Goal: Contribute content

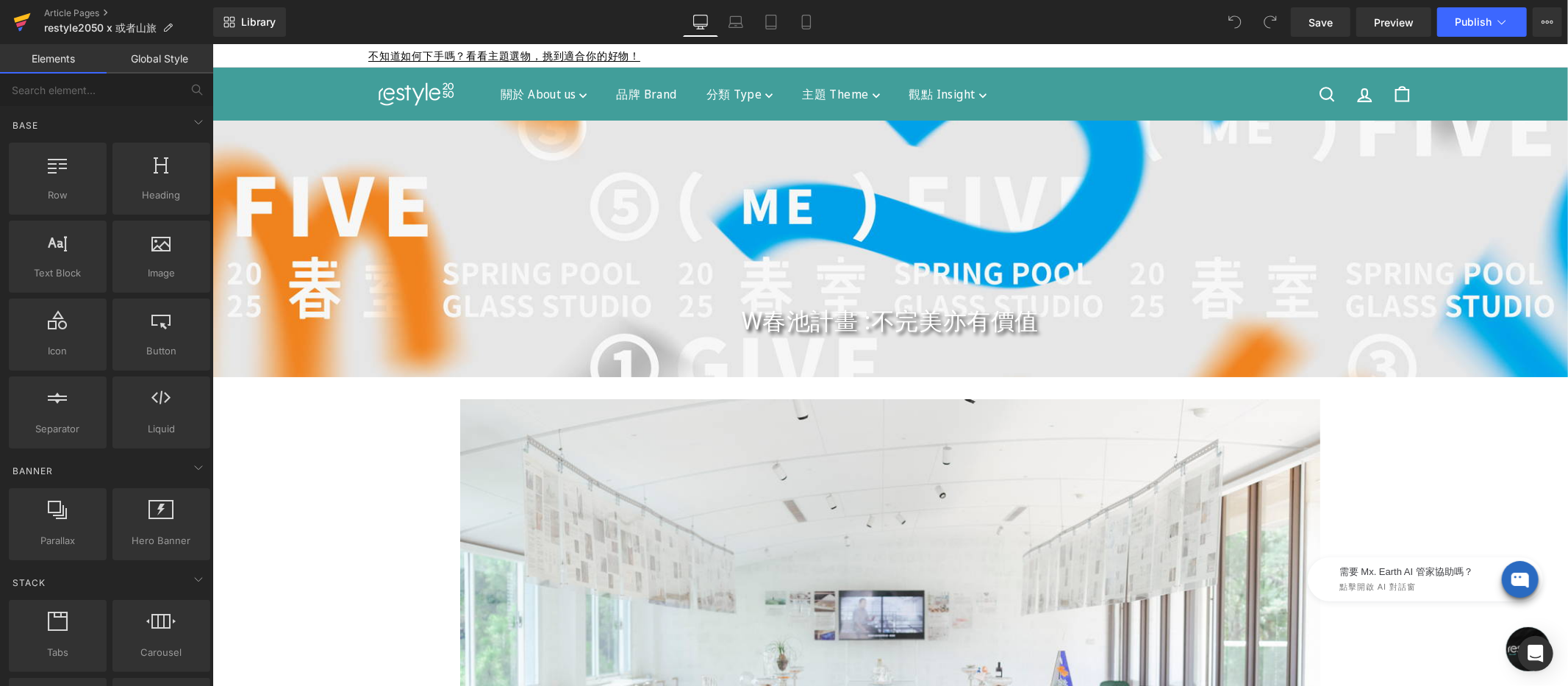
click at [23, 18] on icon at bounding box center [22, 17] width 17 height 9
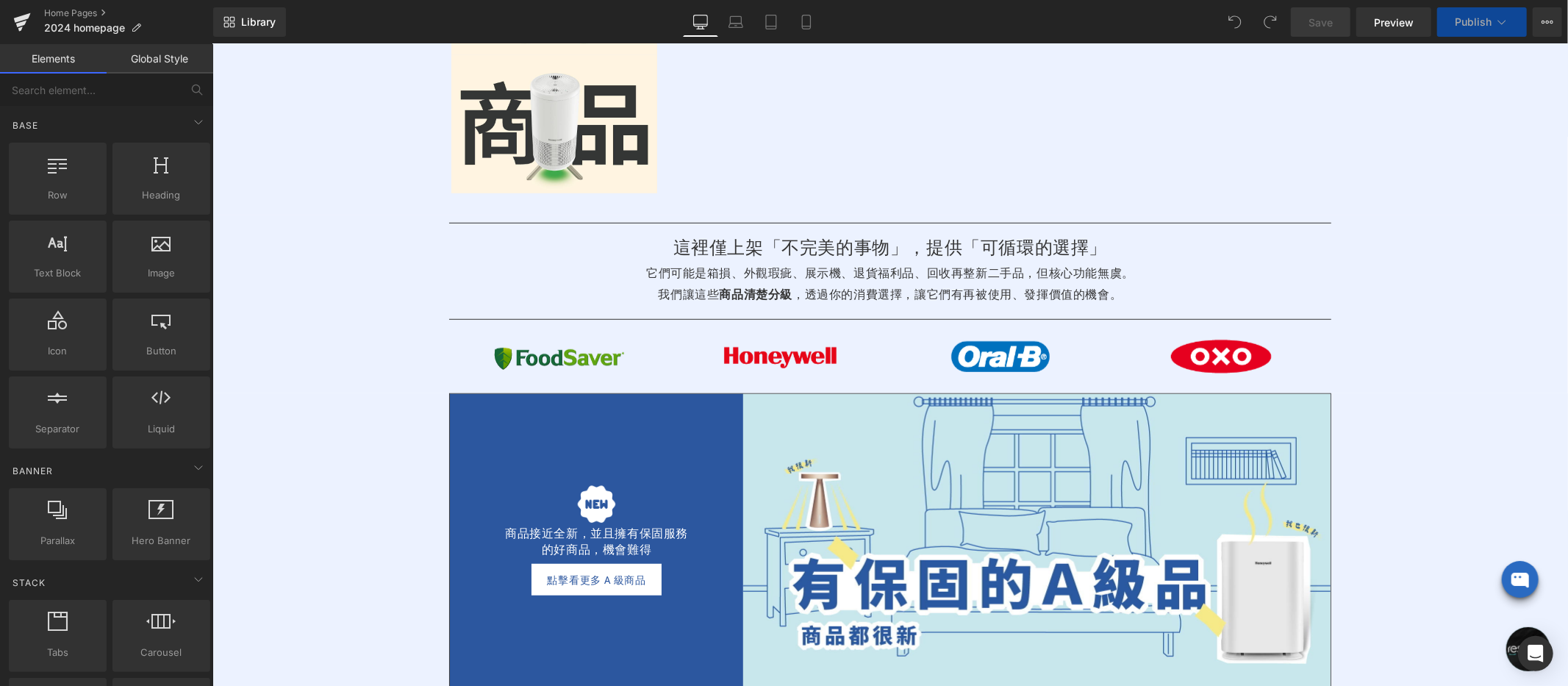
scroll to position [841, 0]
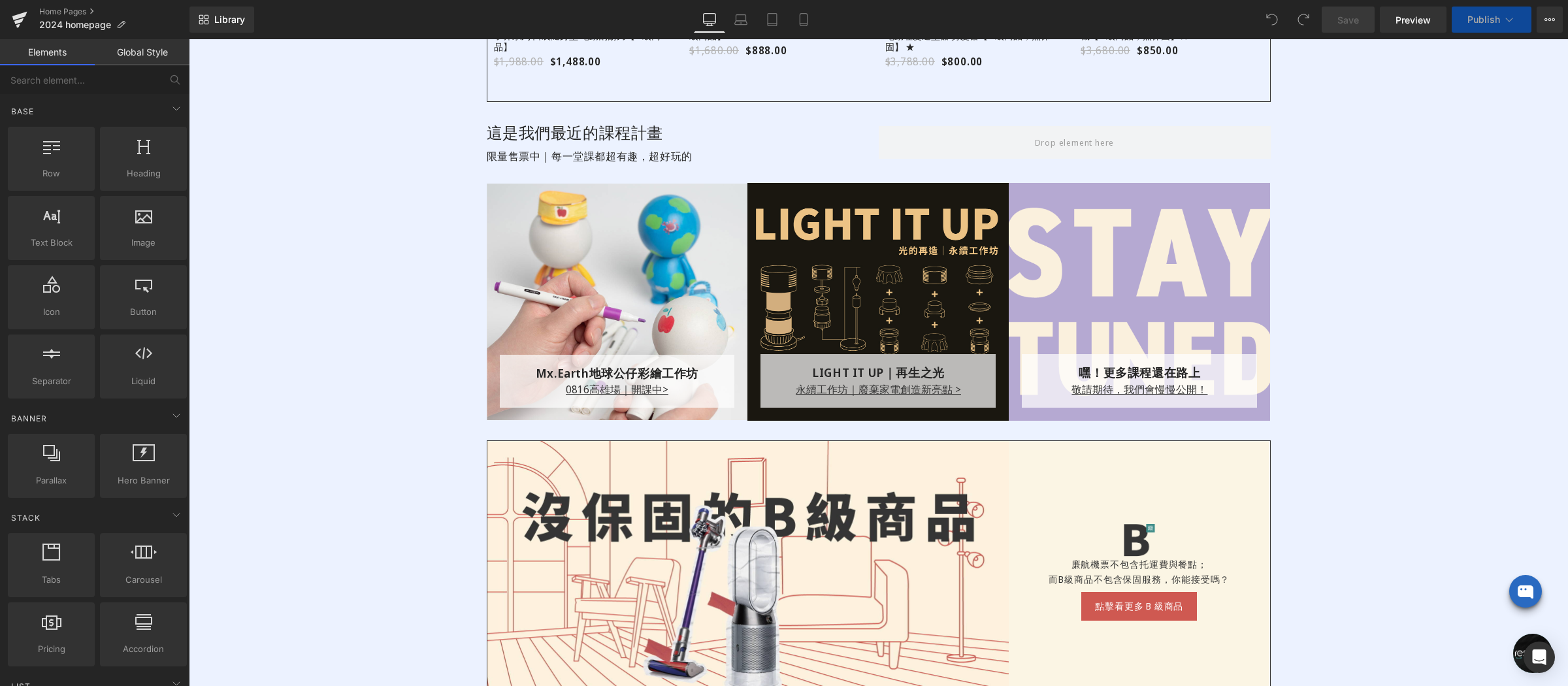
click at [896, 282] on div at bounding box center [878, 301] width 262 height 237
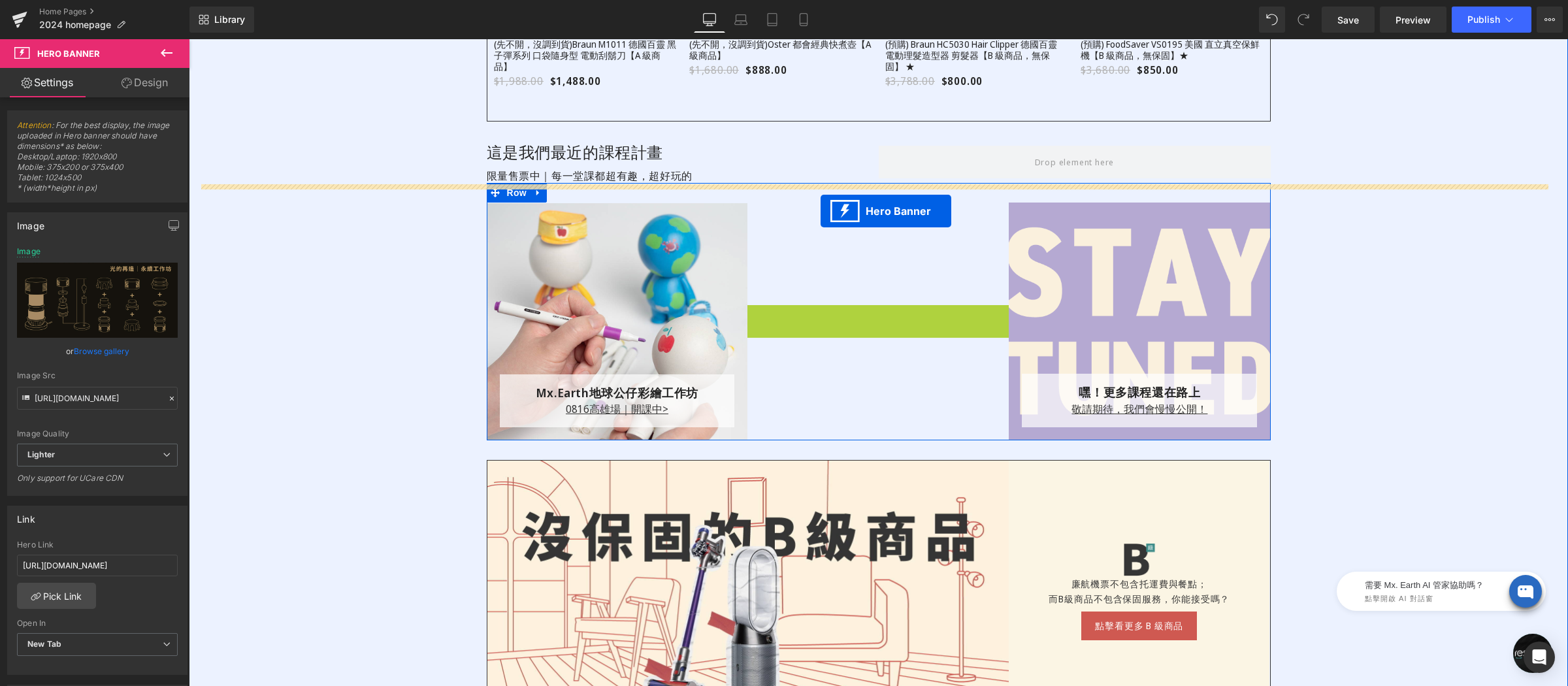
drag, startPoint x: 834, startPoint y: 215, endPoint x: 826, endPoint y: 210, distance: 9.4
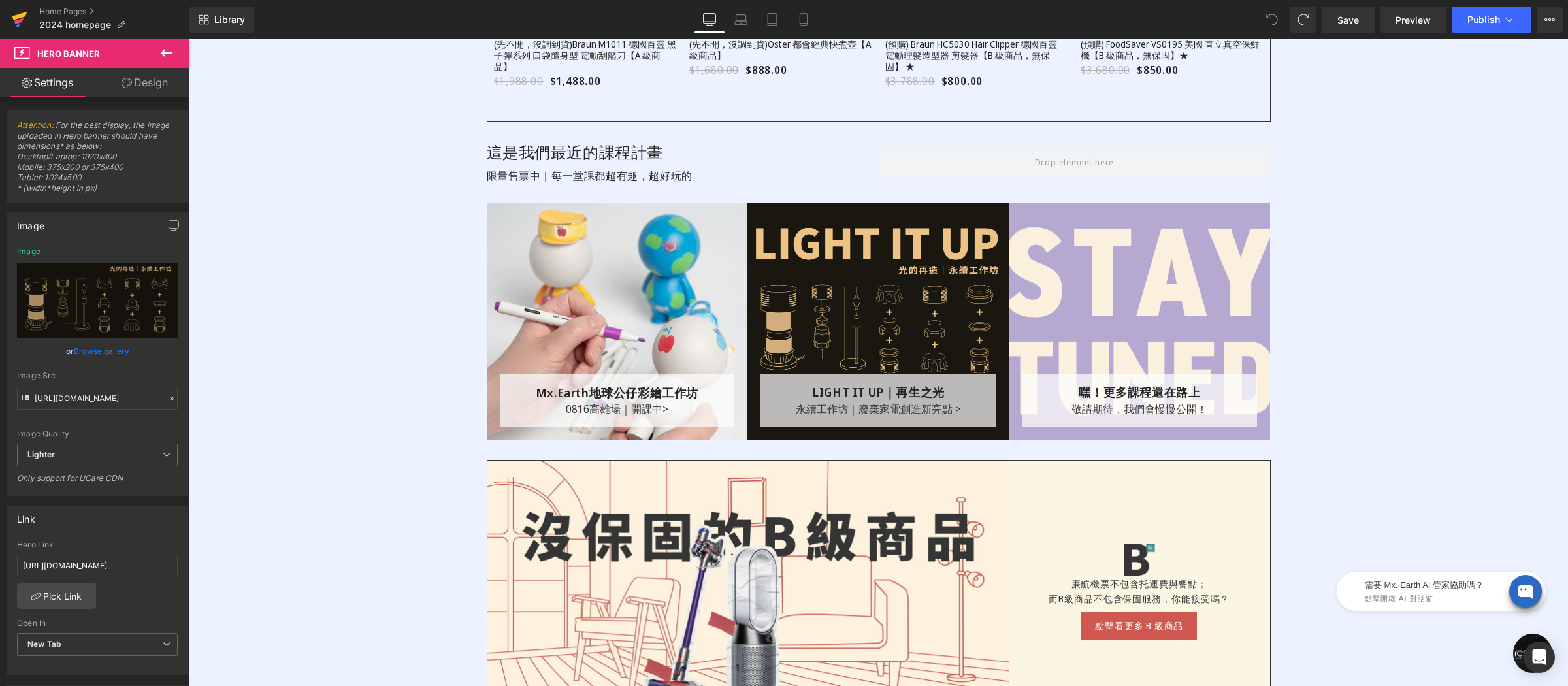
click at [16, 18] on icon at bounding box center [20, 15] width 15 height 8
click at [169, 54] on icon at bounding box center [166, 52] width 15 height 15
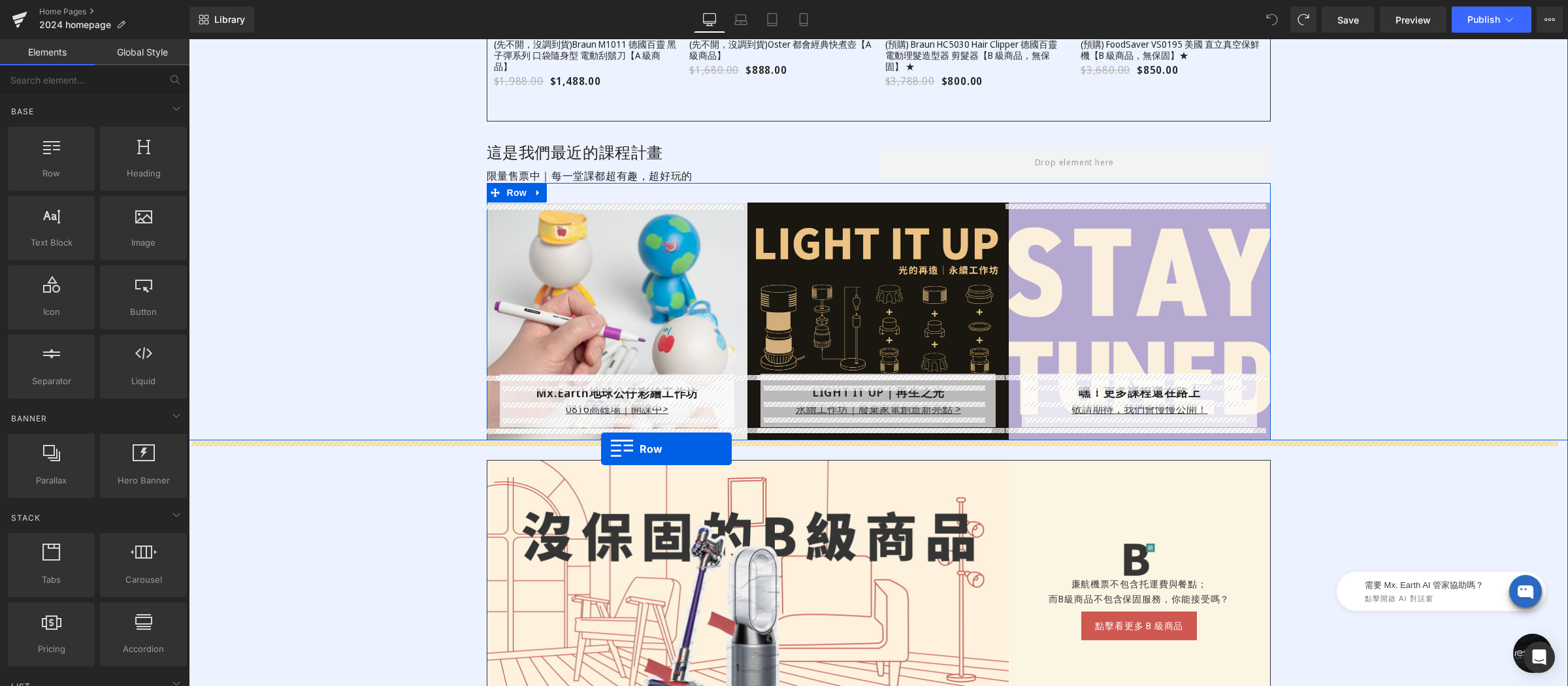
drag, startPoint x: 341, startPoint y: 212, endPoint x: 601, endPoint y: 449, distance: 351.8
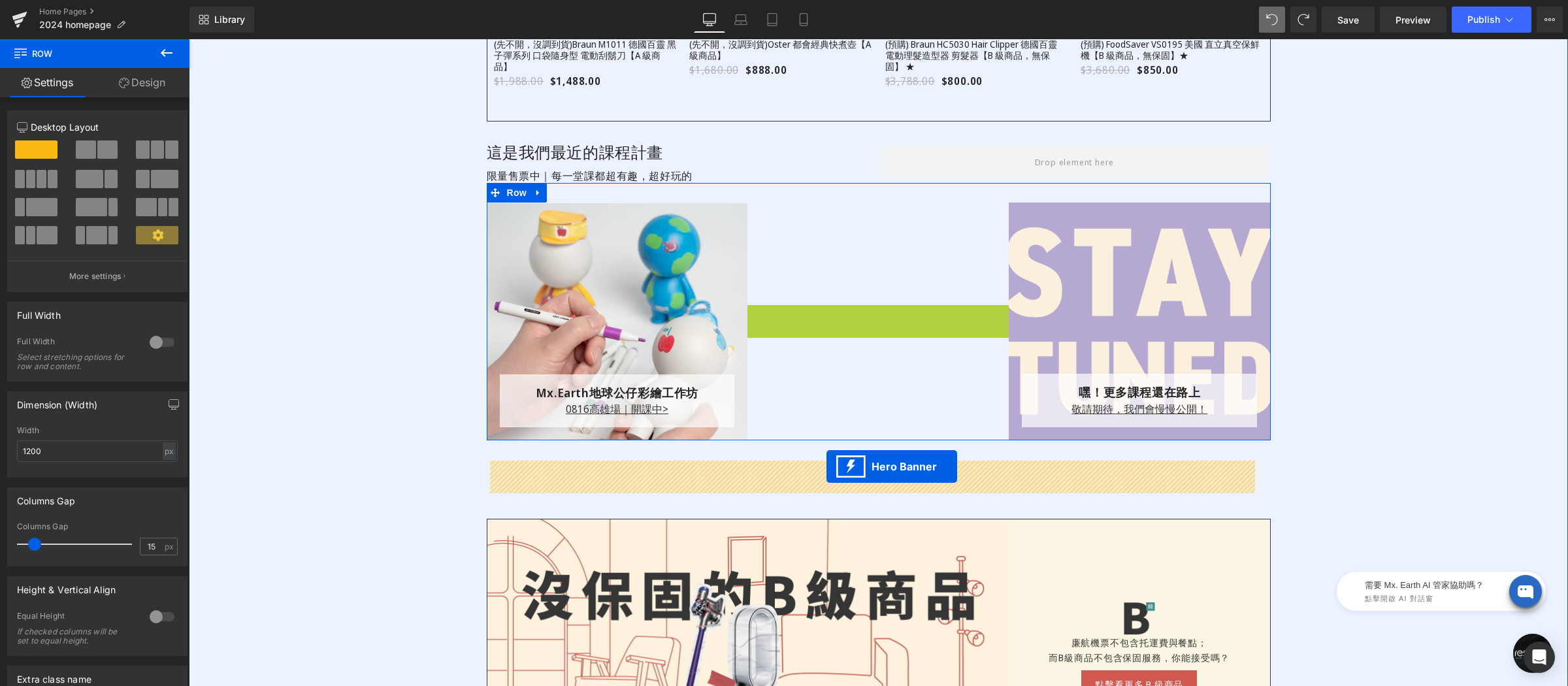
drag, startPoint x: 837, startPoint y: 219, endPoint x: 561, endPoint y: 266, distance: 280.0
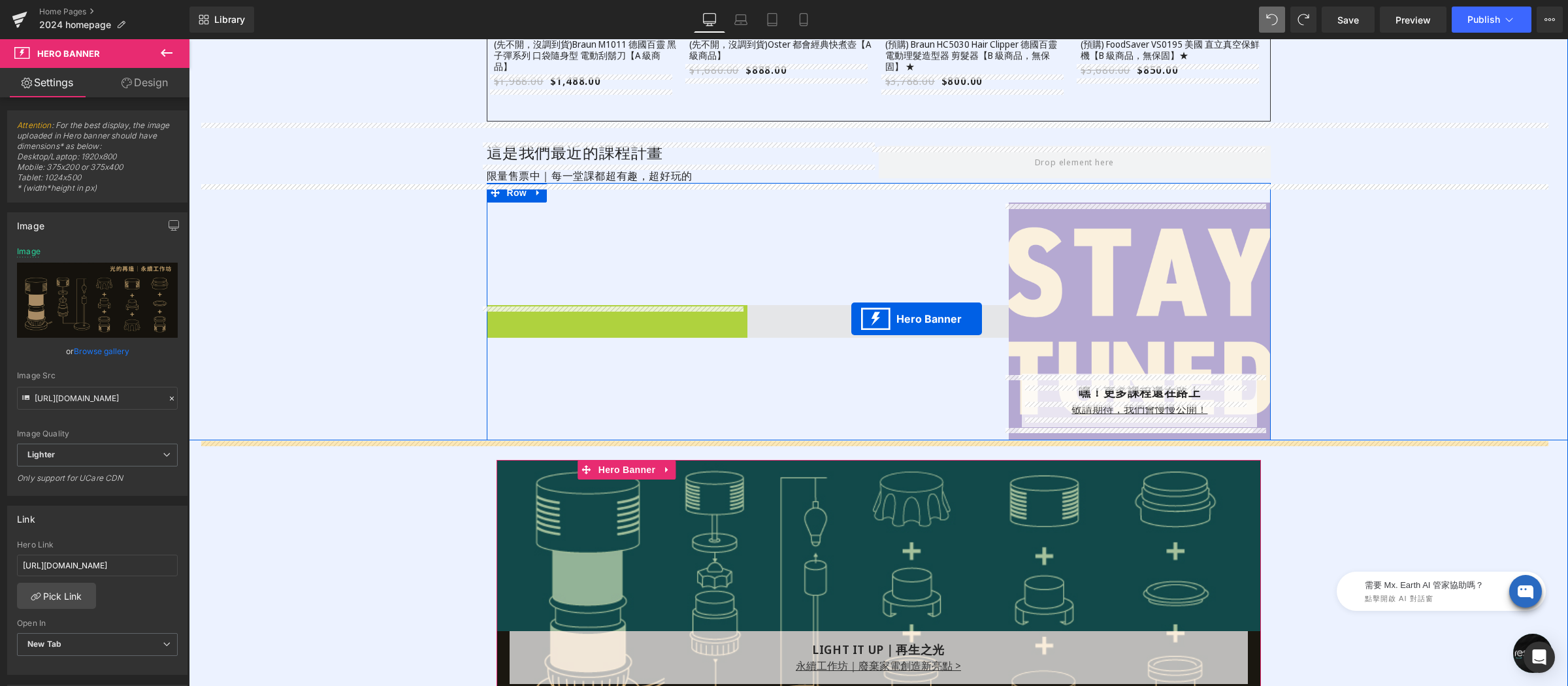
drag, startPoint x: 576, startPoint y: 213, endPoint x: 851, endPoint y: 319, distance: 294.7
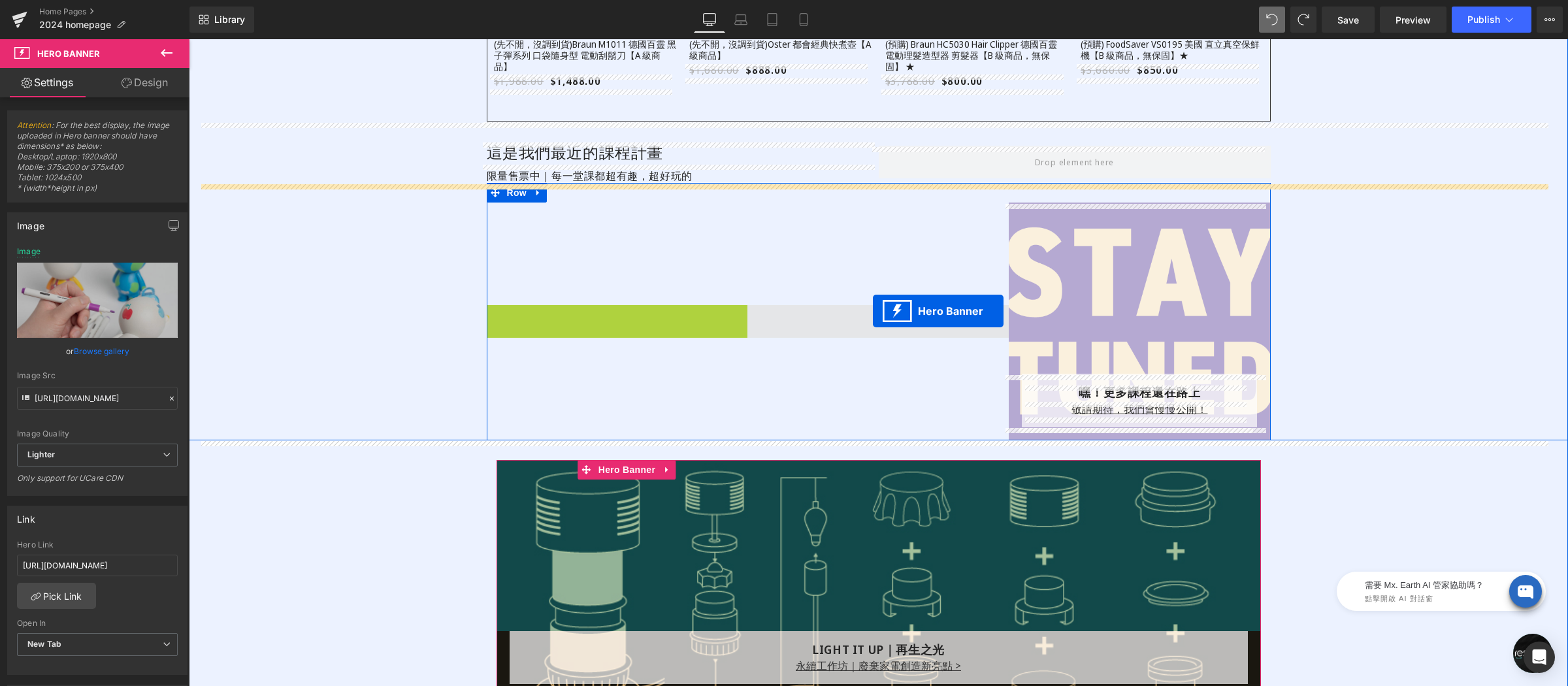
drag, startPoint x: 581, startPoint y: 219, endPoint x: 873, endPoint y: 311, distance: 306.2
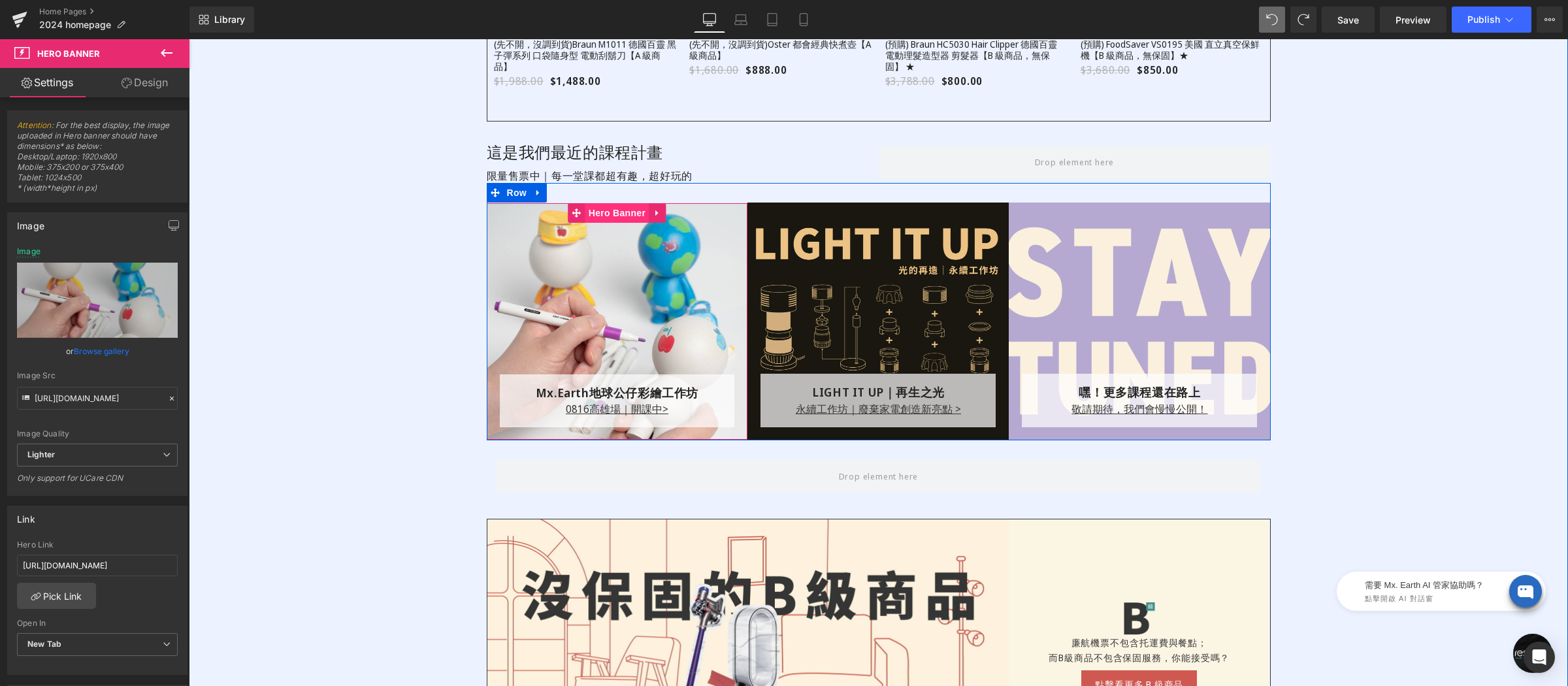
click at [603, 222] on div "Mx.Earth地球公仔彩繪工作坊 Text Block 0816 高雄場｜開課中> Text Block Row Row Hero Banner 262px" at bounding box center [617, 321] width 262 height 237
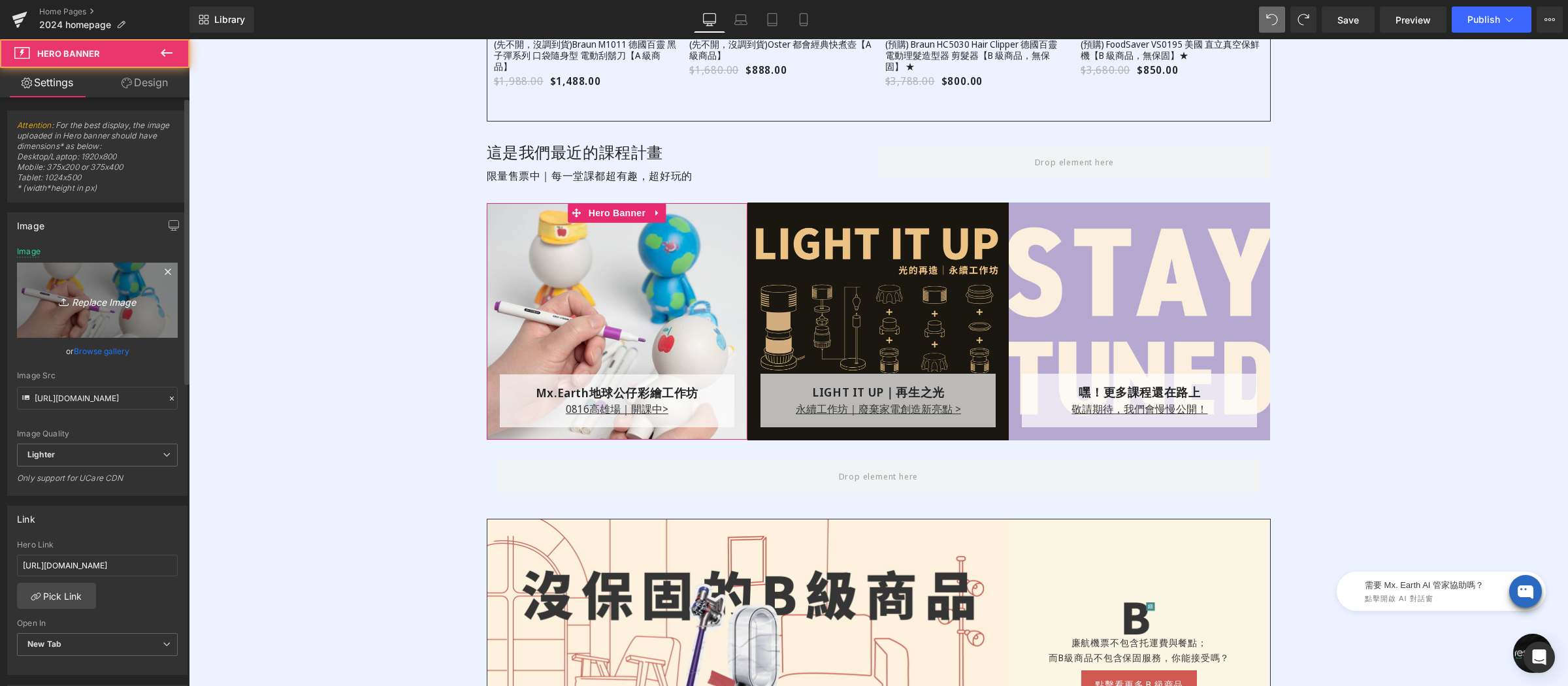
click at [82, 295] on icon "Replace Image" at bounding box center [97, 300] width 104 height 16
type input "C:\fakepath\再生之光-1000x1000-主圖-01.jpg"
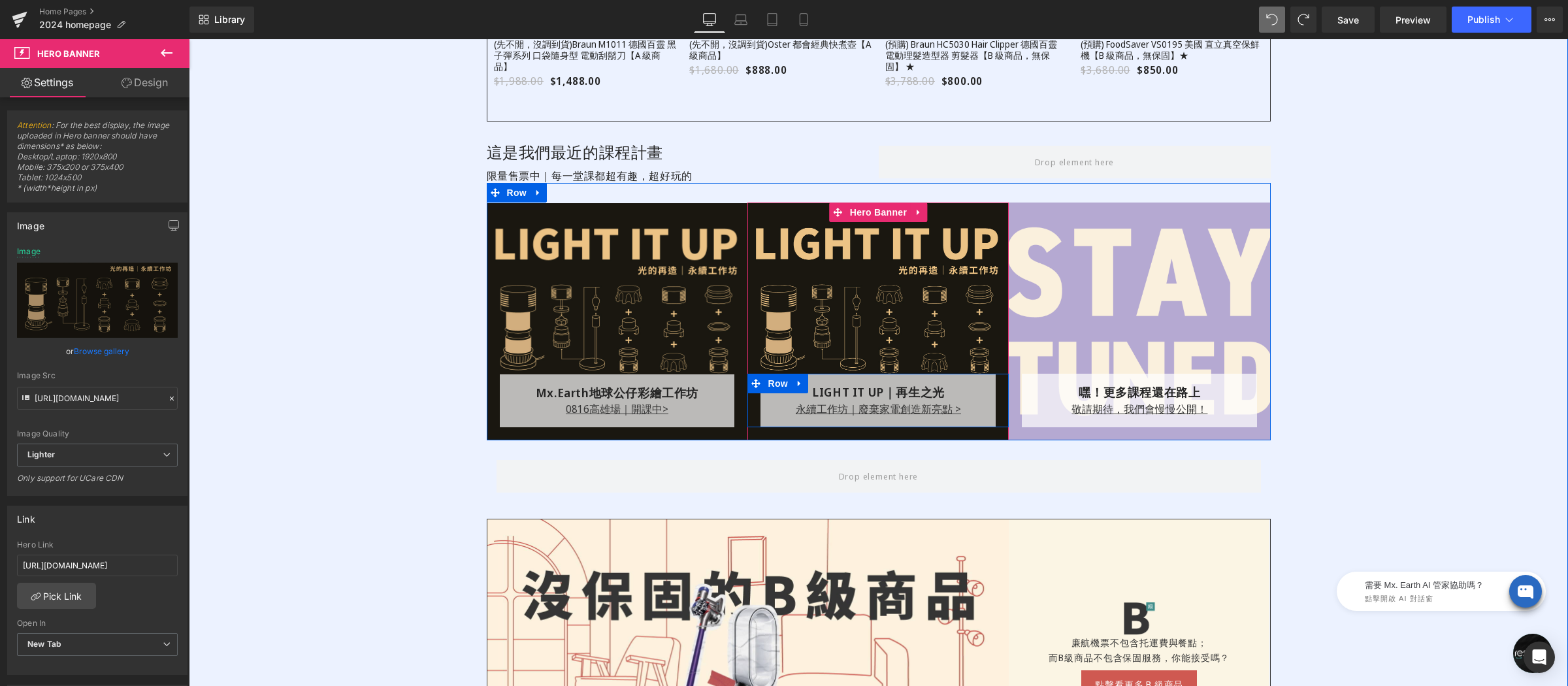
click at [930, 393] on div "LIGHT IT UP｜再生之光" at bounding box center [878, 392] width 222 height 16
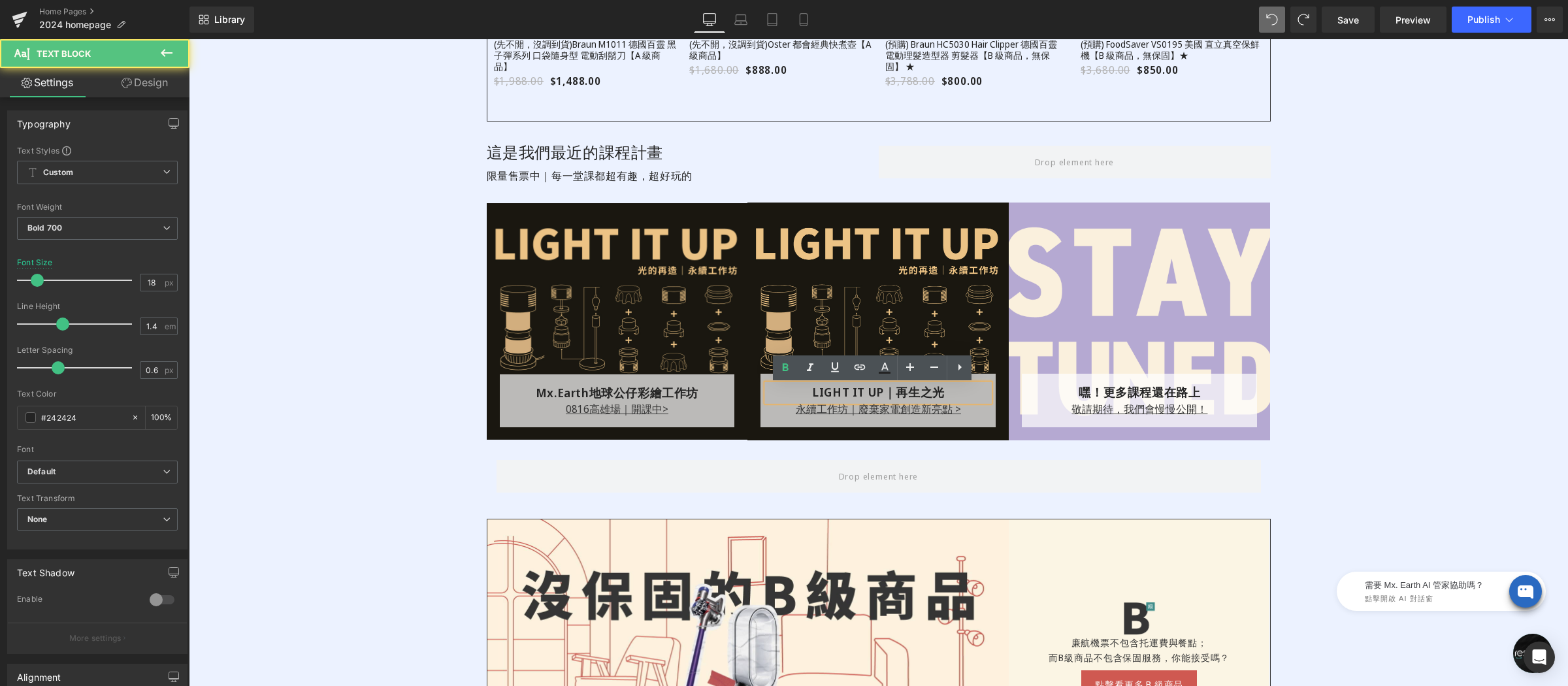
click at [815, 395] on div "LIGHT IT UP｜再生之光" at bounding box center [878, 392] width 222 height 16
copy div "LIGHT IT UP｜再生之光"
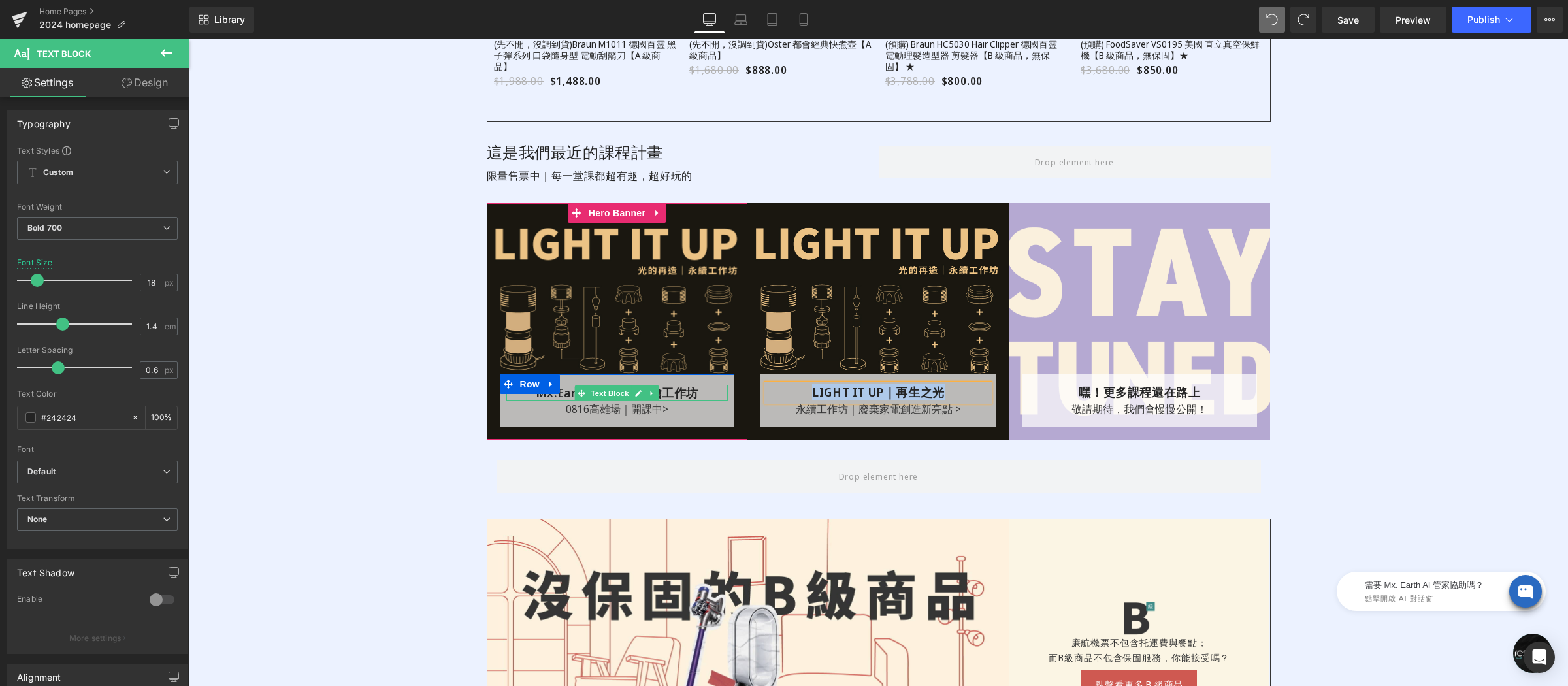
click at [565, 392] on p "Mx.Earth地球公仔彩繪工作坊" at bounding box center [617, 393] width 222 height 16
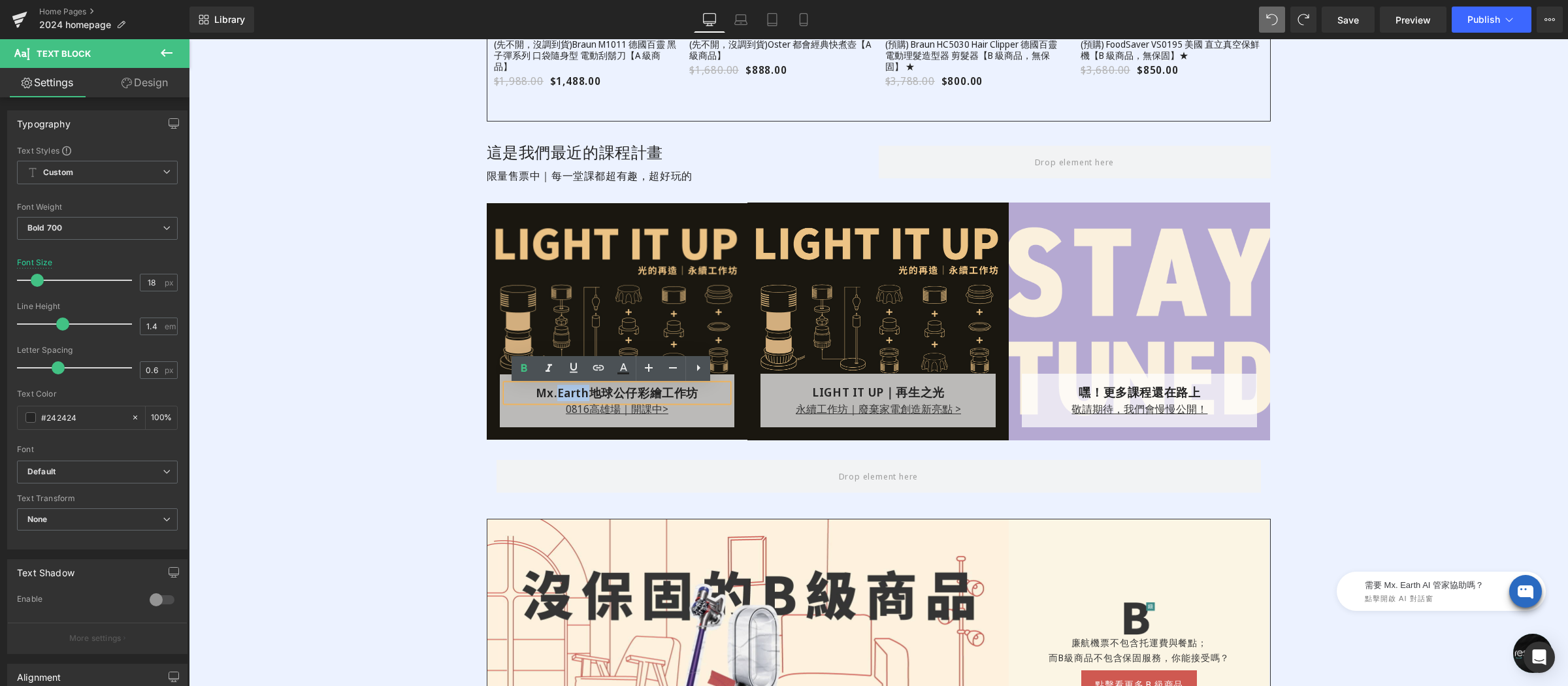
click at [565, 392] on p "Mx.Earth地球公仔彩繪工作坊" at bounding box center [617, 393] width 222 height 16
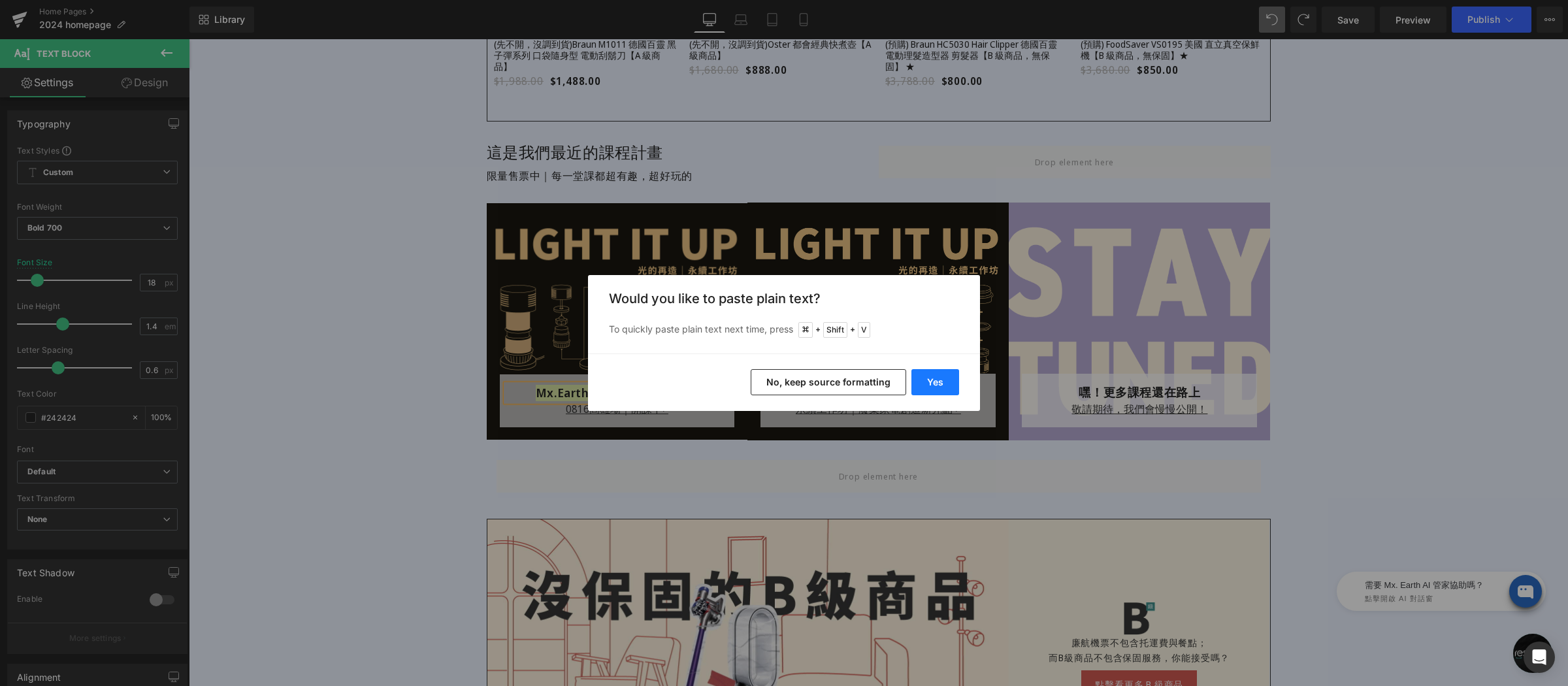
click at [926, 377] on button "Yes" at bounding box center [935, 383] width 47 height 26
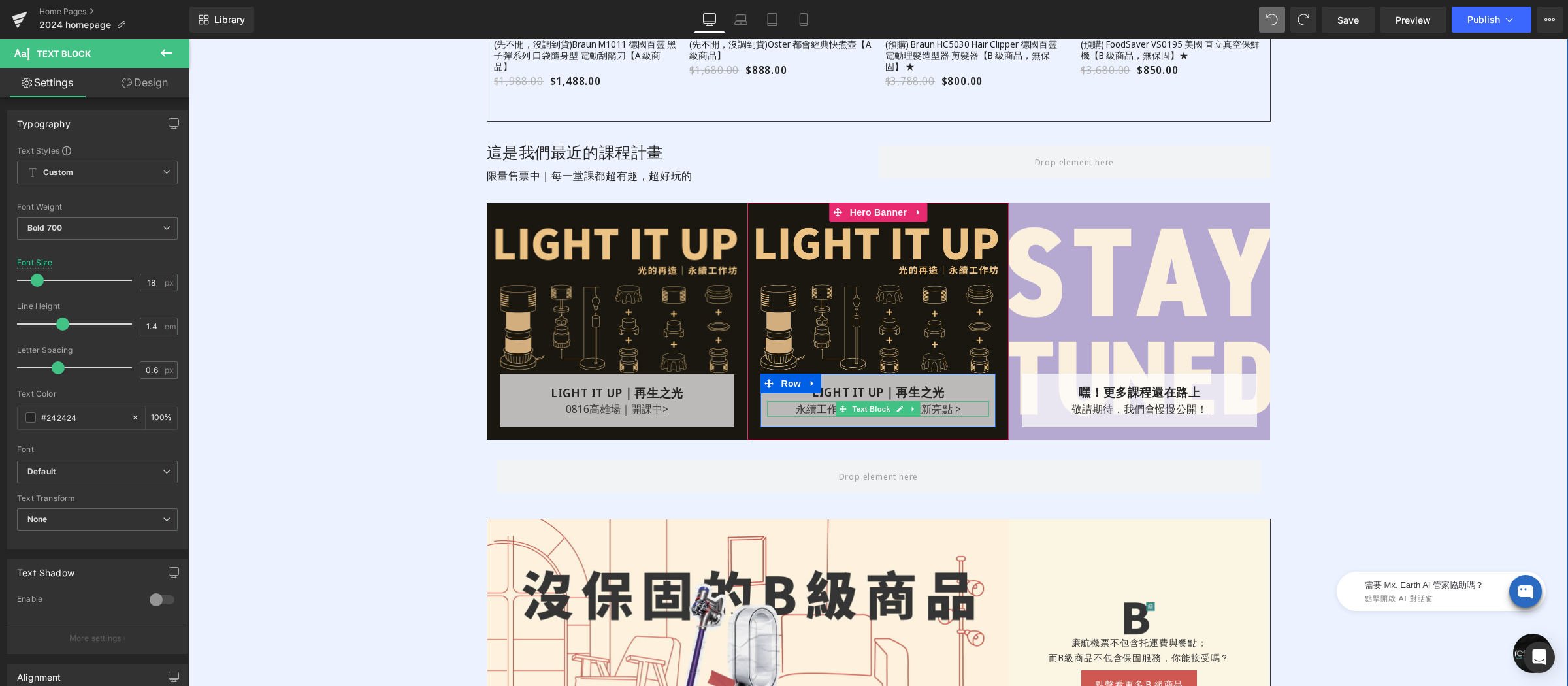
click at [780, 410] on p "永續工作坊｜廢棄家電創造新亮點 >" at bounding box center [878, 409] width 222 height 15
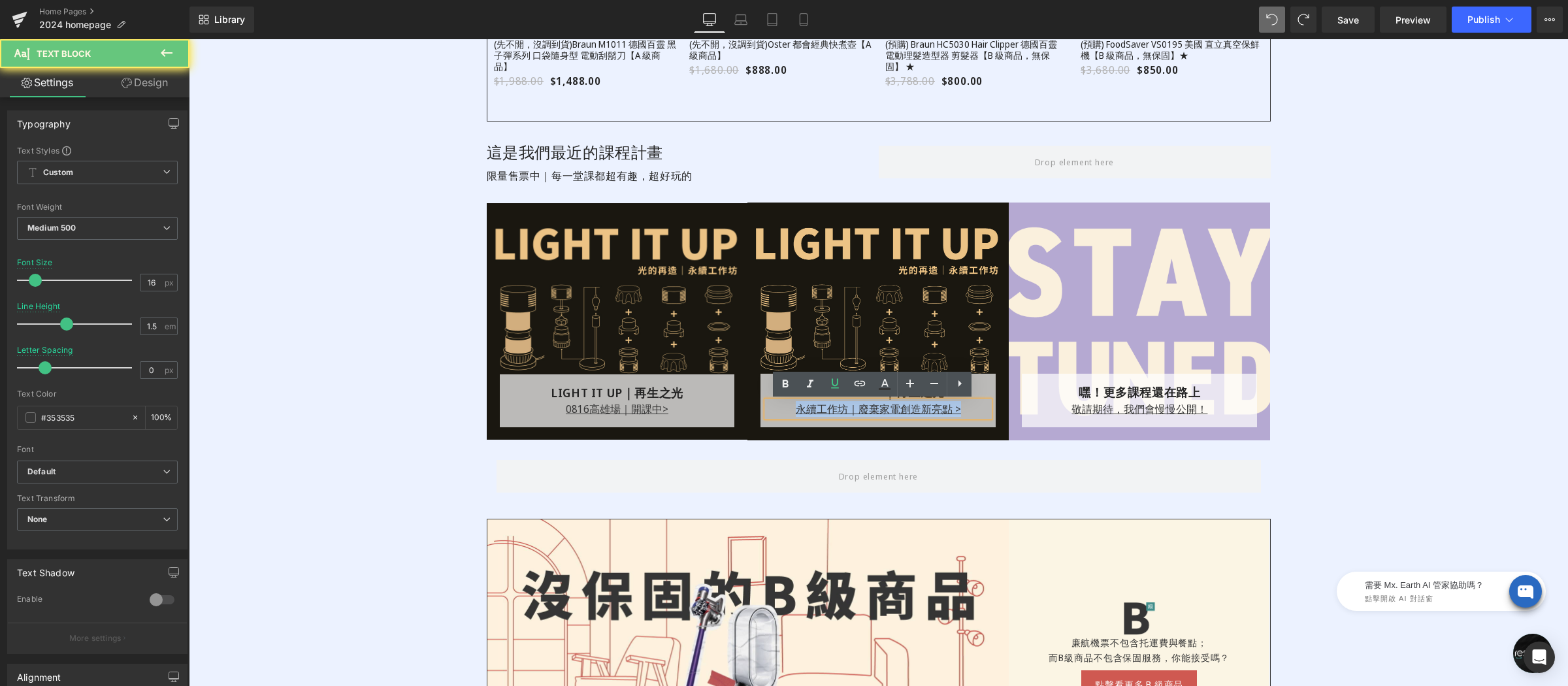
drag, startPoint x: 788, startPoint y: 409, endPoint x: 978, endPoint y: 412, distance: 190.0
click at [978, 412] on p "永續工作坊｜廢棄家電創造新亮點 >" at bounding box center [878, 409] width 222 height 15
copy u "永續工作坊｜廢棄家電創造新亮點 >"
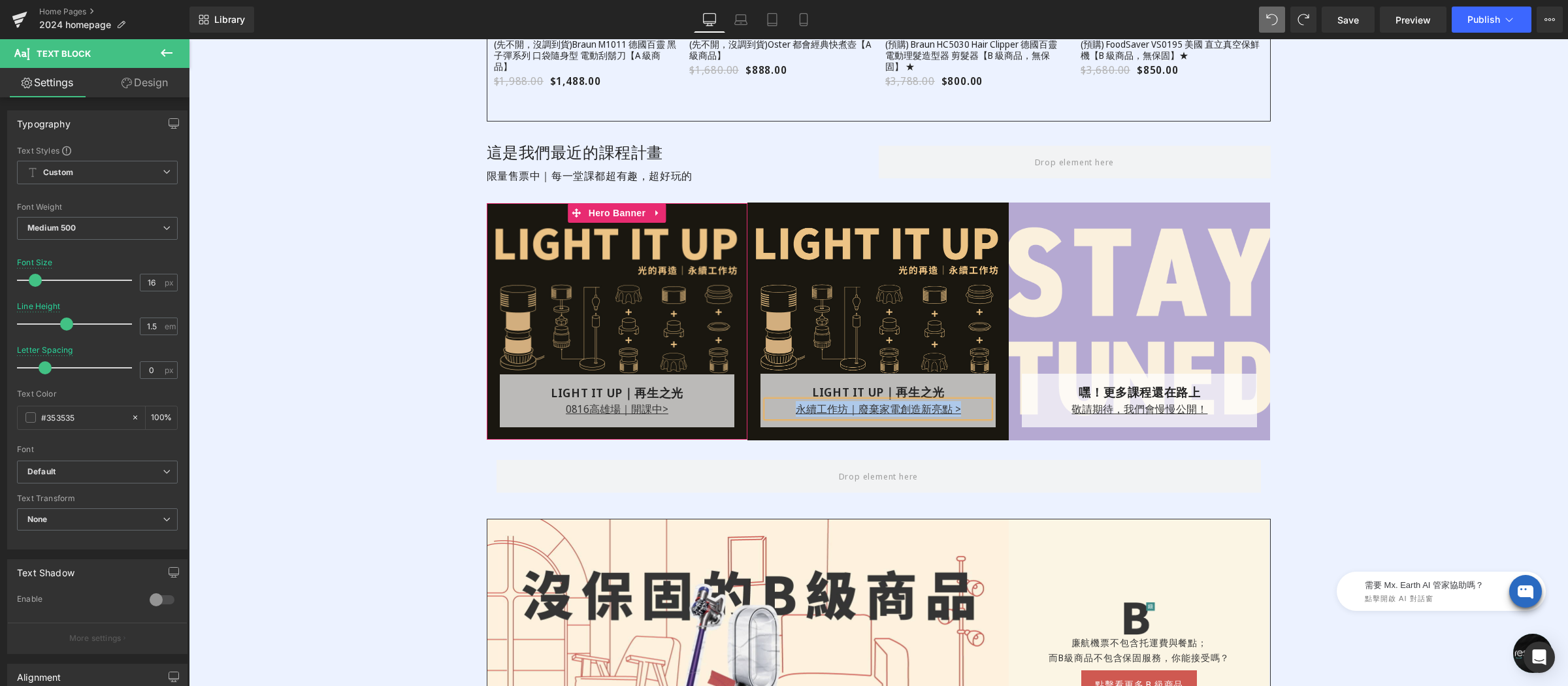
click at [519, 413] on p "0816 高雄場｜開課中>" at bounding box center [617, 409] width 222 height 15
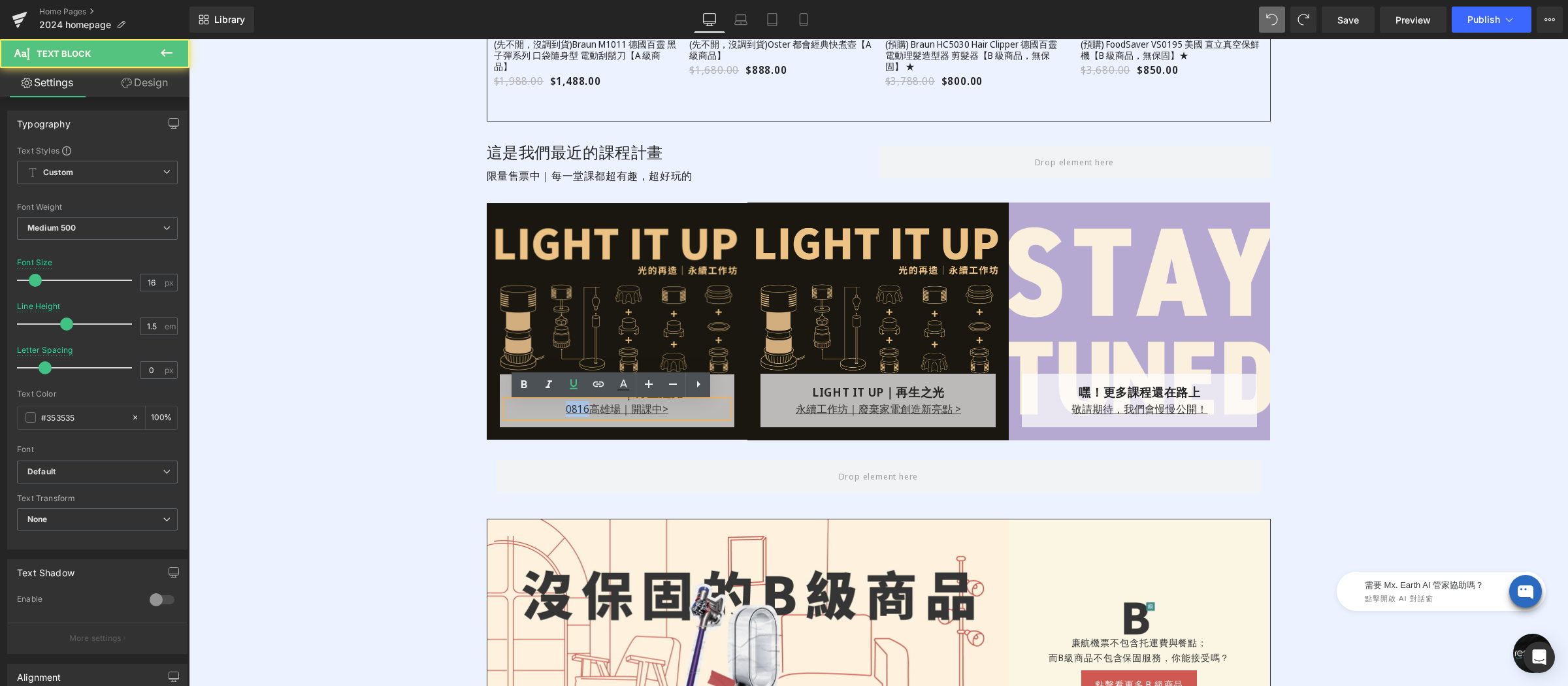
click at [519, 413] on p "0816 高雄場｜開課中>" at bounding box center [617, 409] width 222 height 15
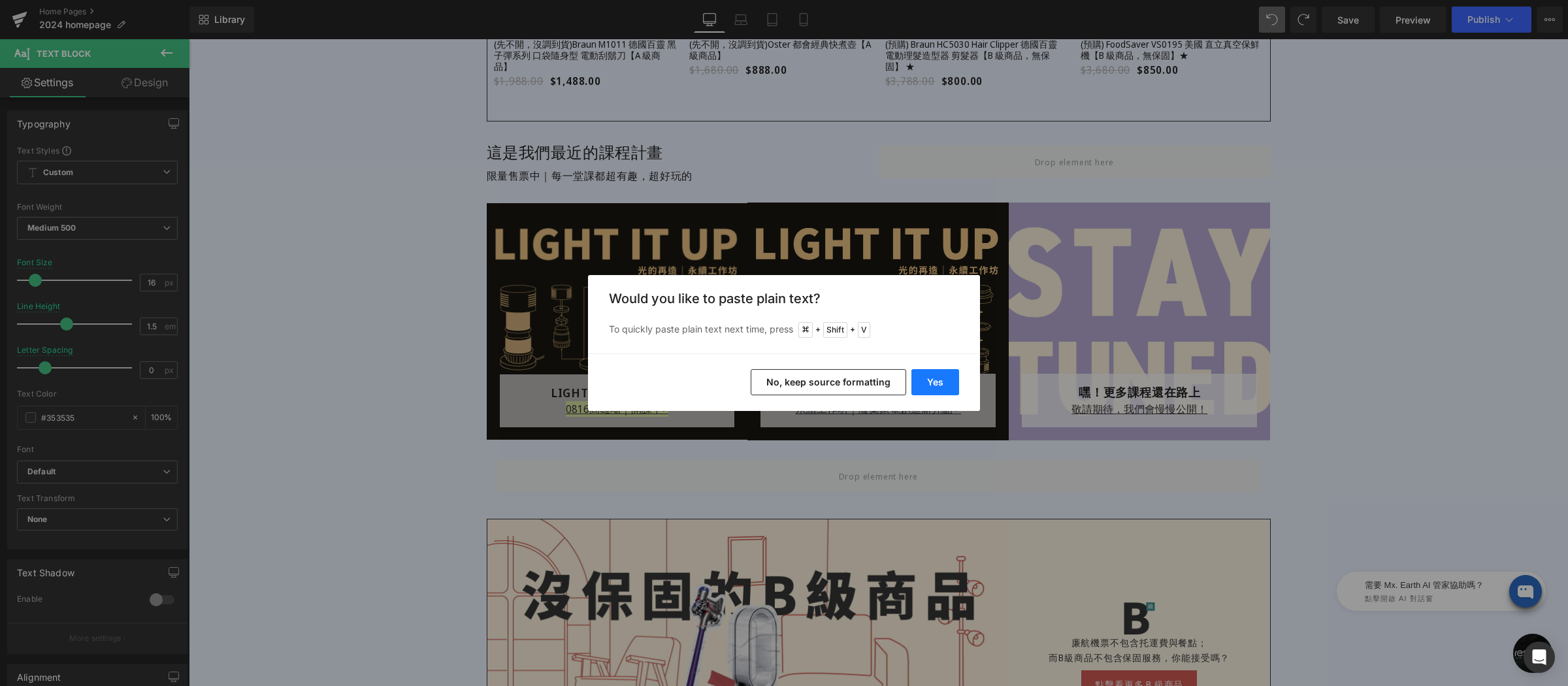
click at [935, 383] on button "Yes" at bounding box center [935, 383] width 47 height 26
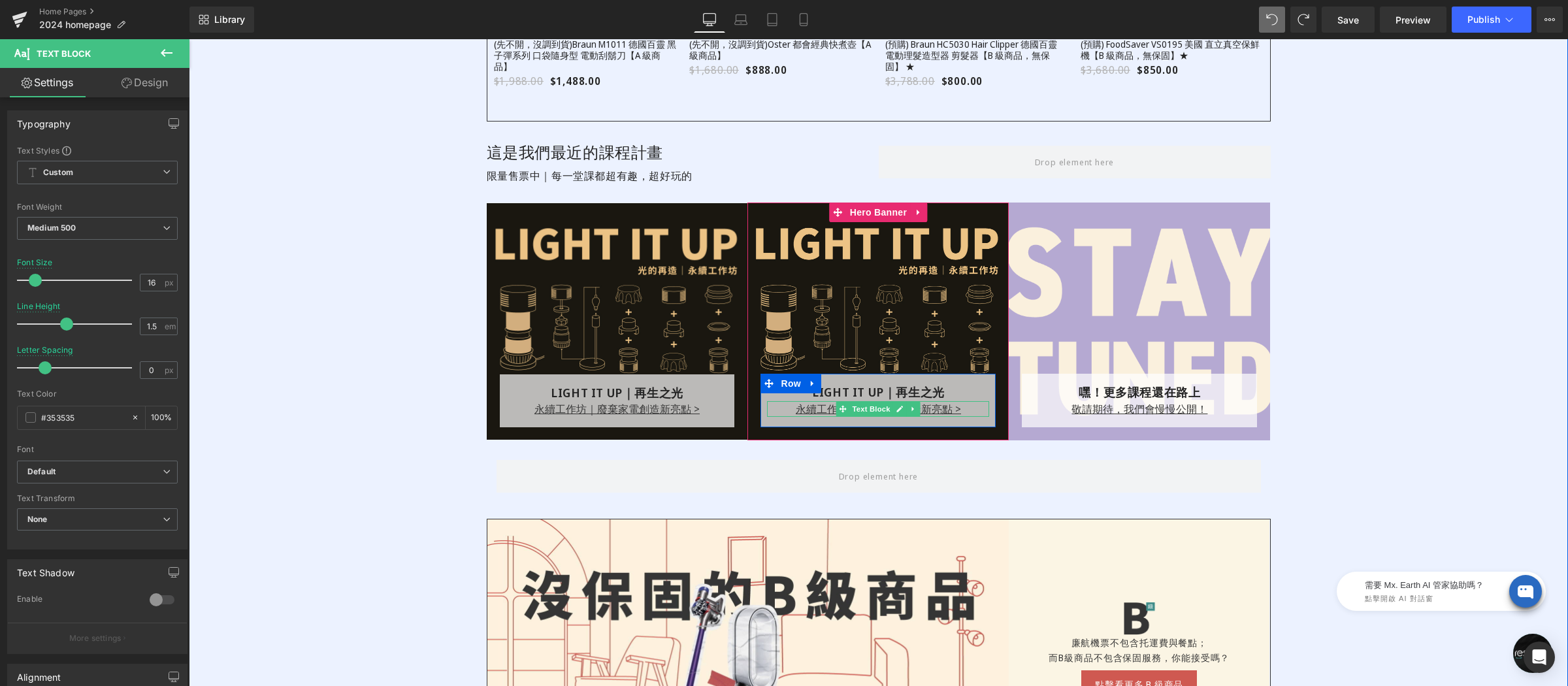
click at [799, 412] on u "永續工作坊｜廢棄家電創造新亮點 >" at bounding box center [878, 409] width 166 height 15
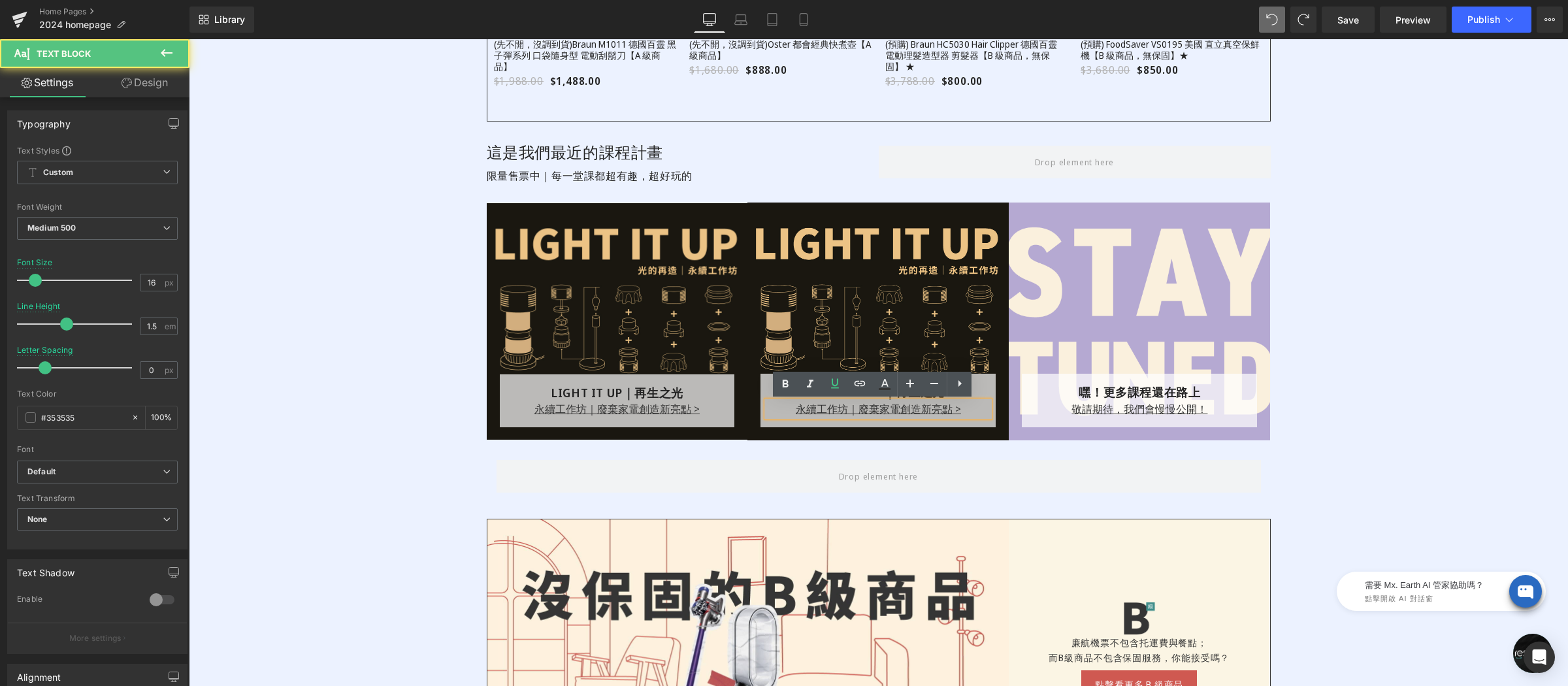
click at [656, 409] on u "永續工作坊｜廢棄家電創造新亮點 >" at bounding box center [616, 409] width 166 height 15
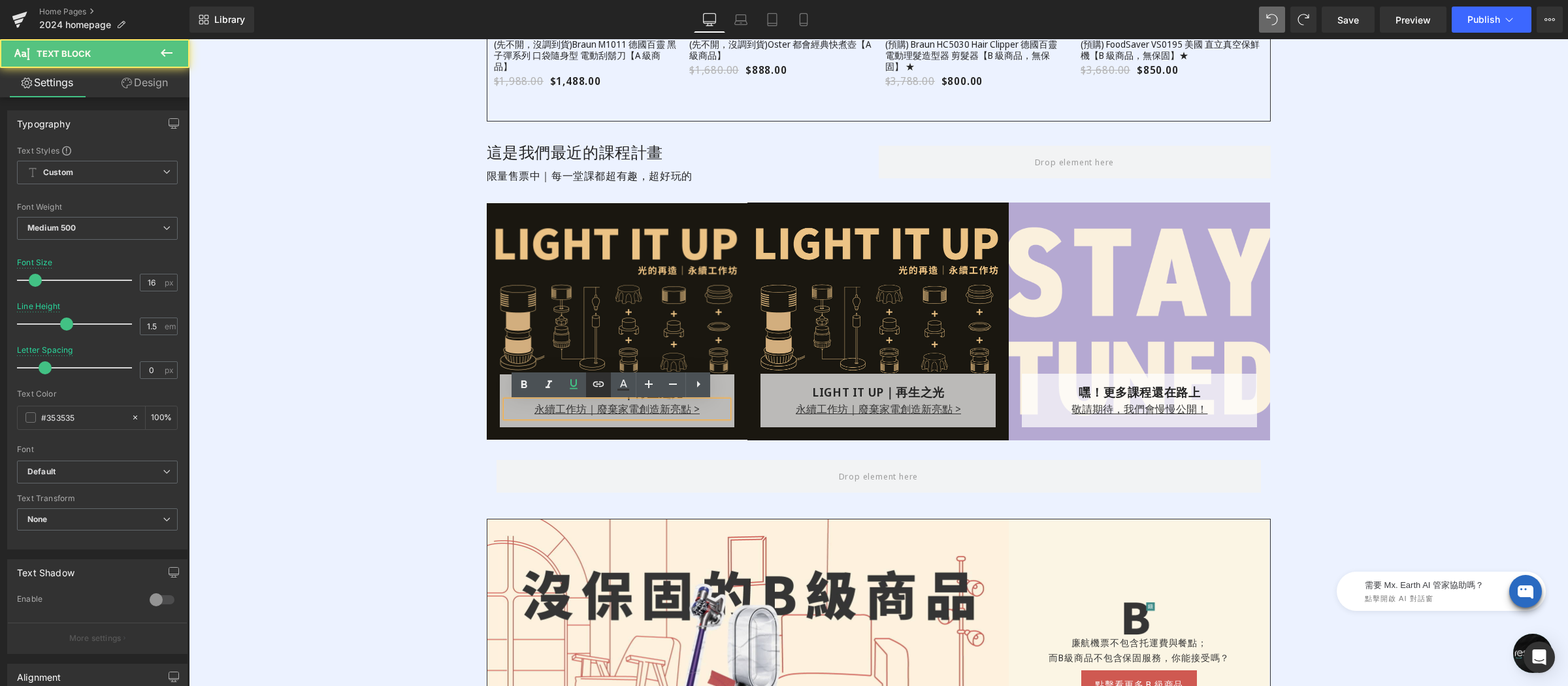
click at [593, 387] on icon at bounding box center [598, 384] width 15 height 15
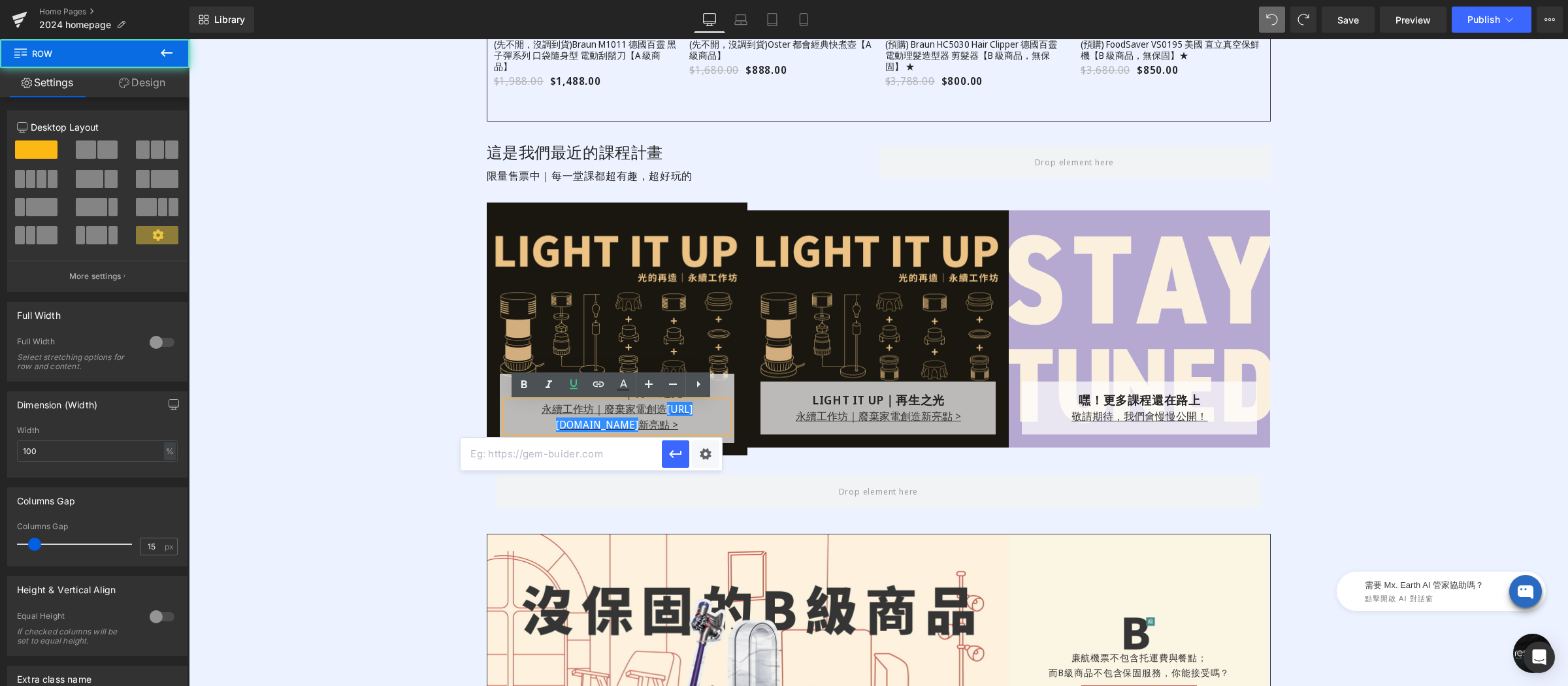
click at [446, 439] on div "Image 商品接近全新，並且擁有保固服務 的好商品，機會難得 Text Block 商品接近全新，並且擁有保固服務 的好商品，機會難得 Text Block…" at bounding box center [879, 8] width 1380 height 894
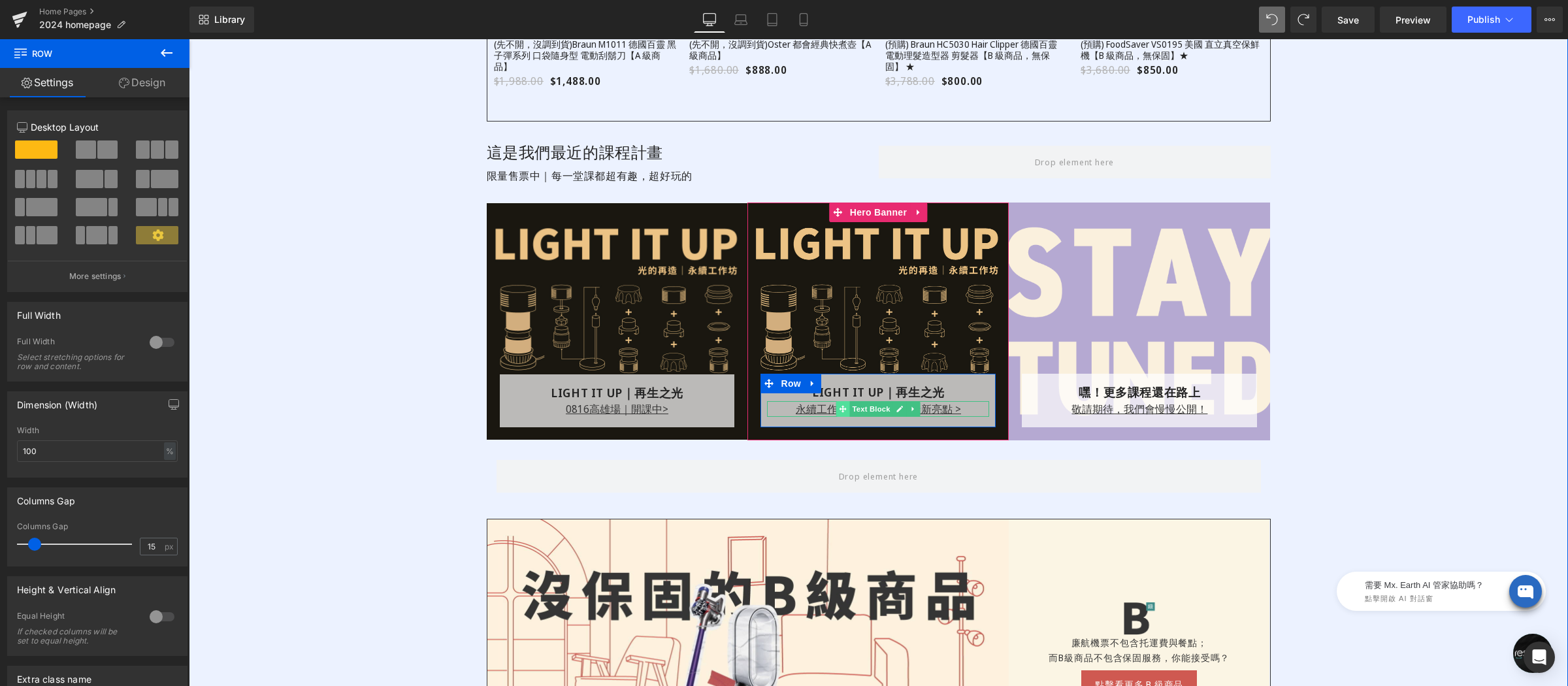
click at [837, 410] on span at bounding box center [843, 409] width 14 height 15
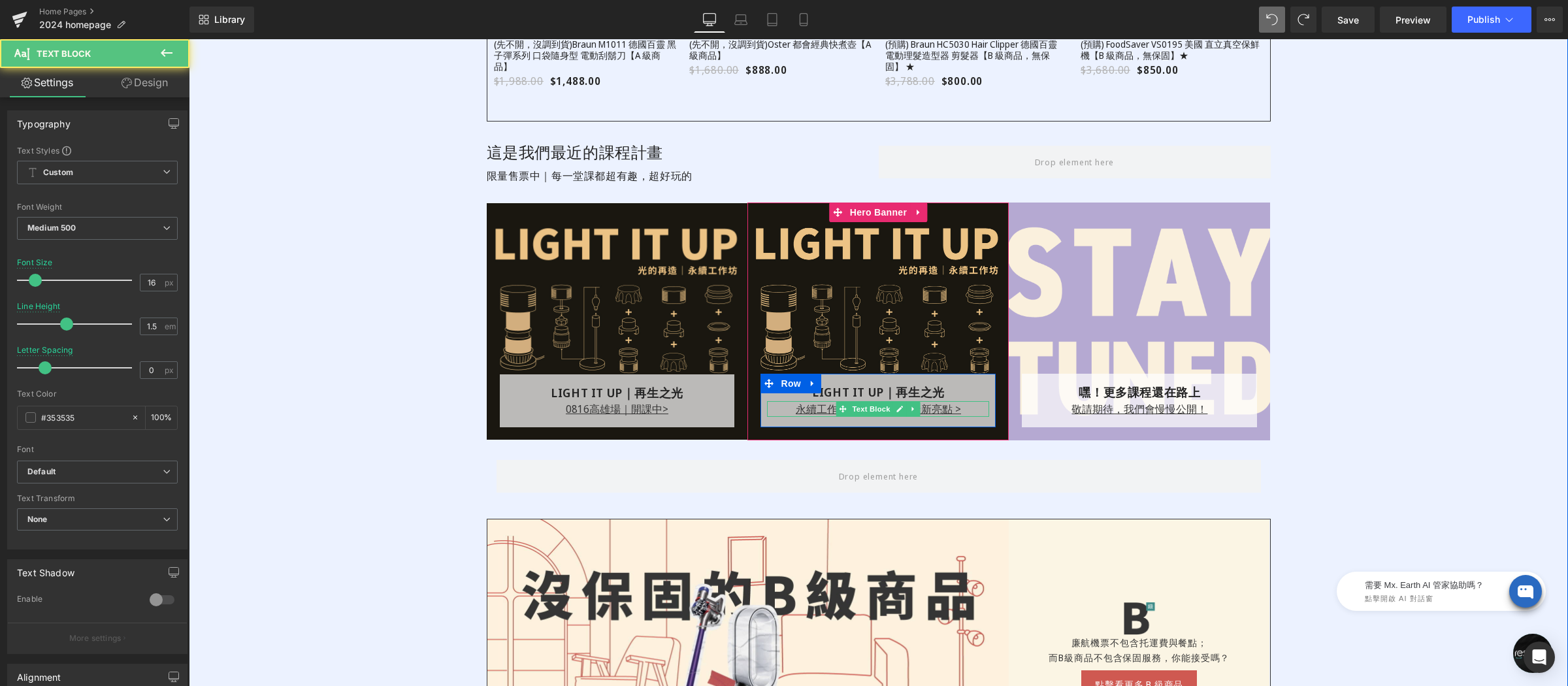
click at [807, 413] on u "永續工作坊｜廢棄家電創造新亮點 >" at bounding box center [878, 409] width 166 height 15
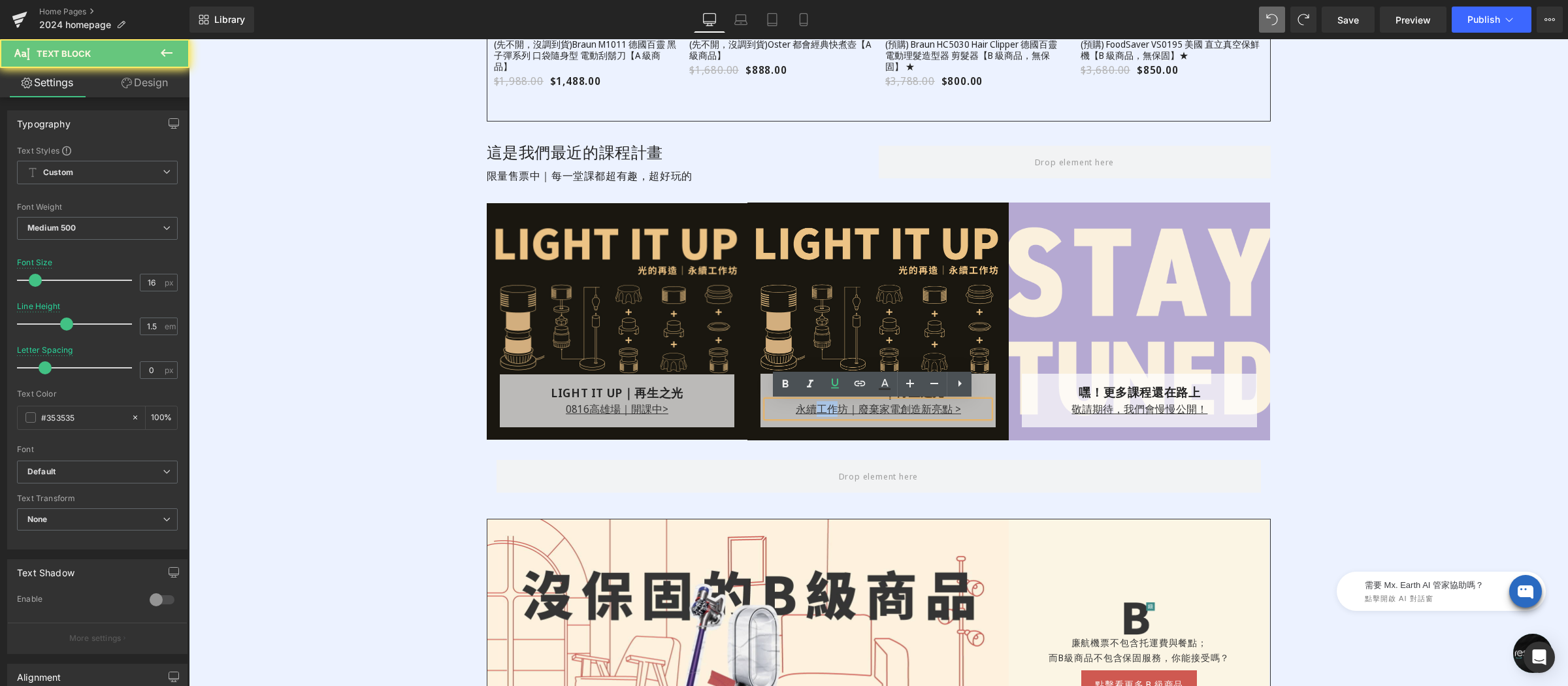
click at [807, 413] on u "永續工作坊｜廢棄家電創造新亮點 >" at bounding box center [878, 409] width 166 height 15
copy u "永續工作坊｜廢棄家電創造新亮點 >"
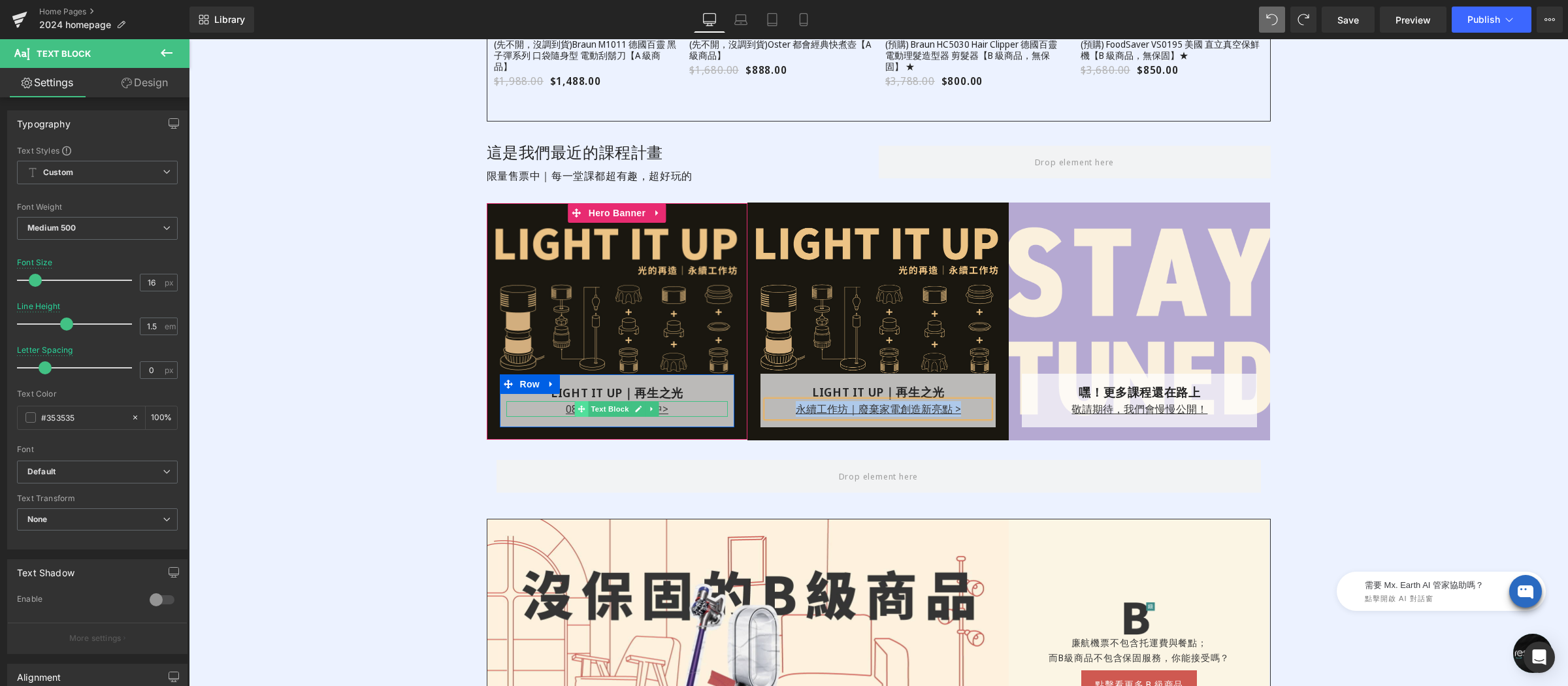
click at [578, 412] on icon at bounding box center [581, 409] width 7 height 8
click at [533, 411] on p "0816 高雄場｜開課中>" at bounding box center [617, 409] width 222 height 15
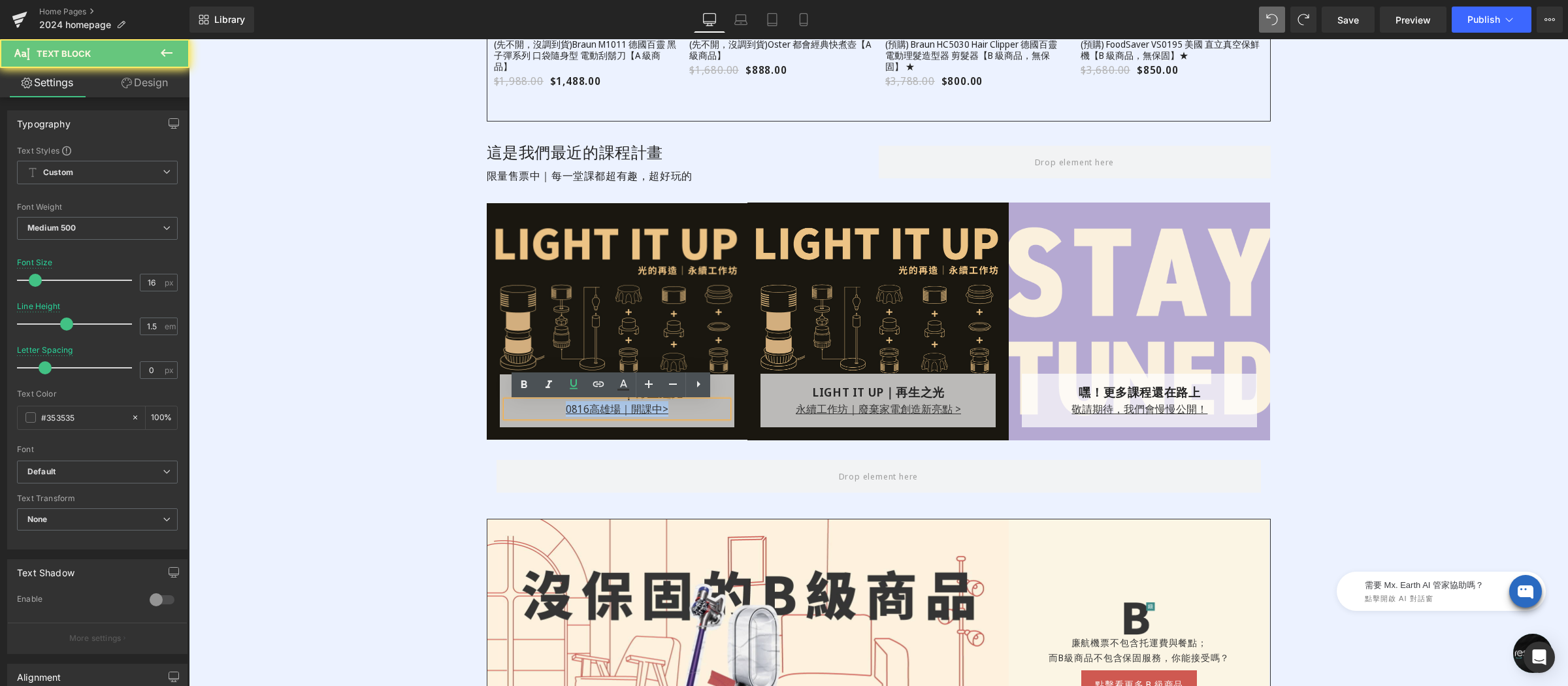
click at [533, 411] on p "0816 高雄場｜開課中>" at bounding box center [617, 409] width 222 height 15
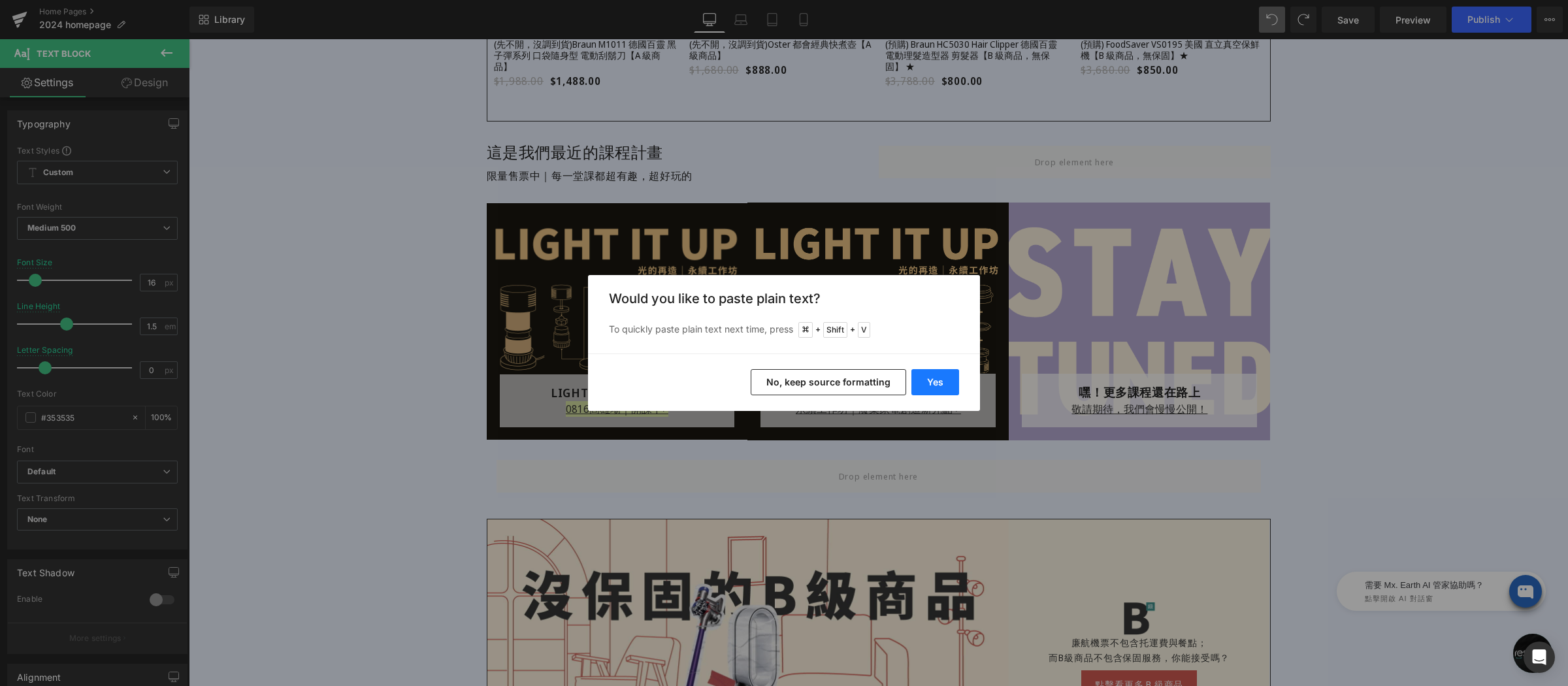
click at [927, 383] on button "Yes" at bounding box center [935, 383] width 47 height 26
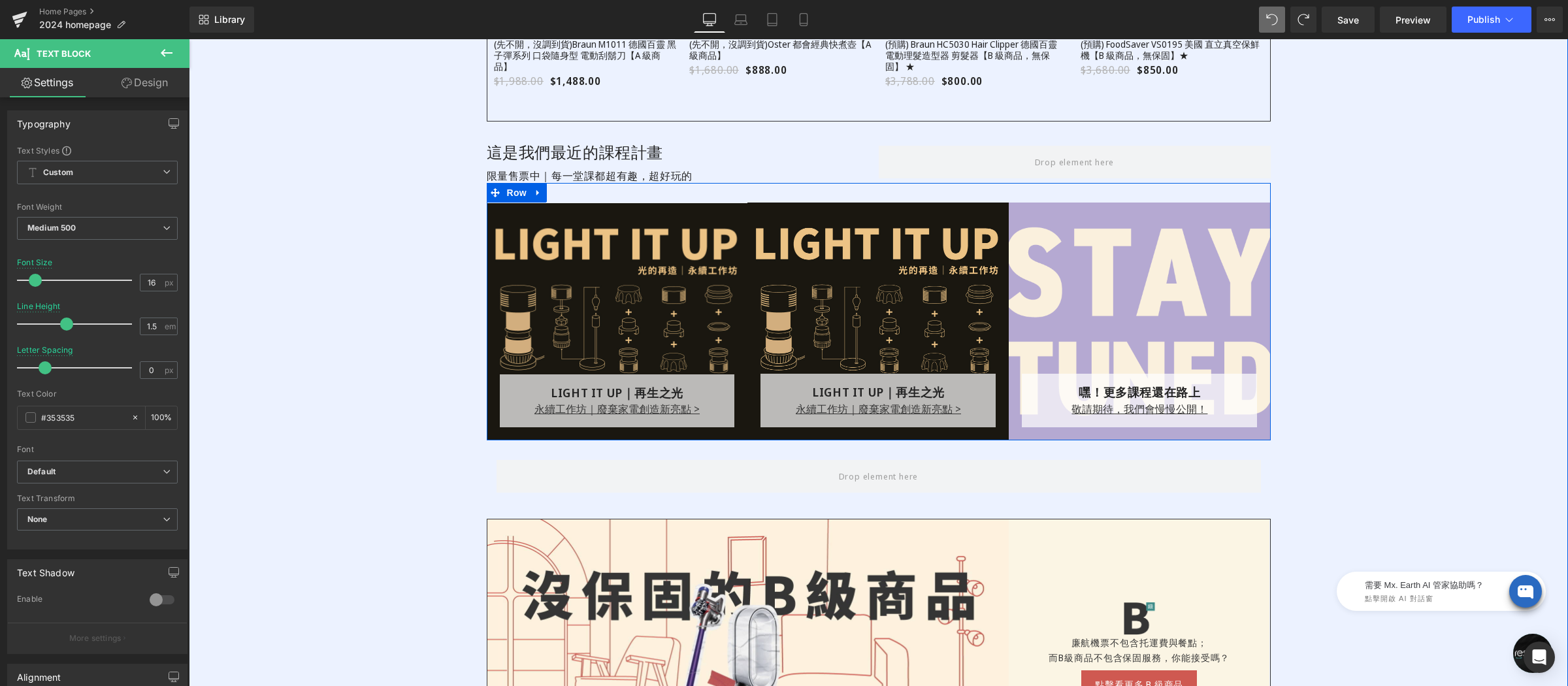
click at [189, 39] on div "262px" at bounding box center [189, 39] width 0 height 0
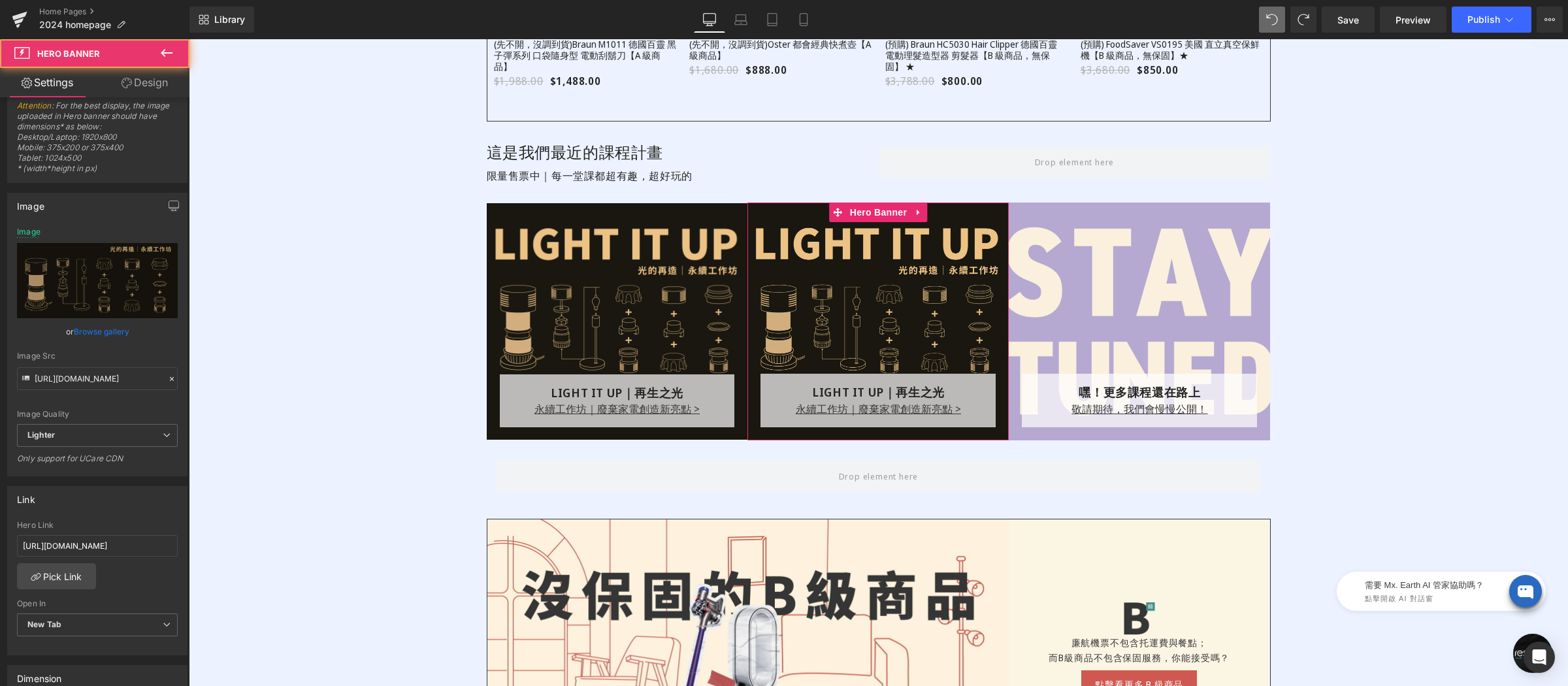
scroll to position [33, 0]
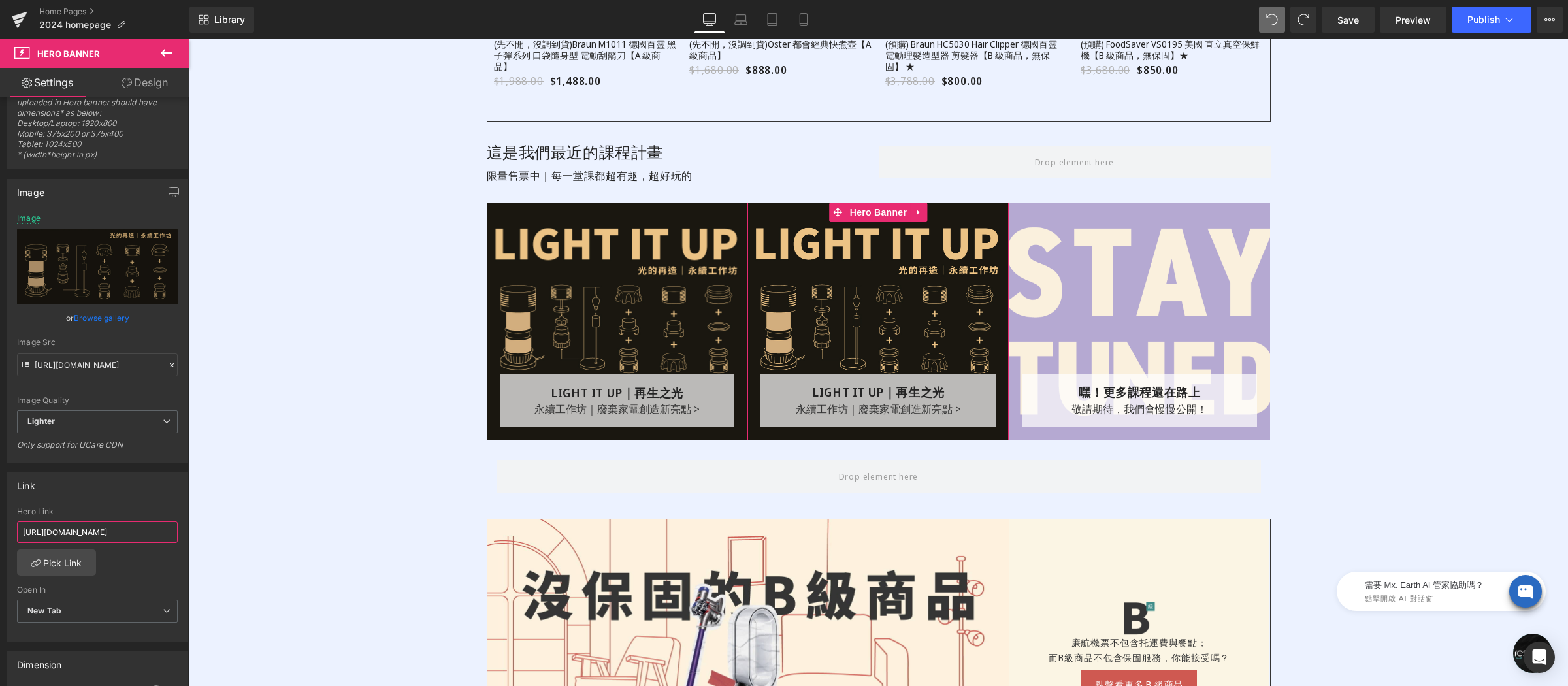
click at [84, 529] on input "[URL][DOMAIN_NAME]" at bounding box center [97, 532] width 161 height 21
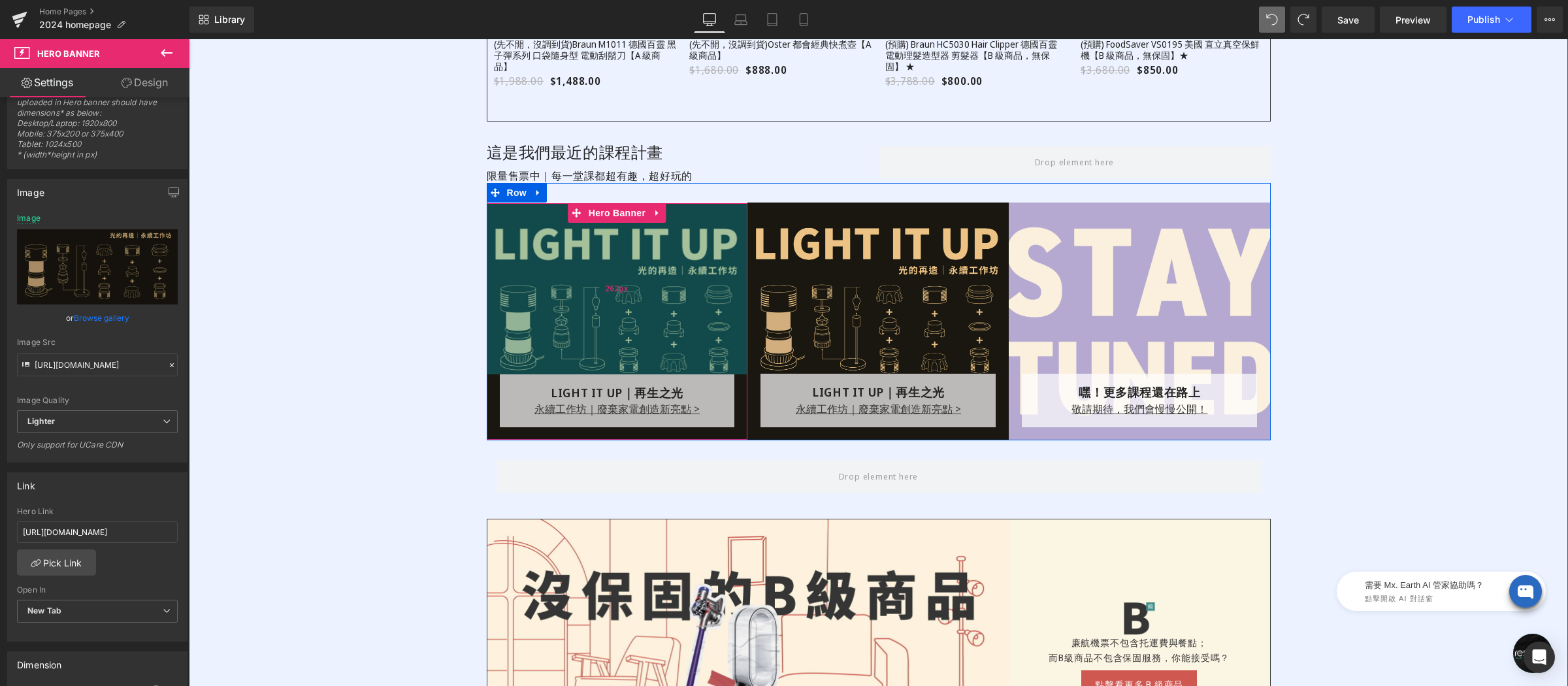
click at [594, 296] on div "262px" at bounding box center [617, 289] width 262 height 171
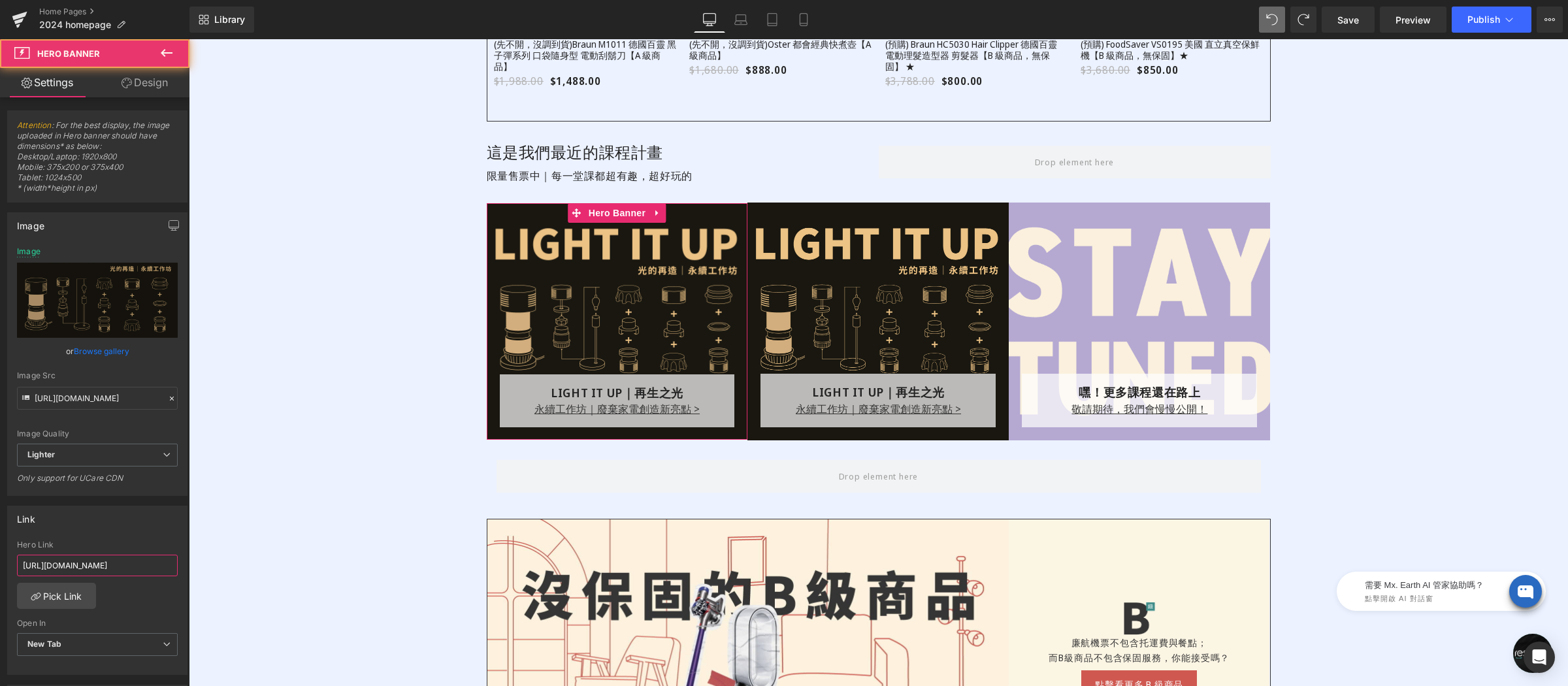
click at [77, 564] on input "[URL][DOMAIN_NAME]" at bounding box center [97, 565] width 161 height 21
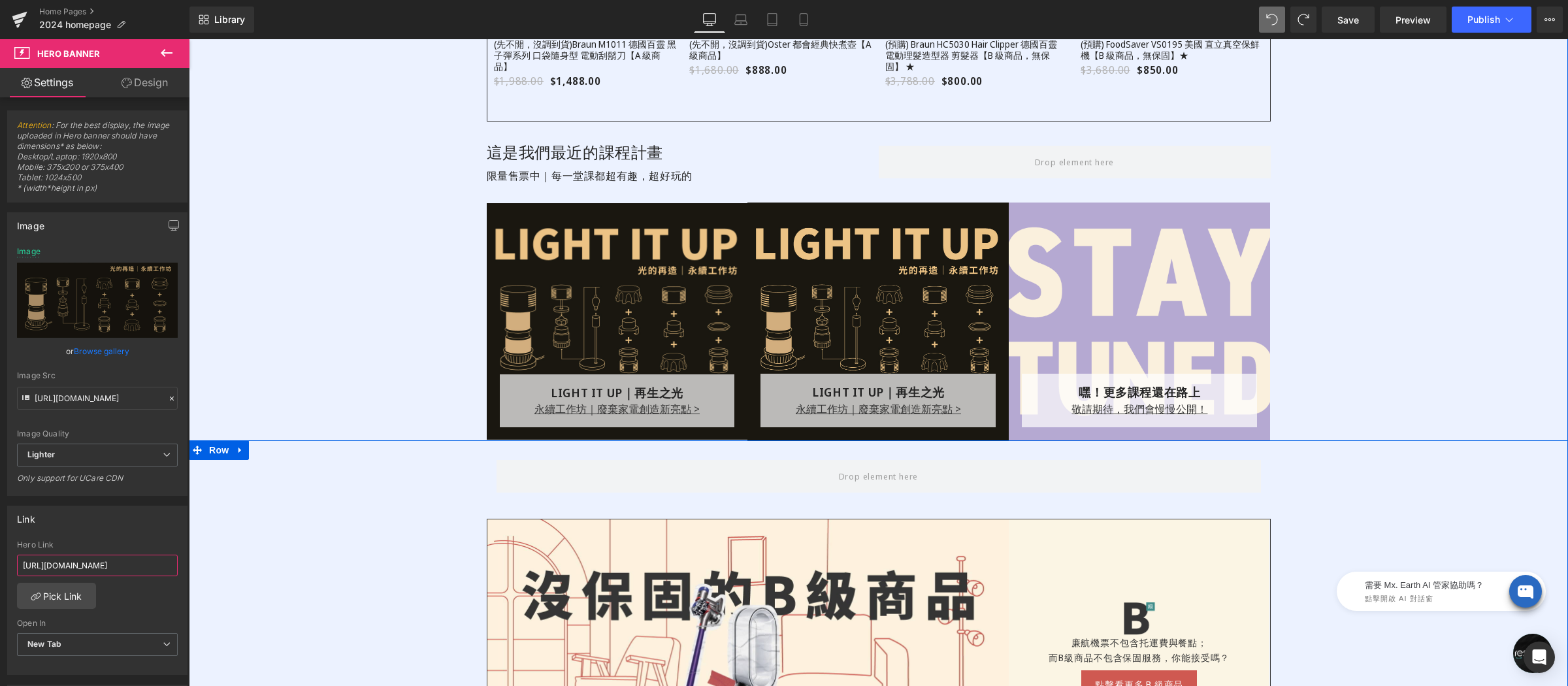
drag, startPoint x: 374, startPoint y: 603, endPoint x: 276, endPoint y: 562, distance: 106.2
drag, startPoint x: 329, startPoint y: 603, endPoint x: 255, endPoint y: 564, distance: 83.6
click at [113, 569] on input "[URL][DOMAIN_NAME]" at bounding box center [97, 565] width 161 height 21
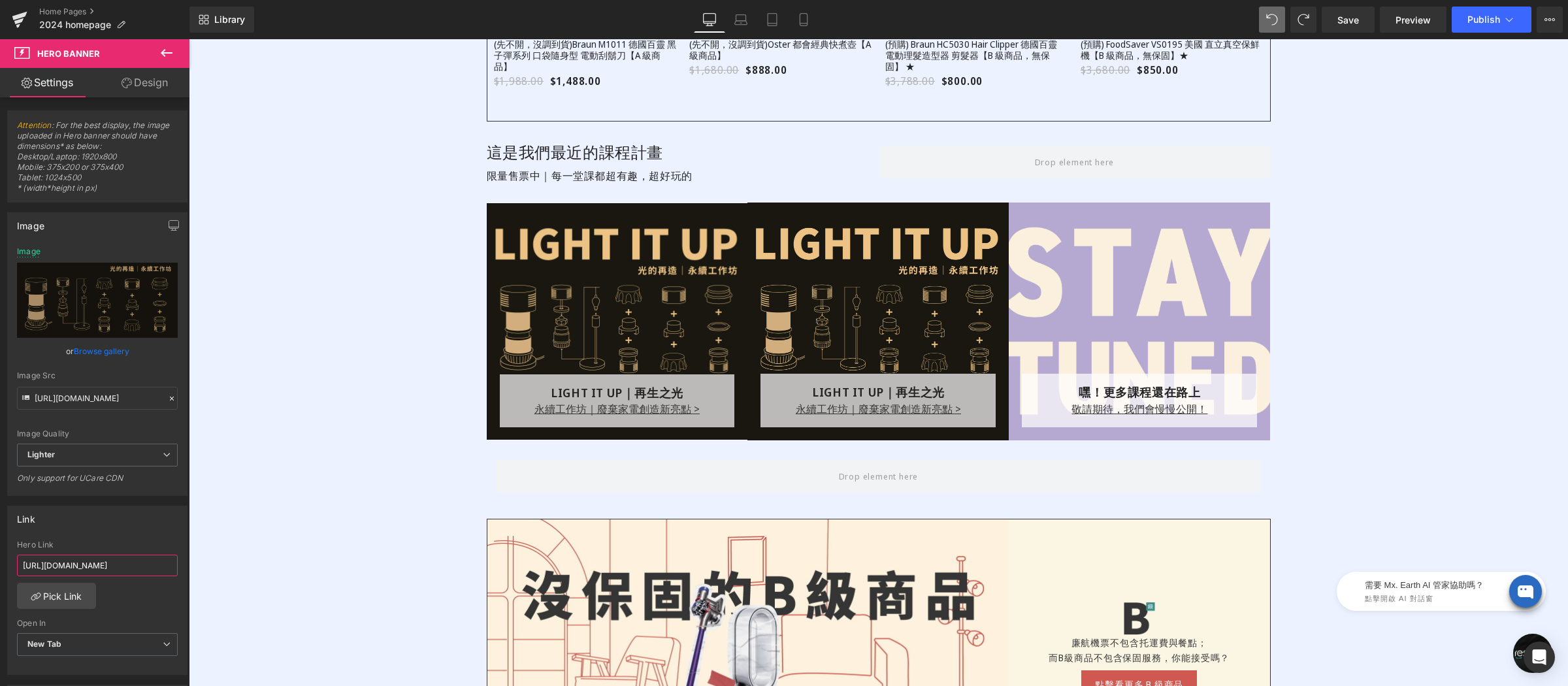
drag, startPoint x: 100, startPoint y: 569, endPoint x: -35, endPoint y: 571, distance: 135.0
click at [0, 571] on html "Text Block You are previewing how the will restyle your page. You can not edit …" at bounding box center [784, 343] width 1568 height 686
click at [82, 570] on input "[URL][DOMAIN_NAME]" at bounding box center [97, 565] width 161 height 21
drag, startPoint x: 112, startPoint y: 568, endPoint x: 182, endPoint y: 564, distance: 70.1
click at [185, 564] on div "Attention : For the best display, the image uploaded in Hero banner should have…" at bounding box center [95, 394] width 189 height 595
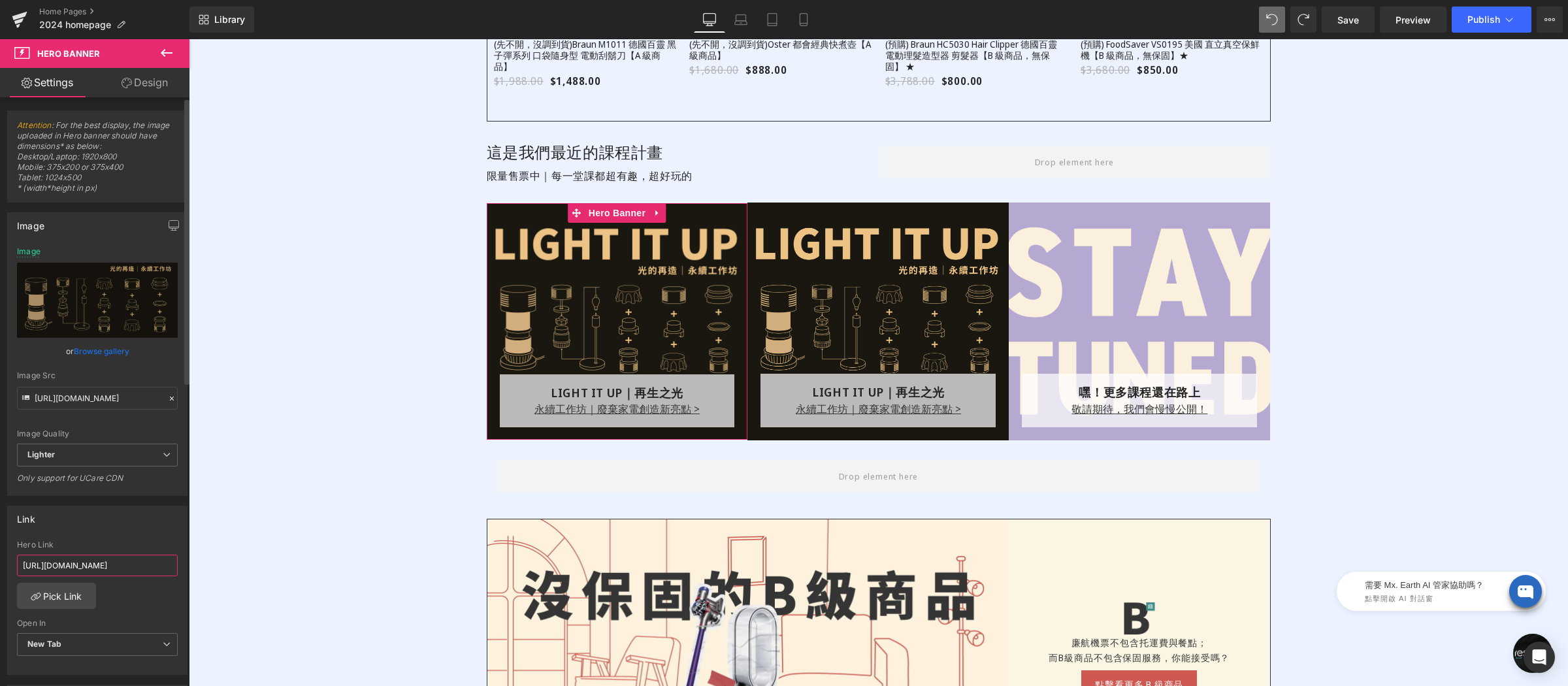
click at [120, 569] on input "[URL][DOMAIN_NAME]" at bounding box center [97, 565] width 161 height 21
drag, startPoint x: 51, startPoint y: 570, endPoint x: 35, endPoint y: 570, distance: 16.0
click at [35, 570] on input "[URL][DOMAIN_NAME]" at bounding box center [97, 565] width 161 height 21
click at [42, 569] on input "[URL][DOMAIN_NAME]" at bounding box center [97, 565] width 161 height 21
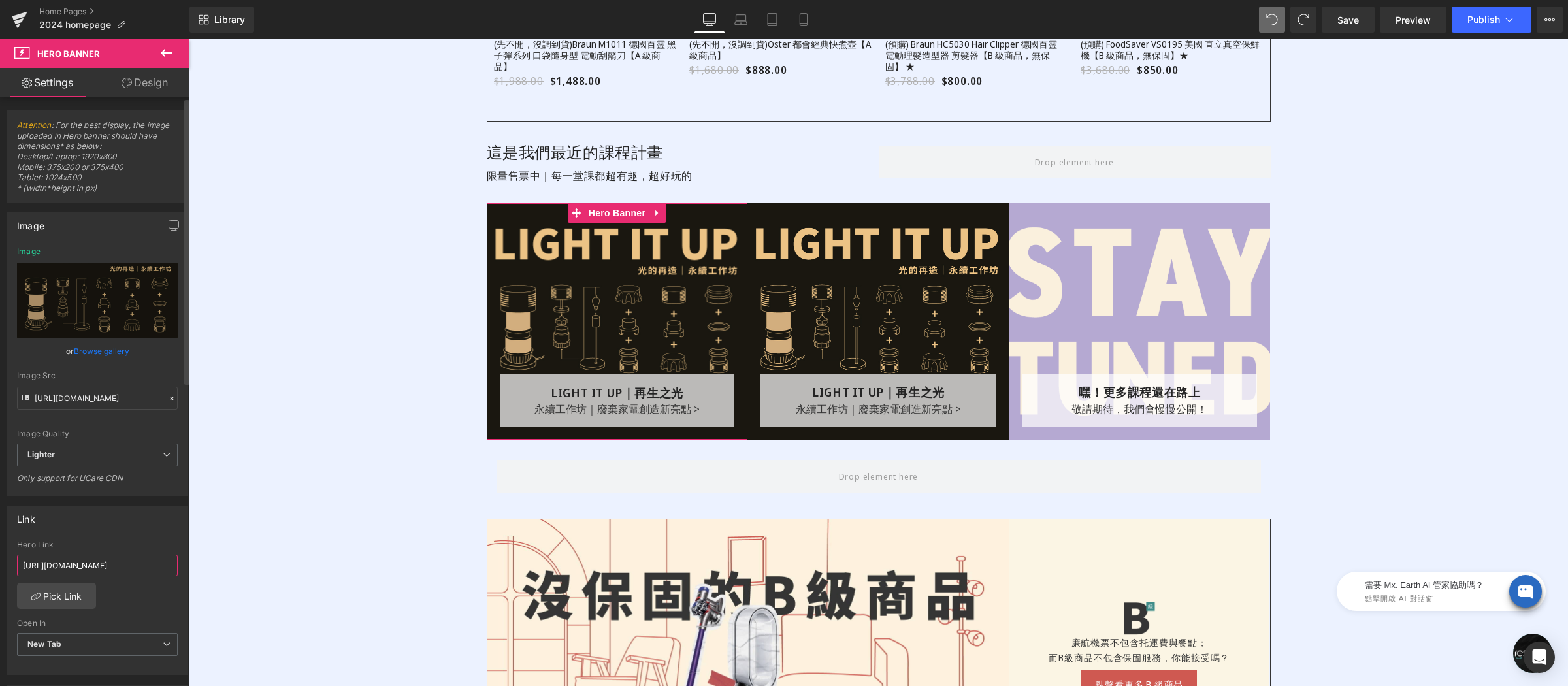
scroll to position [0, 23]
drag, startPoint x: 68, startPoint y: 569, endPoint x: 11, endPoint y: 571, distance: 57.0
click at [10, 573] on div "[URL][DOMAIN_NAME] Hero Link [URL][DOMAIN_NAME] Pick Link Current Tab New Tab O…" at bounding box center [98, 608] width 179 height 134
click at [64, 571] on input "[URL][DOMAIN_NAME]" at bounding box center [97, 565] width 161 height 21
click at [74, 569] on input "[URL][DOMAIN_NAME]" at bounding box center [97, 565] width 161 height 21
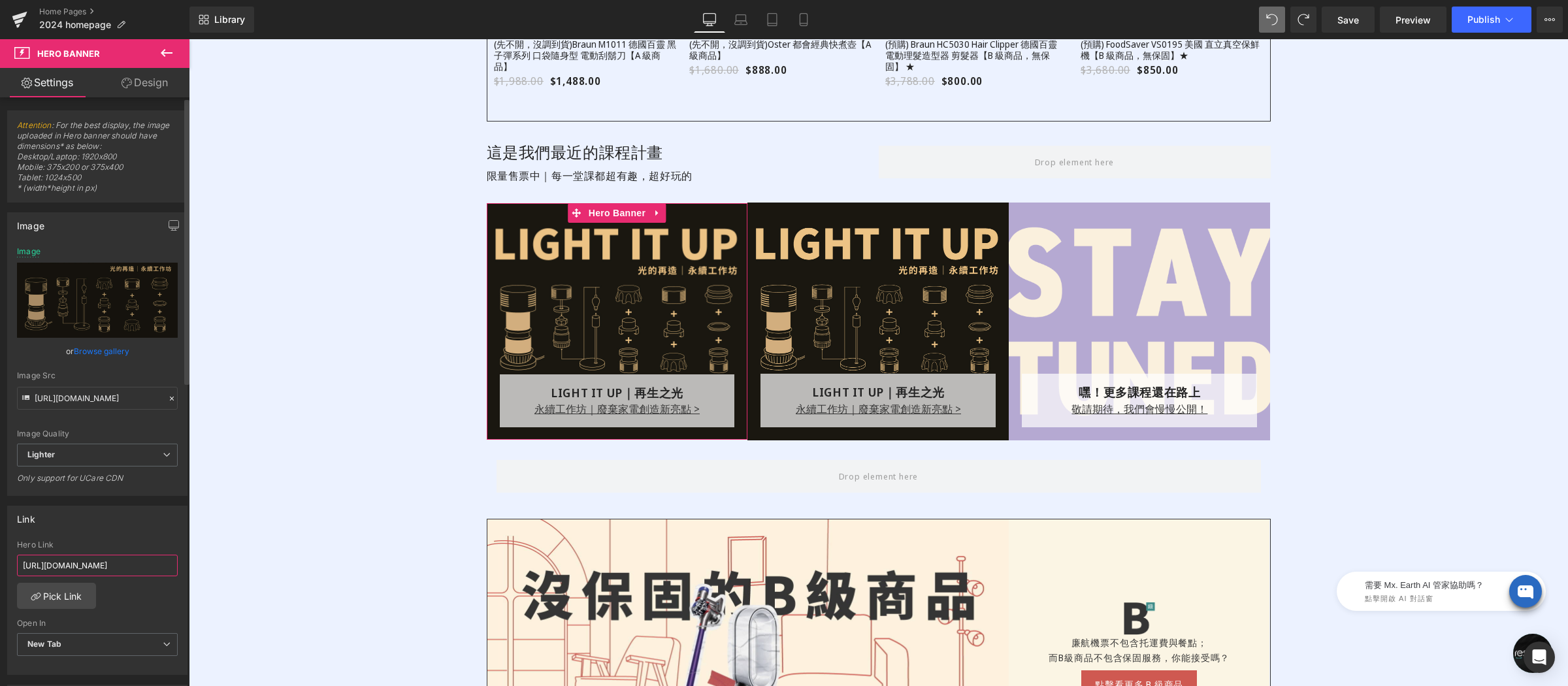
click at [74, 569] on input "[URL][DOMAIN_NAME]" at bounding box center [97, 565] width 161 height 21
click at [189, 39] on div "262px" at bounding box center [189, 39] width 0 height 0
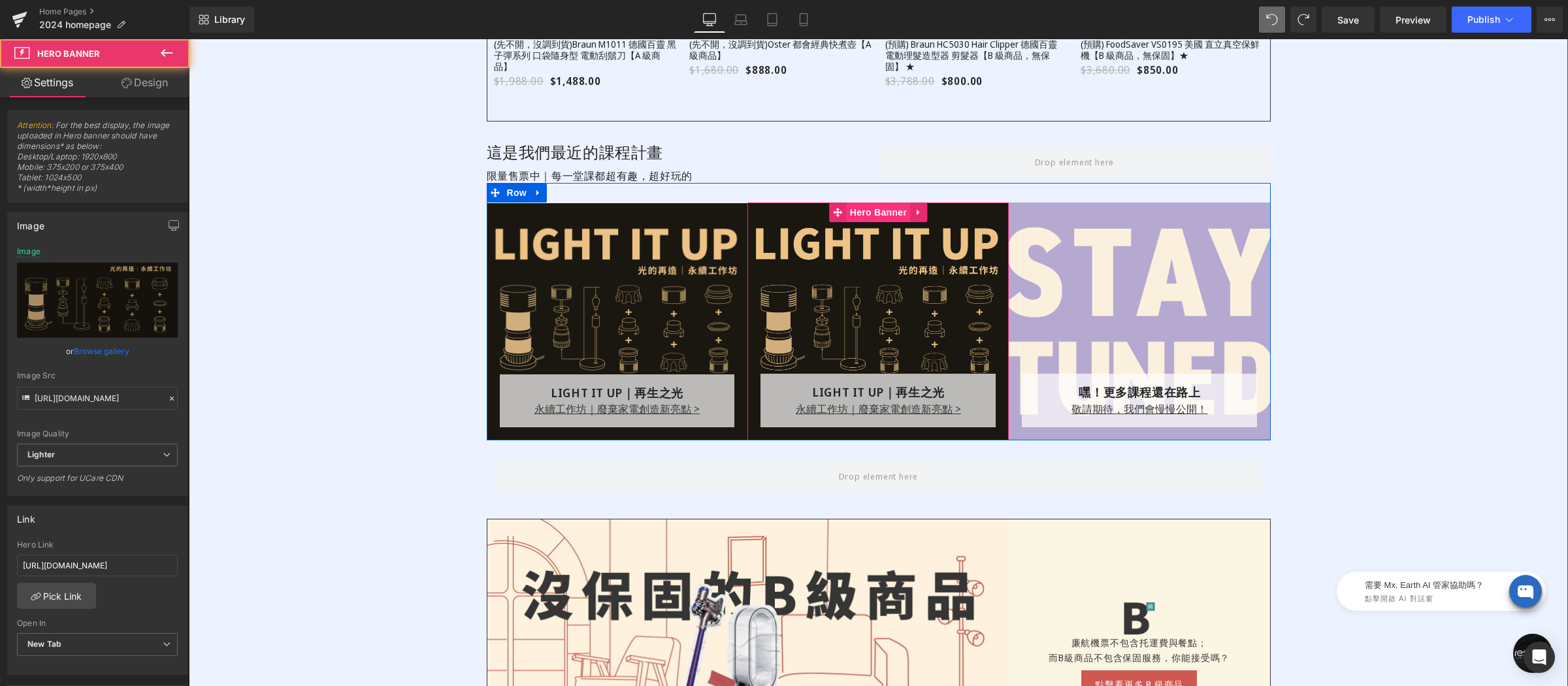
click at [849, 219] on div "LIGHT IT UP｜再生之光 Text Block 永續工作坊｜廢棄家電創造新亮點 > Text Block Row Row Hero Banner 26…" at bounding box center [878, 321] width 262 height 237
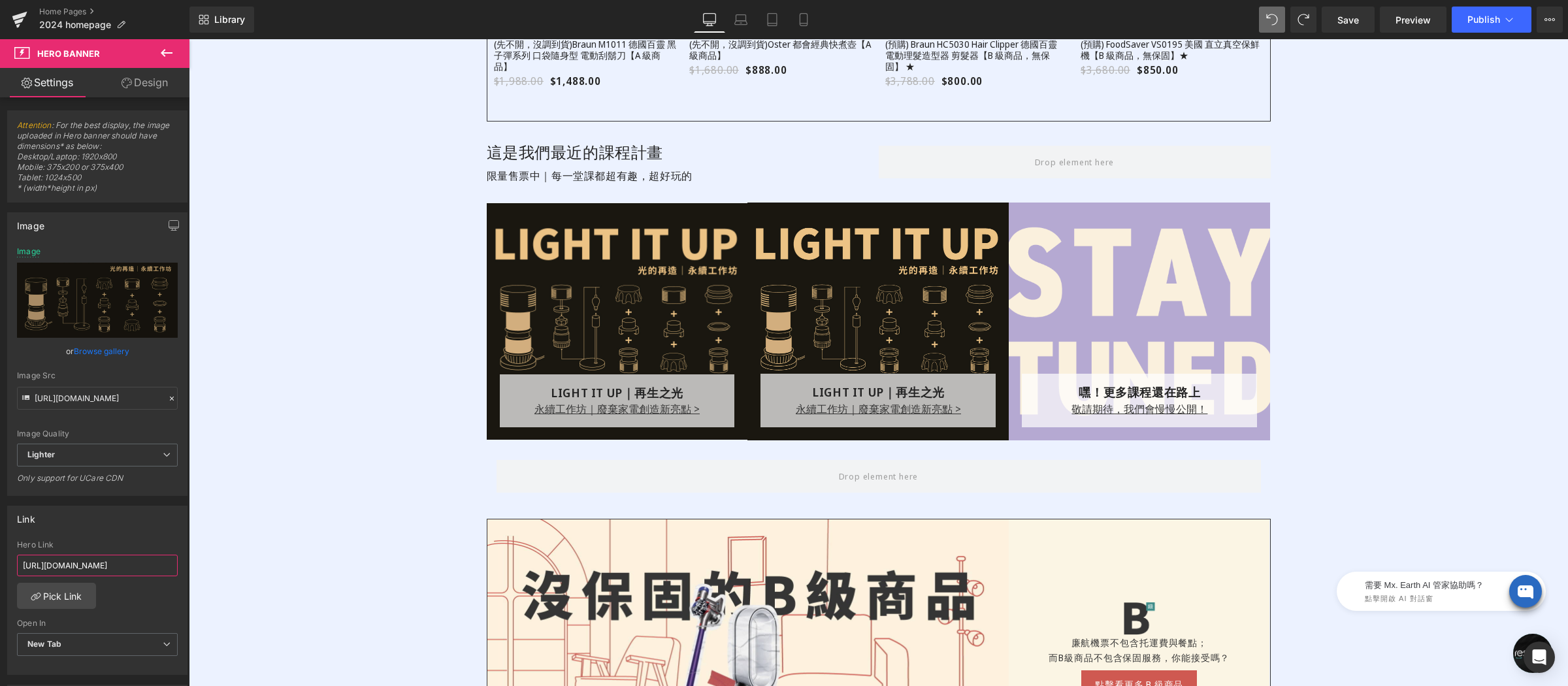
drag, startPoint x: 303, startPoint y: 607, endPoint x: 360, endPoint y: 607, distance: 57.0
click at [130, 568] on input "[URL][DOMAIN_NAME]" at bounding box center [97, 565] width 161 height 21
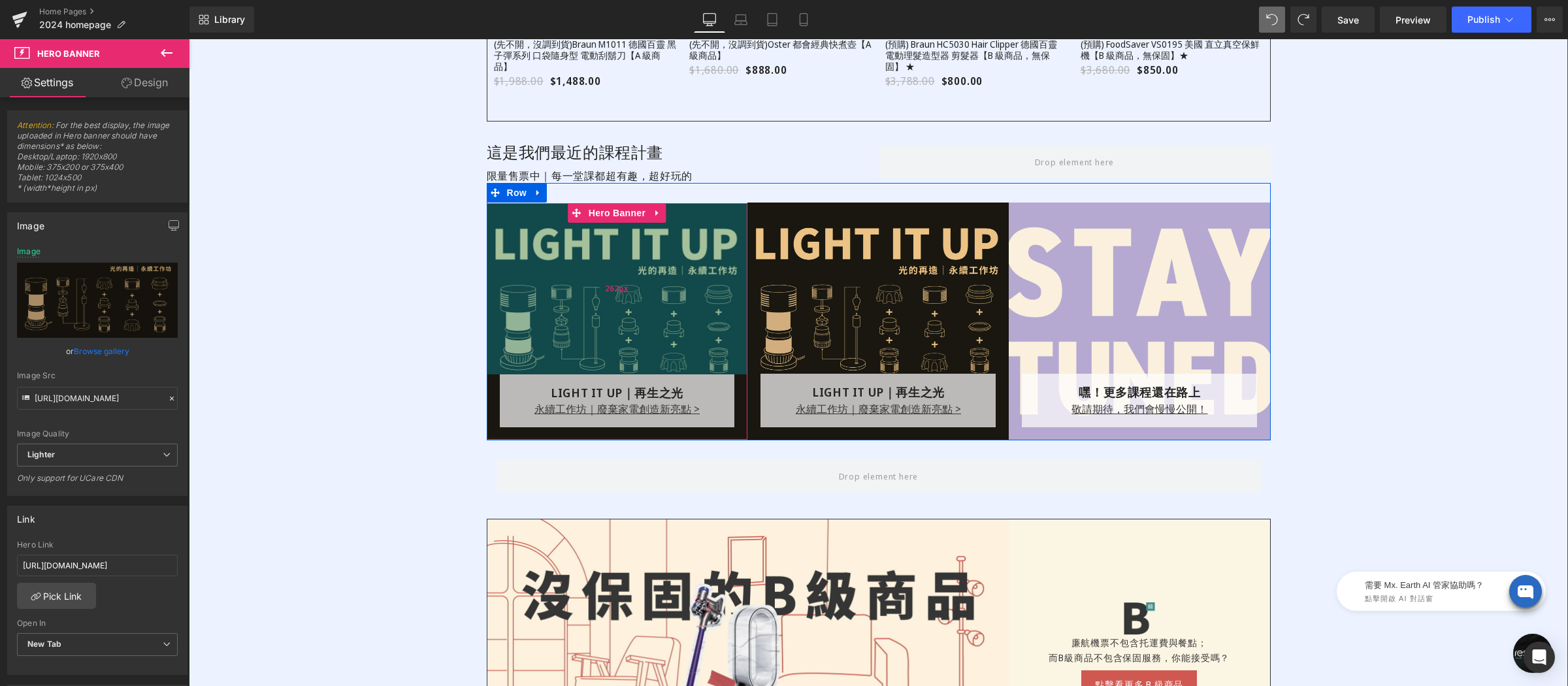
click at [607, 254] on div "262px" at bounding box center [617, 289] width 262 height 171
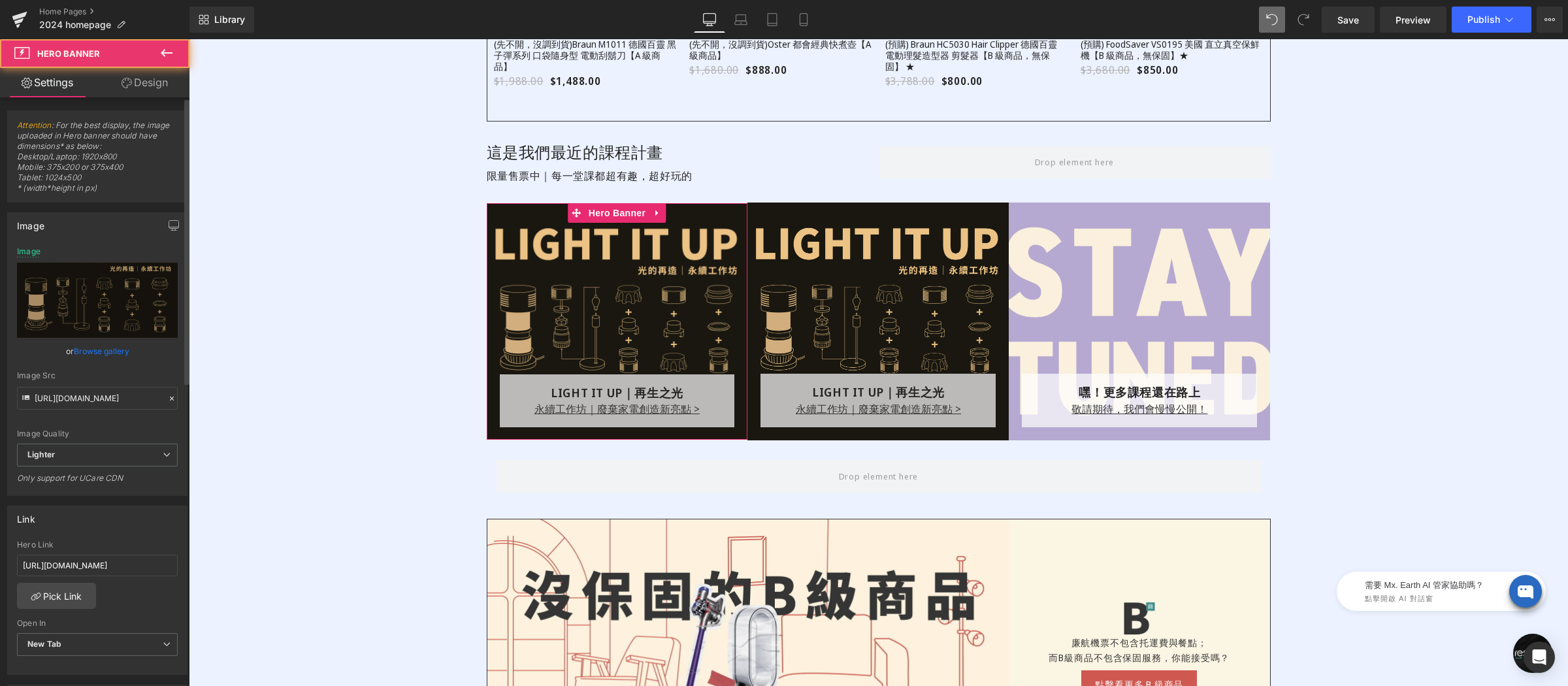
scroll to position [55, 0]
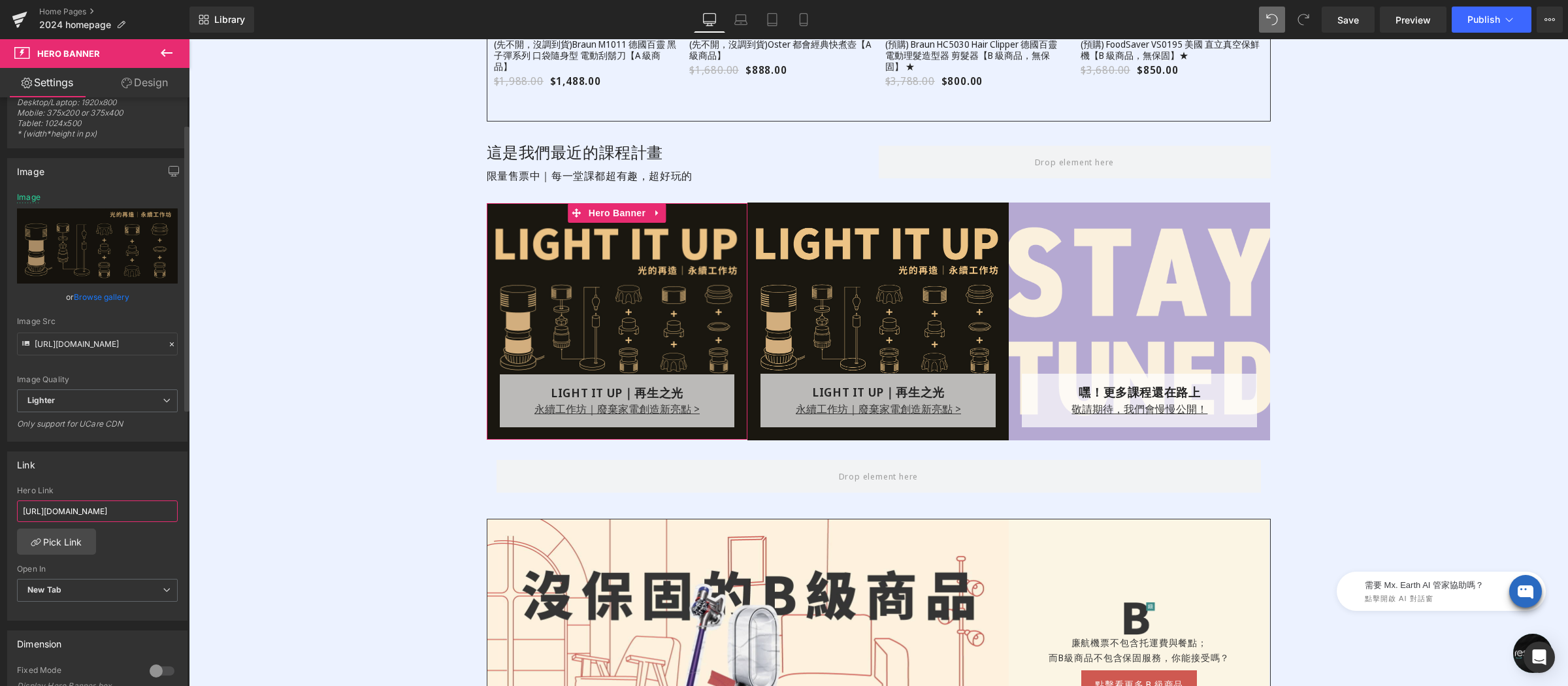
click at [108, 519] on input "[URL][DOMAIN_NAME]" at bounding box center [97, 511] width 161 height 21
paste input "[DOMAIN_NAME][URL]"
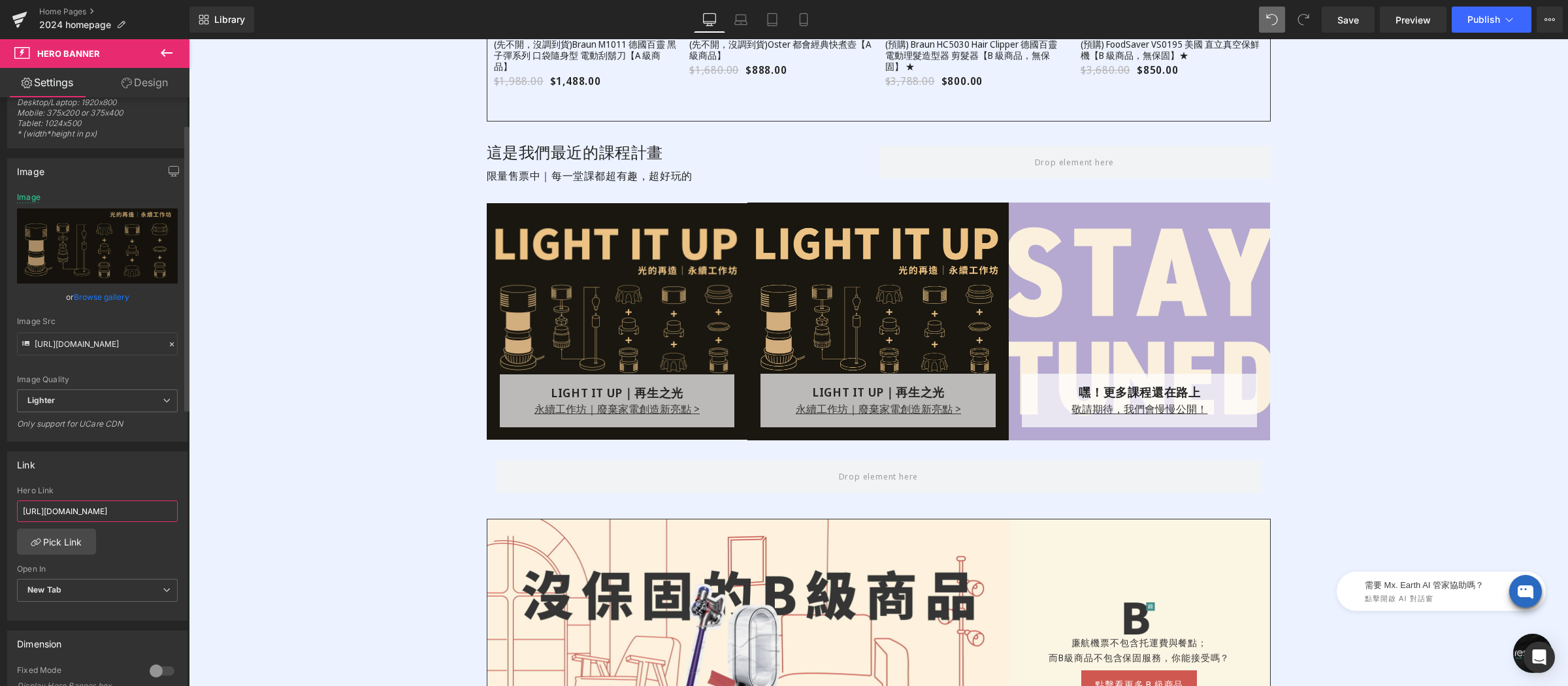
type input "[URL][DOMAIN_NAME]"
click at [126, 485] on div "Link [URL][DOMAIN_NAME] Hero Link [URL][DOMAIN_NAME] Pick Link Current Tab New …" at bounding box center [97, 537] width 180 height 170
click at [609, 409] on div "永續工作坊｜廢棄家電創造新亮點 > Text Block" at bounding box center [617, 409] width 222 height 15
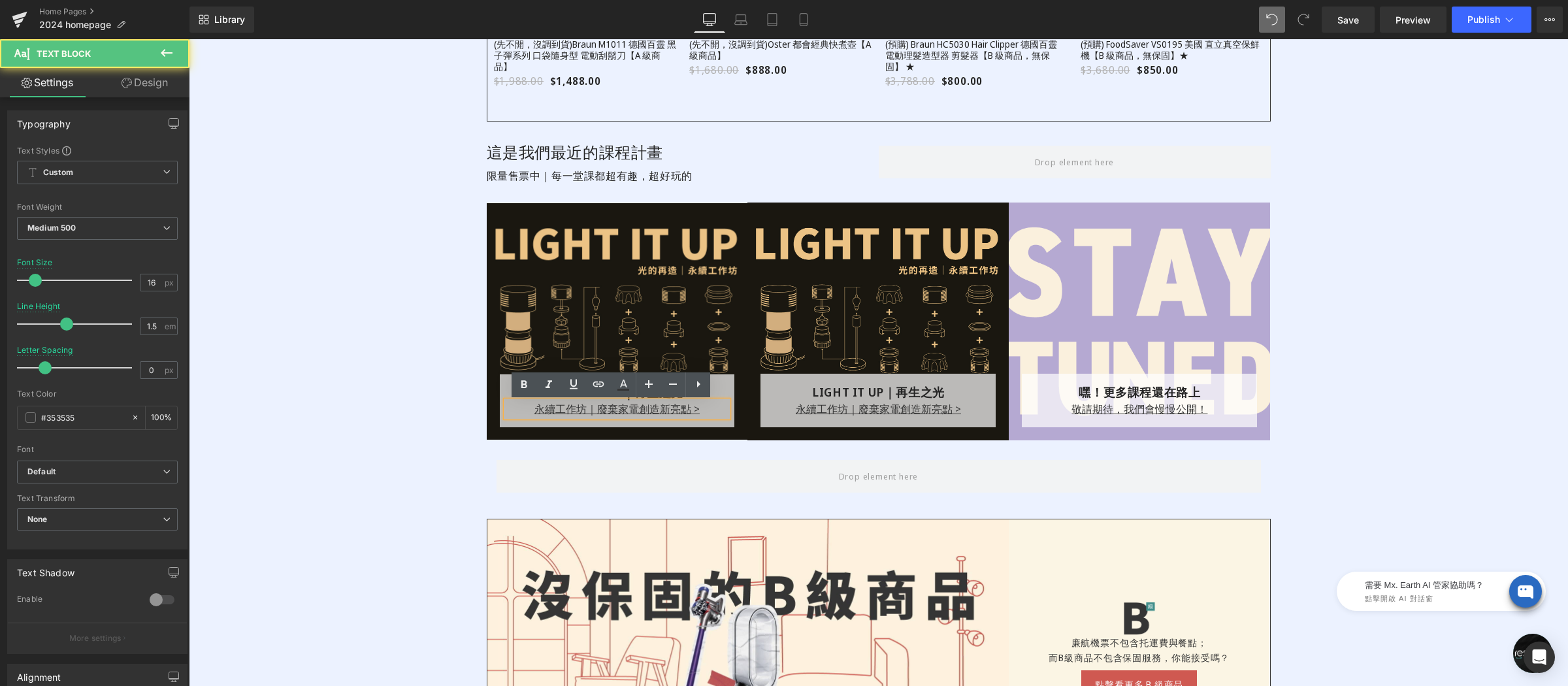
click at [556, 414] on u "永續工作坊｜廢棄家電創造新亮點 >" at bounding box center [616, 409] width 166 height 15
click at [597, 381] on icon at bounding box center [598, 384] width 15 height 15
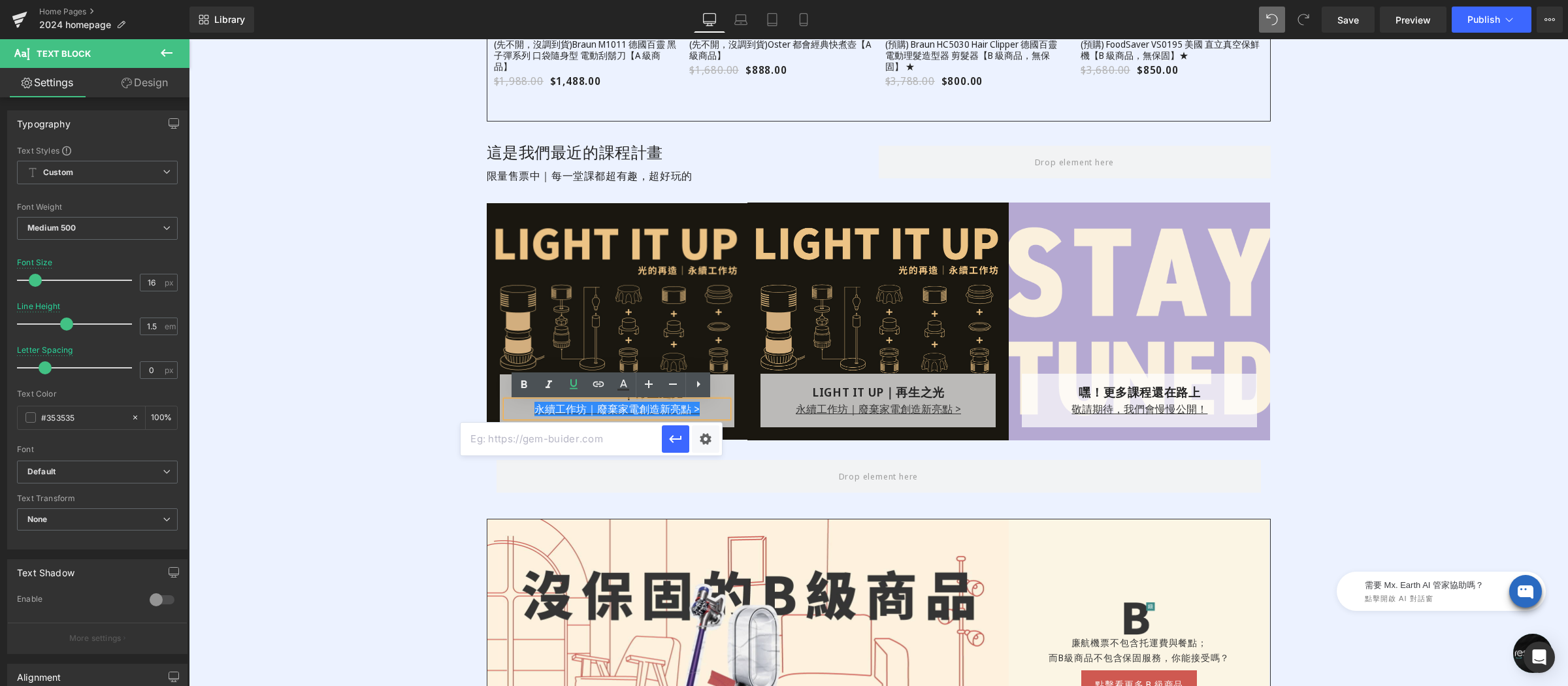
click at [602, 444] on input "text" at bounding box center [561, 439] width 201 height 33
paste input "[URL][DOMAIN_NAME]"
type input "[URL][DOMAIN_NAME]"
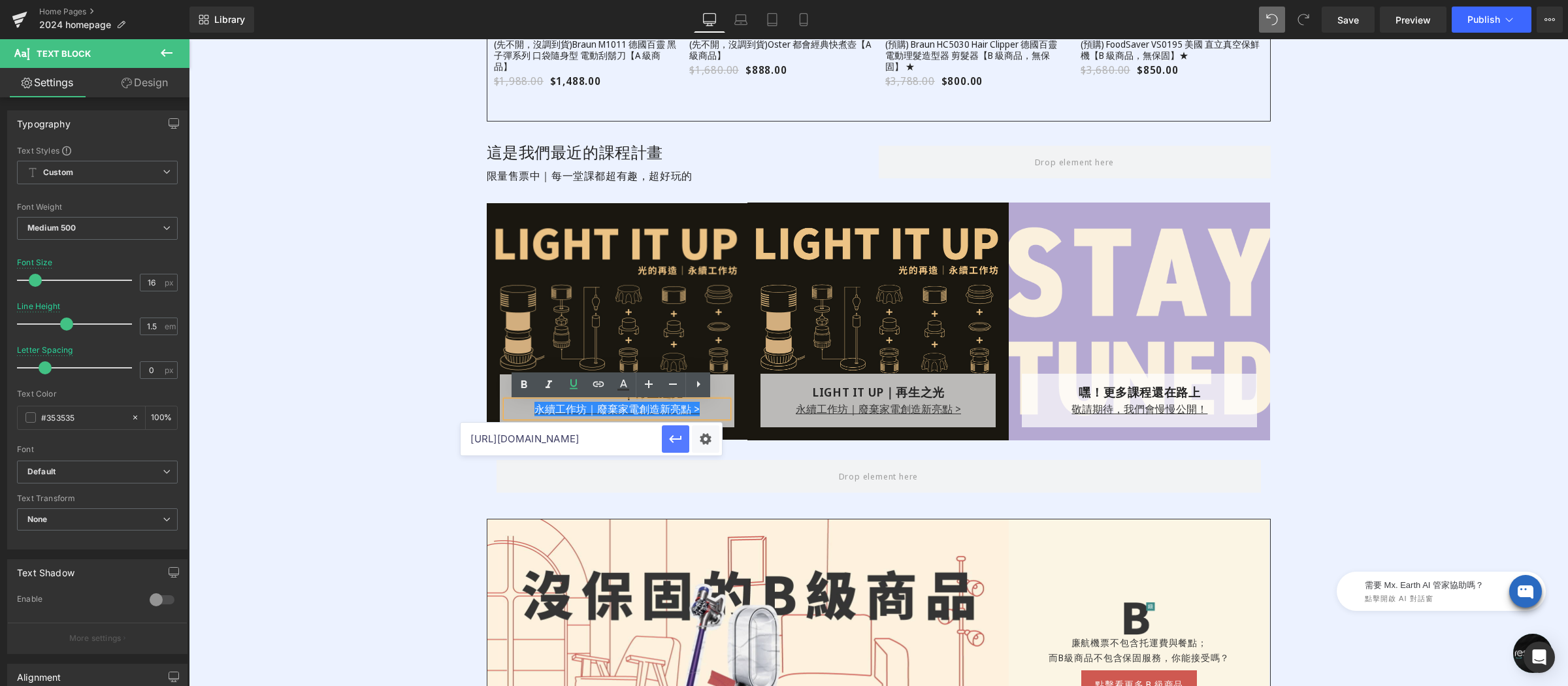
click at [687, 445] on button "button" at bounding box center [676, 440] width 28 height 28
click at [408, 405] on div "Image 商品接近全新，並且擁有保固服務 的好商品，機會難得 Text Block 商品接近全新，並且擁有保固服務 的好商品，機會難得 Text Block…" at bounding box center [879, 1] width 1380 height 879
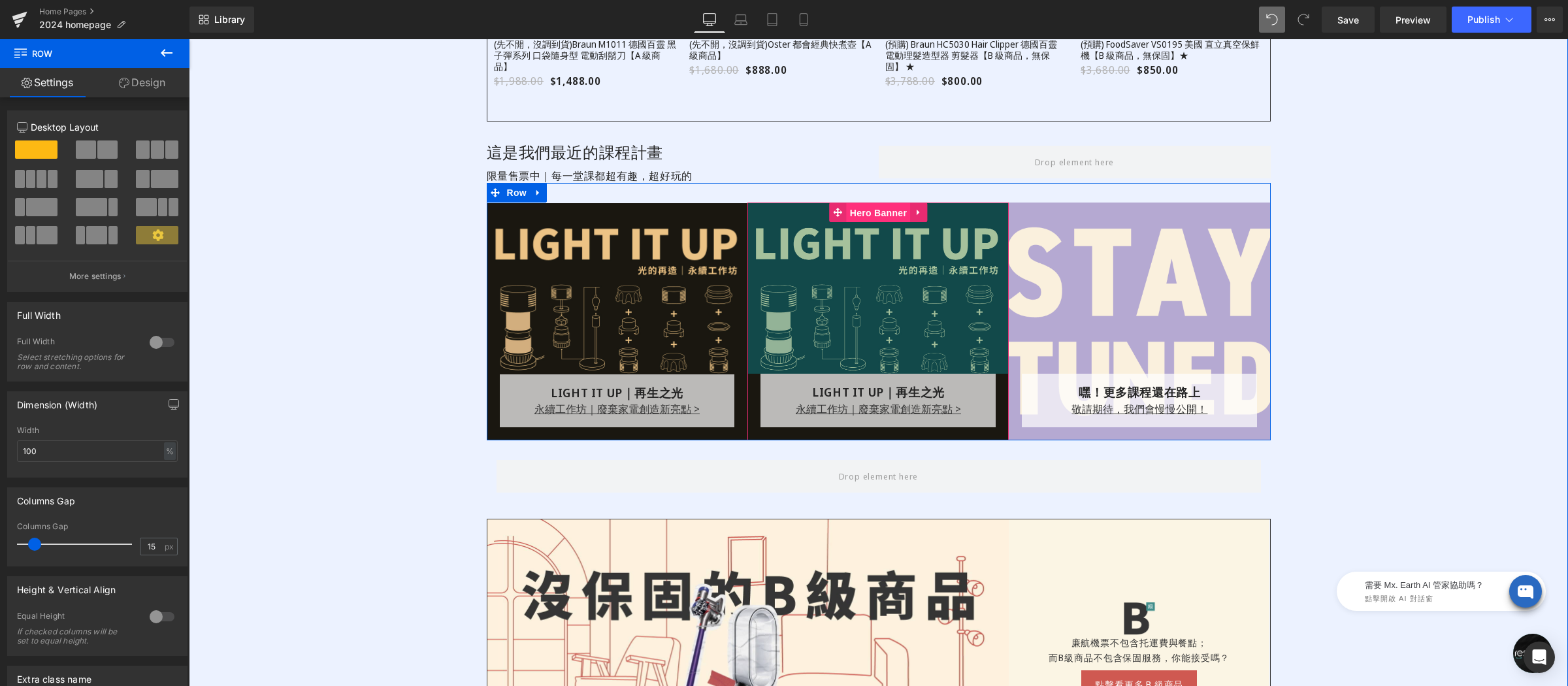
click at [864, 223] on div "LIGHT IT UP｜再生之光 Text Block 永續工作坊｜廢棄家電創造新亮點 > Text Block Row Row Hero Banner 26…" at bounding box center [878, 321] width 262 height 237
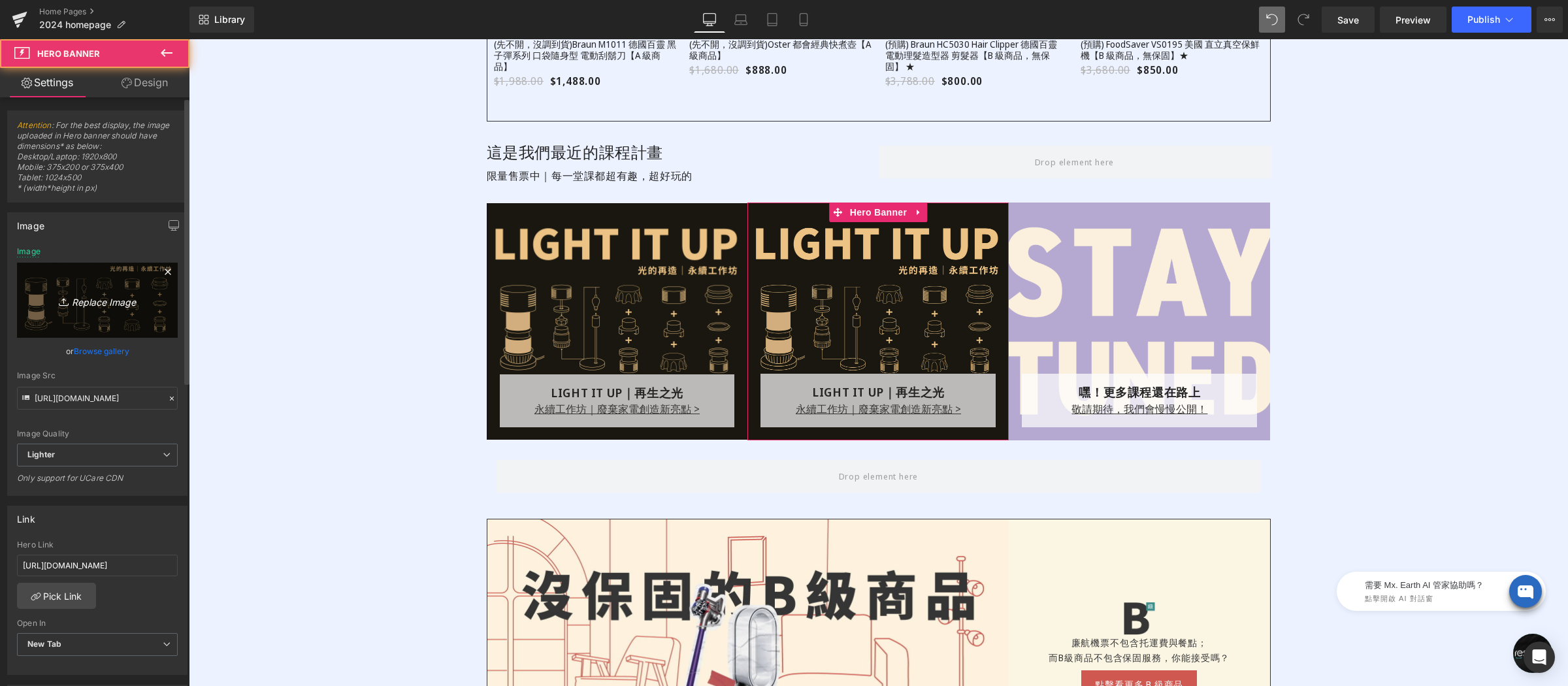
click at [99, 272] on link "Replace Image" at bounding box center [97, 300] width 161 height 75
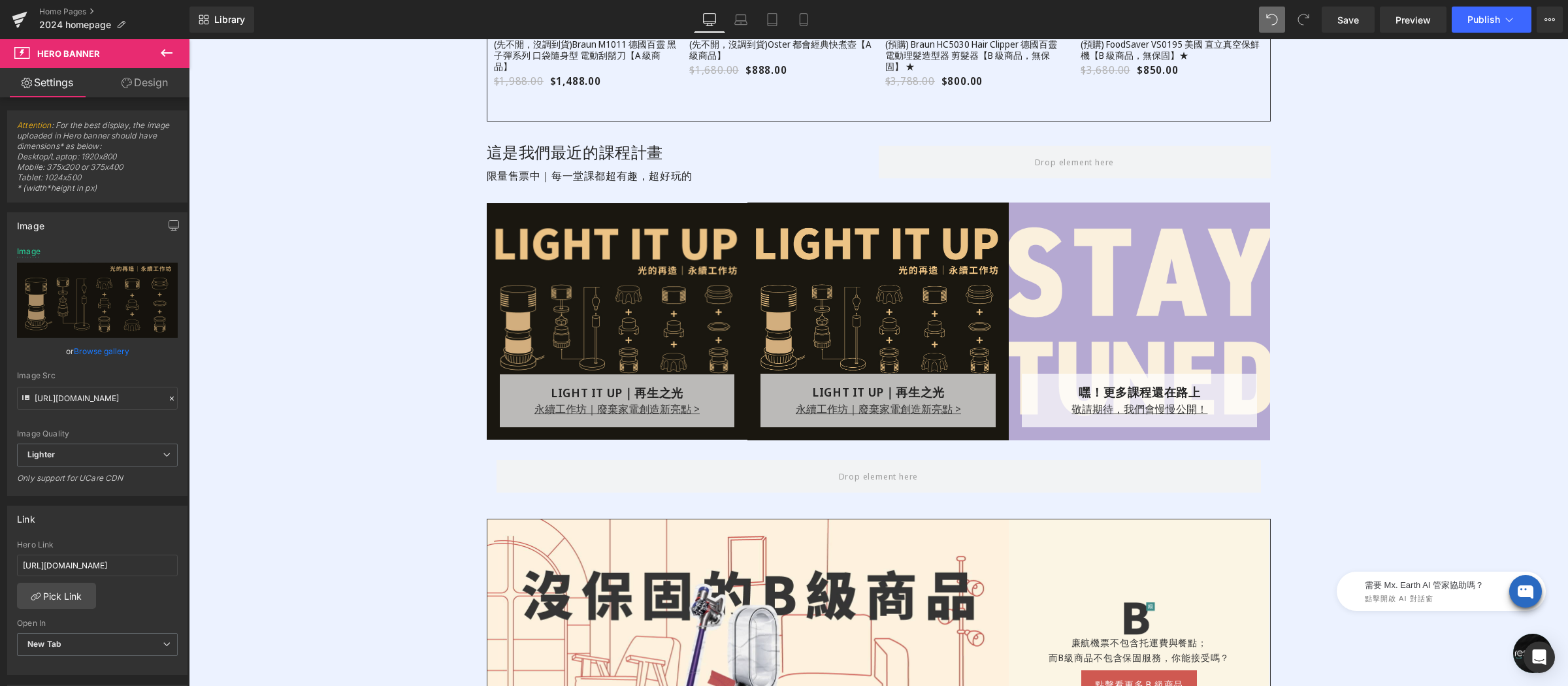
type input "C:\fakepath\restyle2050_homepage_class_stay-tuned_600x600.png"
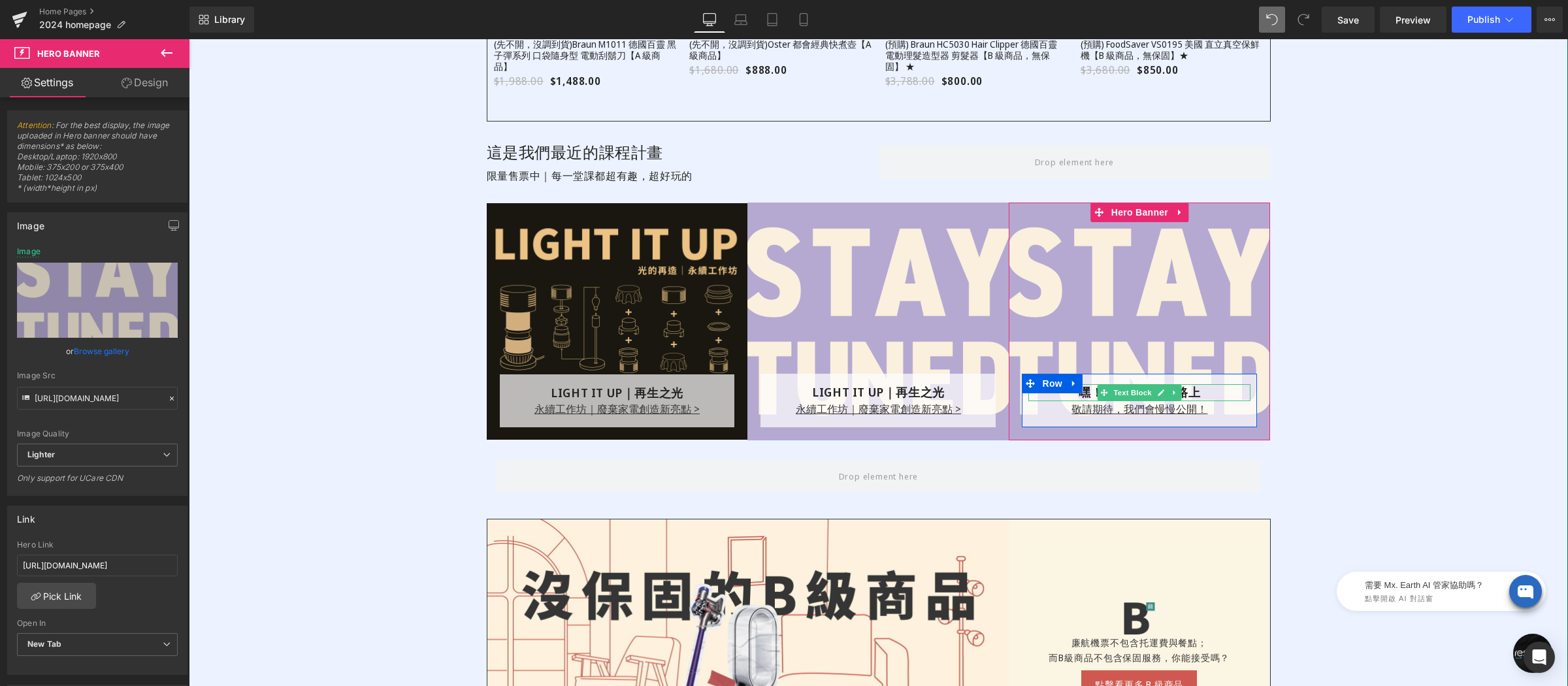
click at [1049, 396] on div "嘿！更多課程還在路上" at bounding box center [1139, 392] width 222 height 16
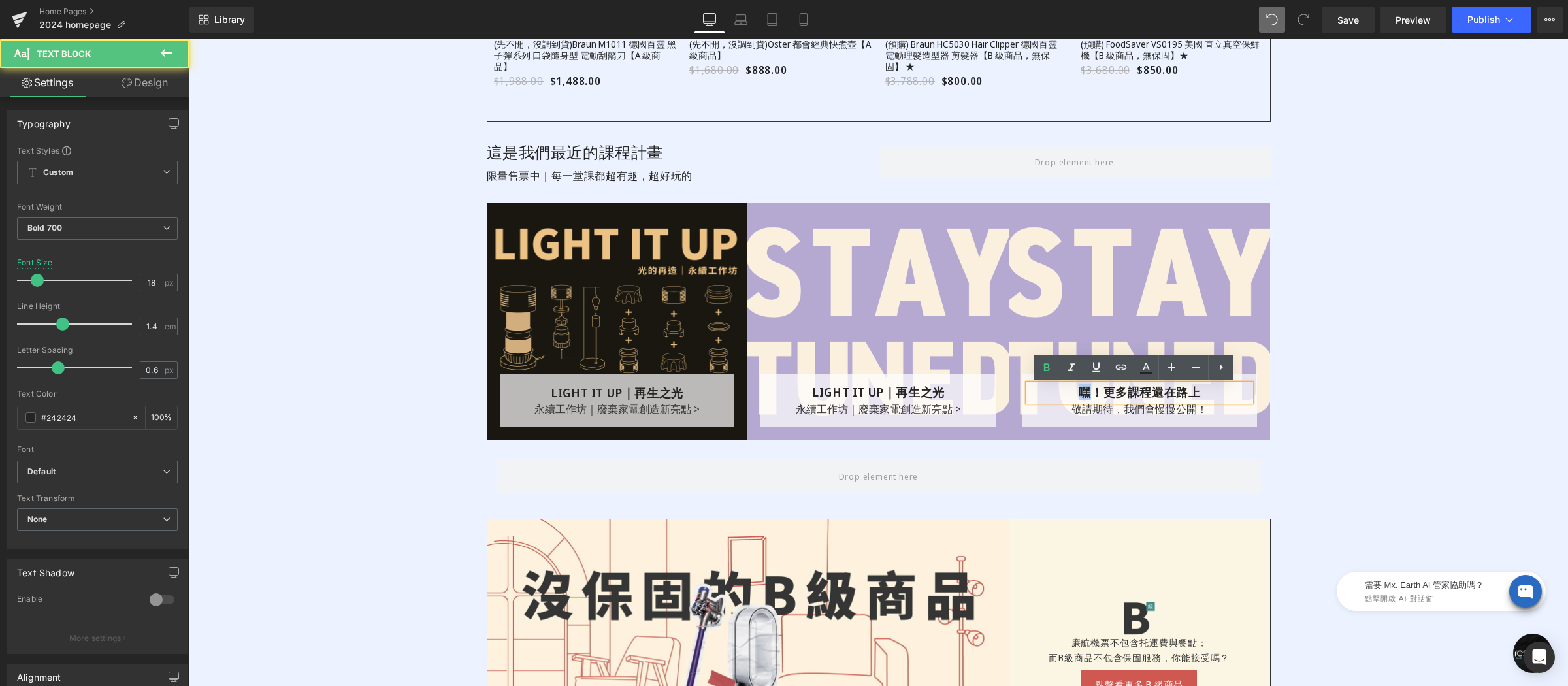
click at [1049, 396] on div "嘿！更多課程還在路上" at bounding box center [1139, 392] width 222 height 16
copy div "嘿！更多課程還在路上"
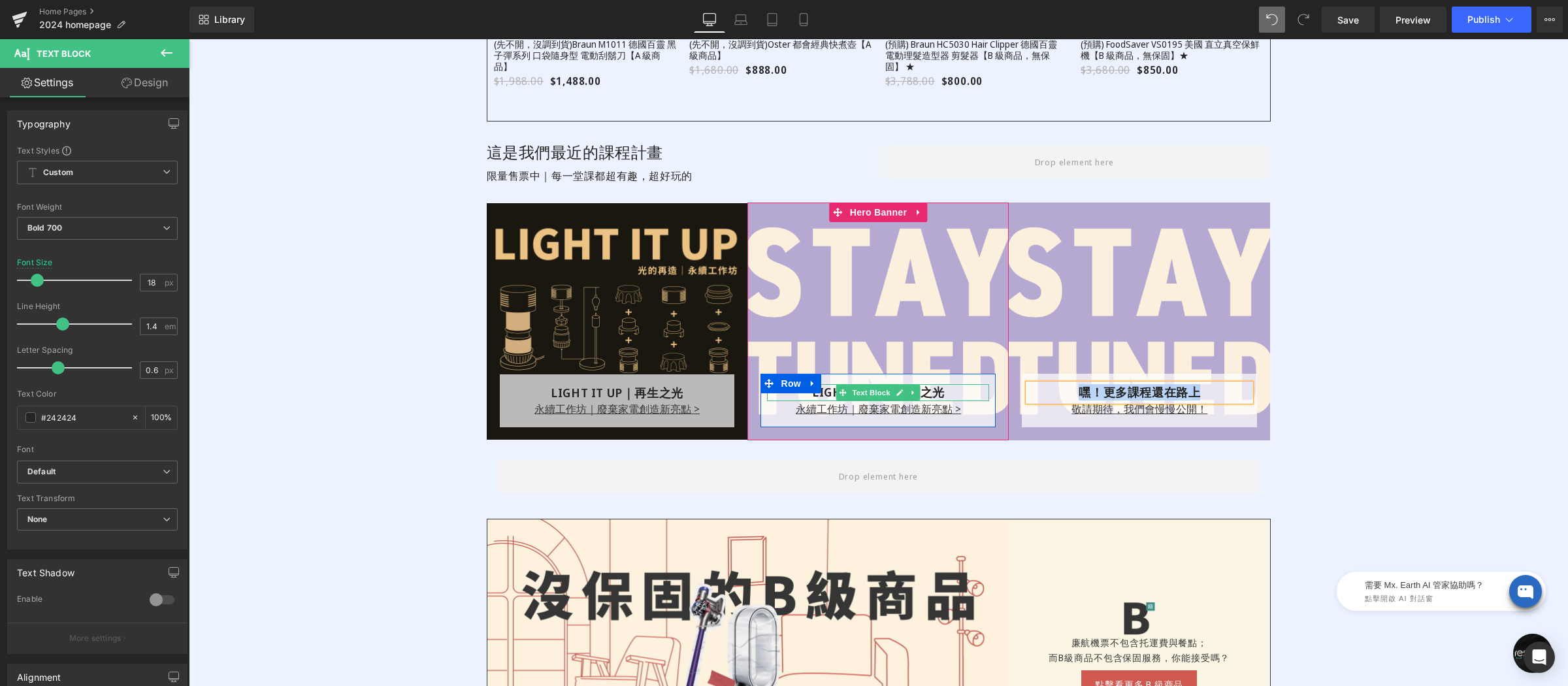
click at [796, 395] on div "LIGHT IT UP｜再生之光" at bounding box center [878, 392] width 222 height 16
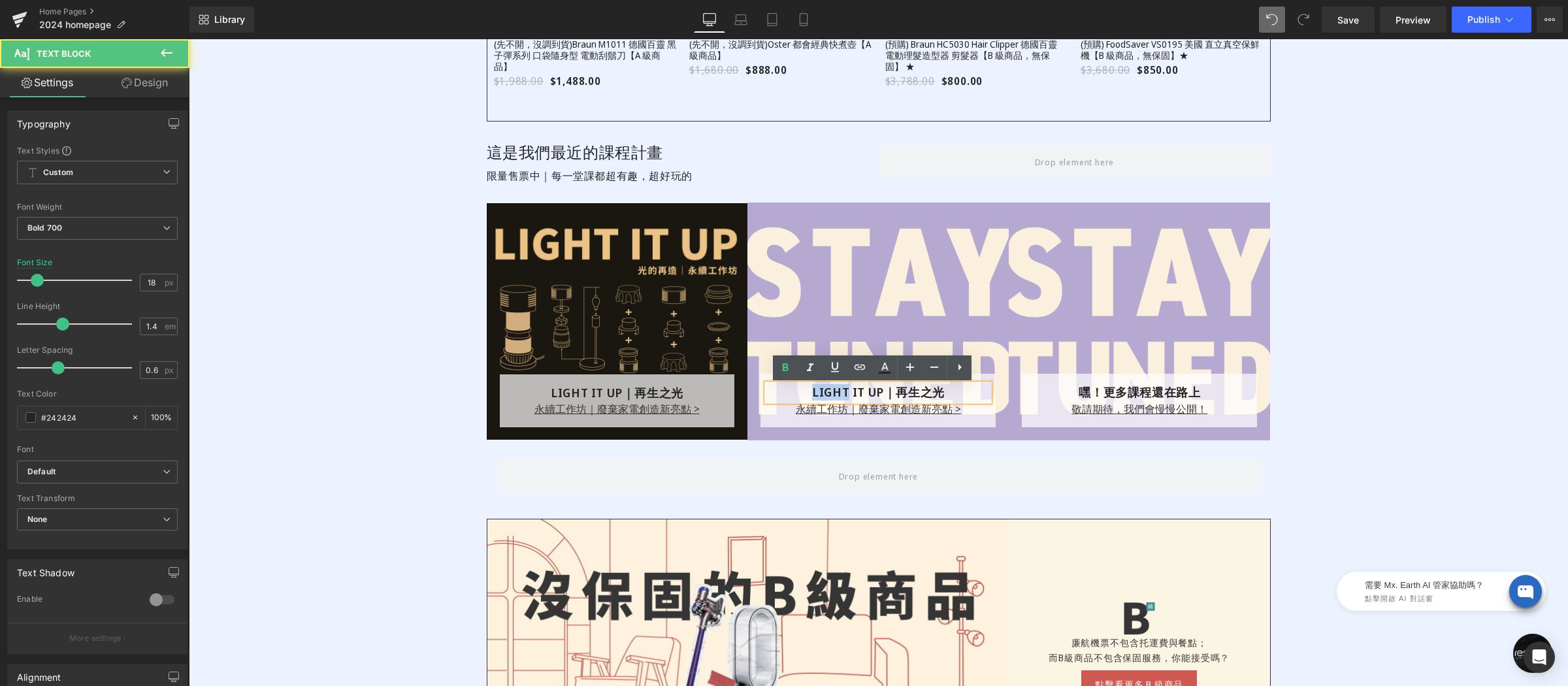
click at [796, 395] on div "LIGHT IT UP｜再生之光" at bounding box center [878, 392] width 222 height 16
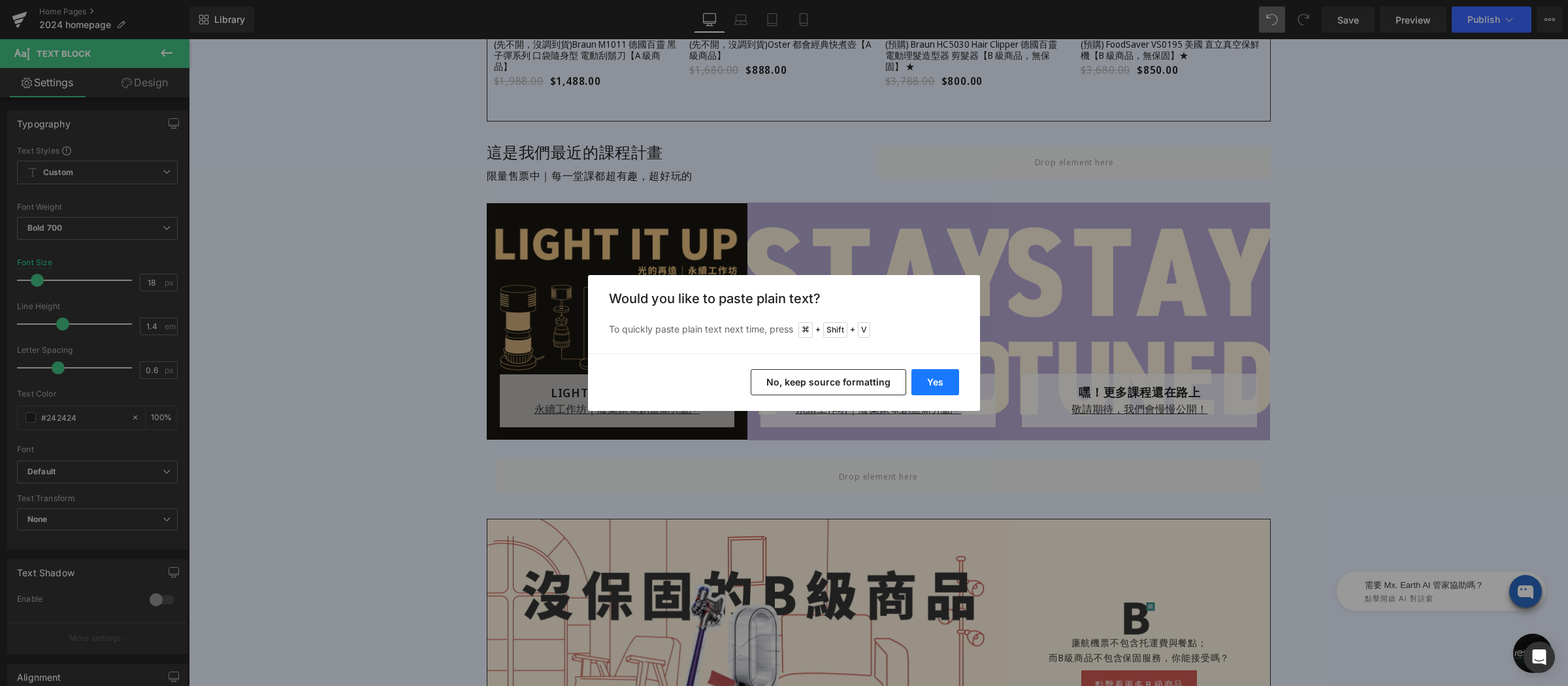
drag, startPoint x: 932, startPoint y: 371, endPoint x: 784, endPoint y: 342, distance: 150.8
click at [932, 371] on button "Yes" at bounding box center [935, 383] width 47 height 26
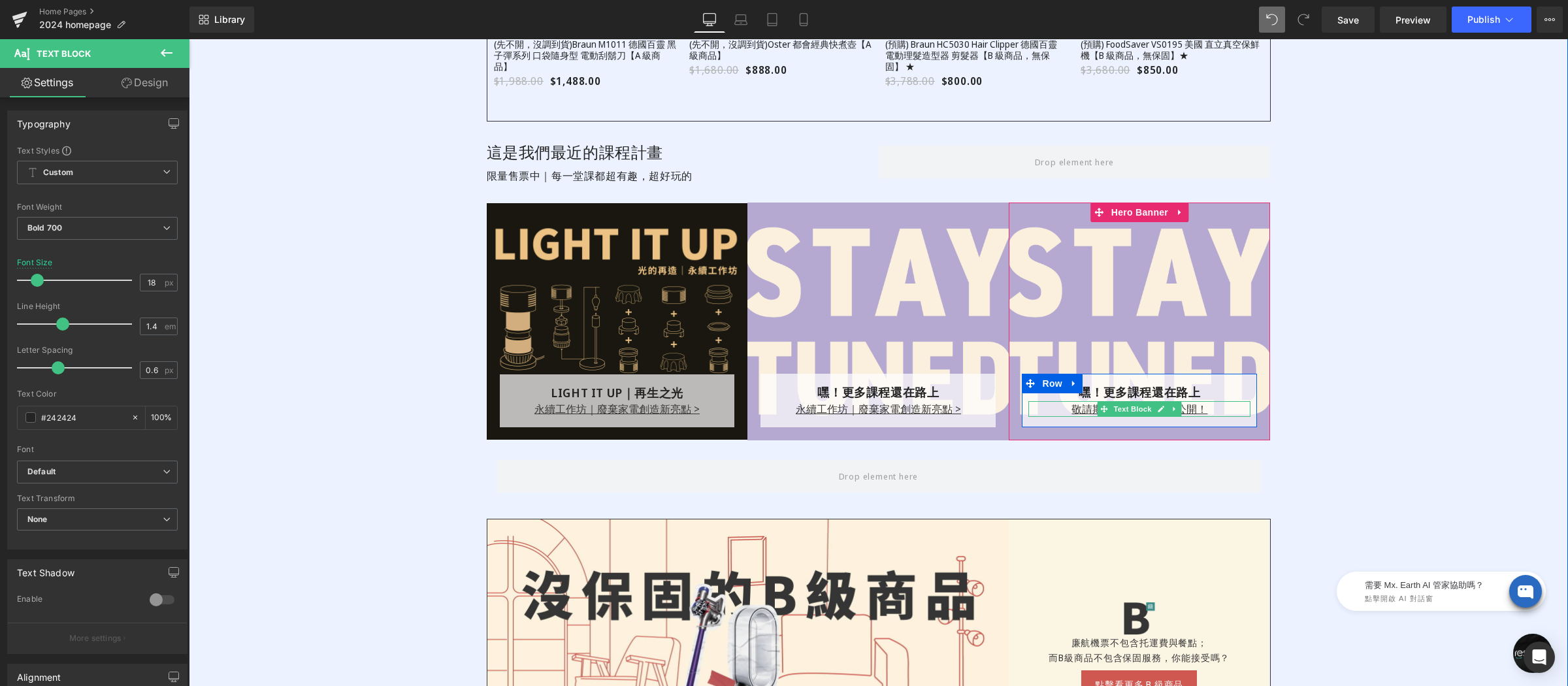
click at [1047, 406] on div "敬請期待，我們會慢慢公開！" at bounding box center [1139, 409] width 222 height 15
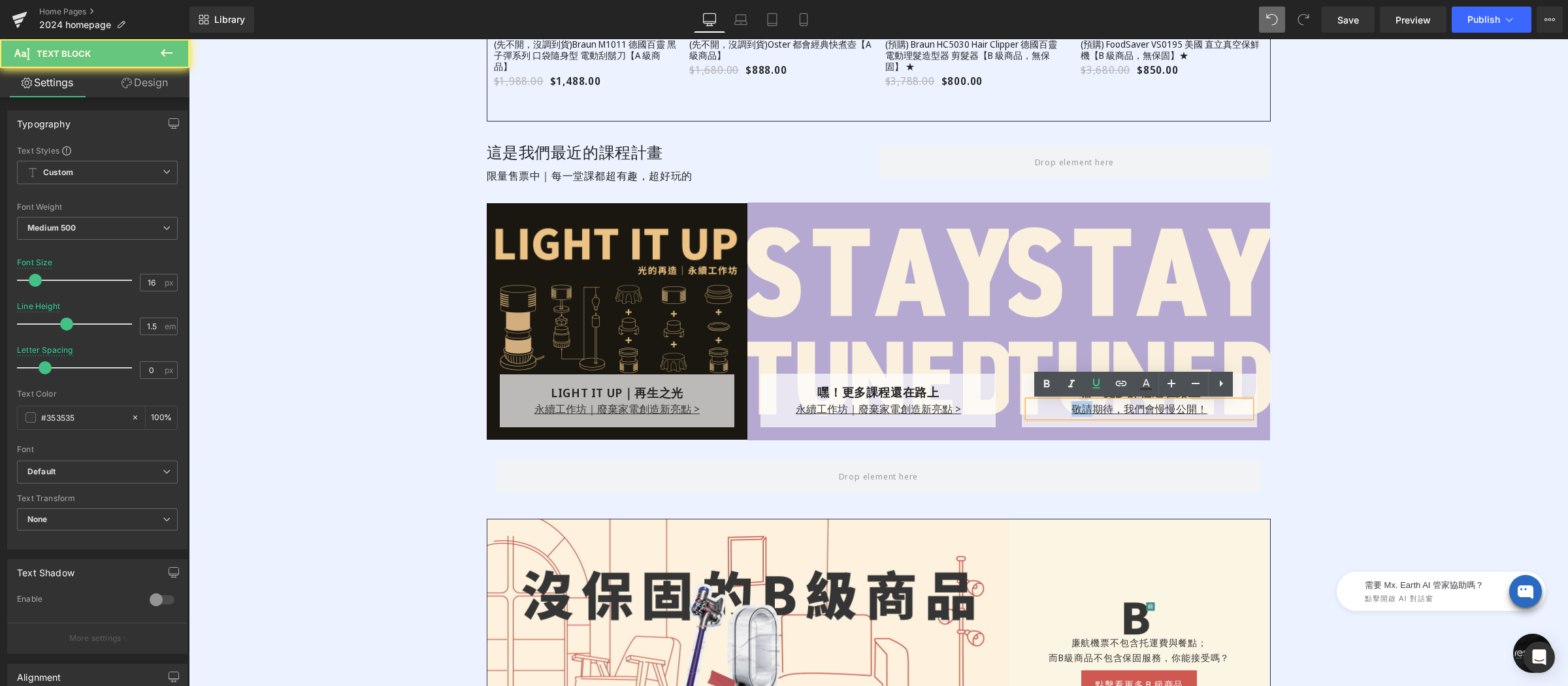
click at [1047, 406] on div "敬請期待，我們會慢慢公開！" at bounding box center [1139, 409] width 222 height 15
copy u "敬請期待，我們會慢慢公開！"
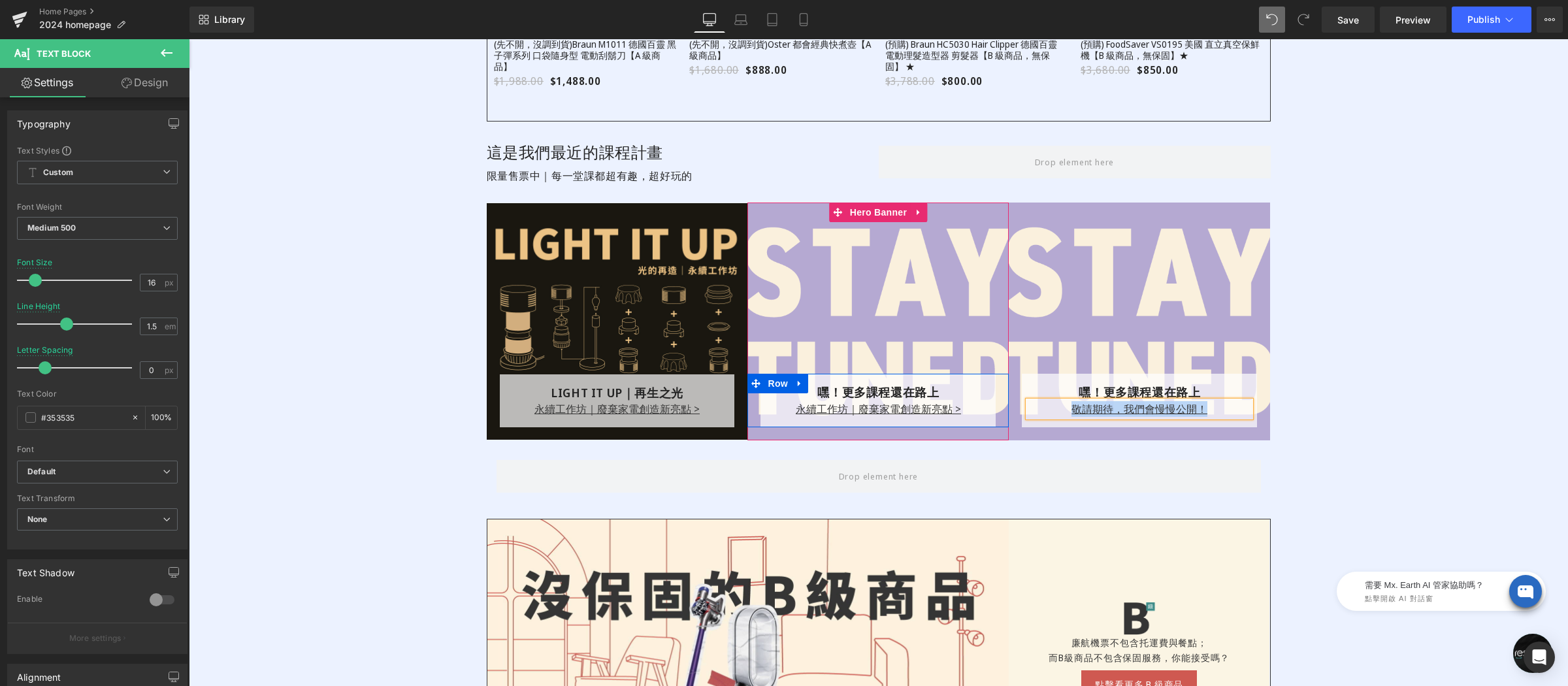
click at [777, 408] on p "永續工作坊｜廢棄家電創造新亮點 >" at bounding box center [878, 409] width 222 height 15
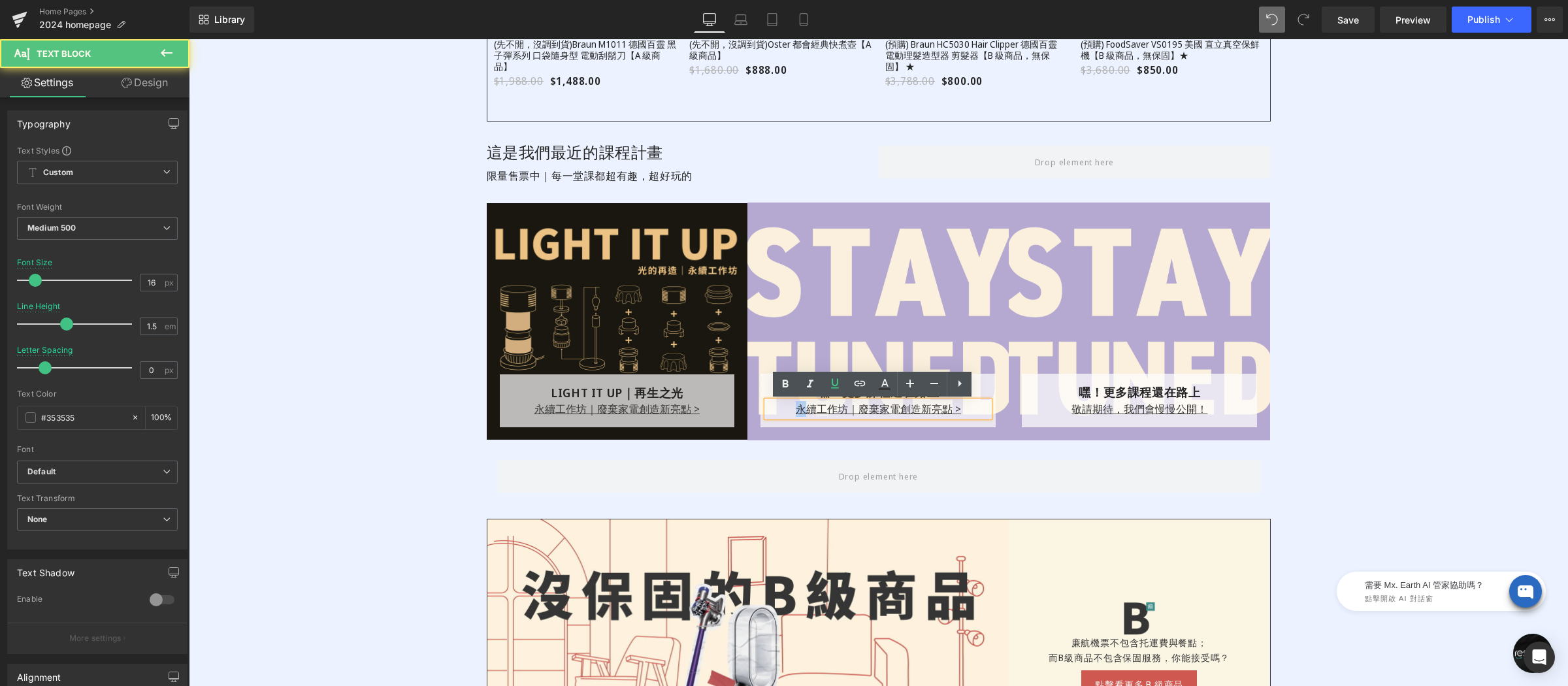
click at [777, 408] on p "永續工作坊｜廢棄家電創造新亮點 >" at bounding box center [878, 409] width 222 height 15
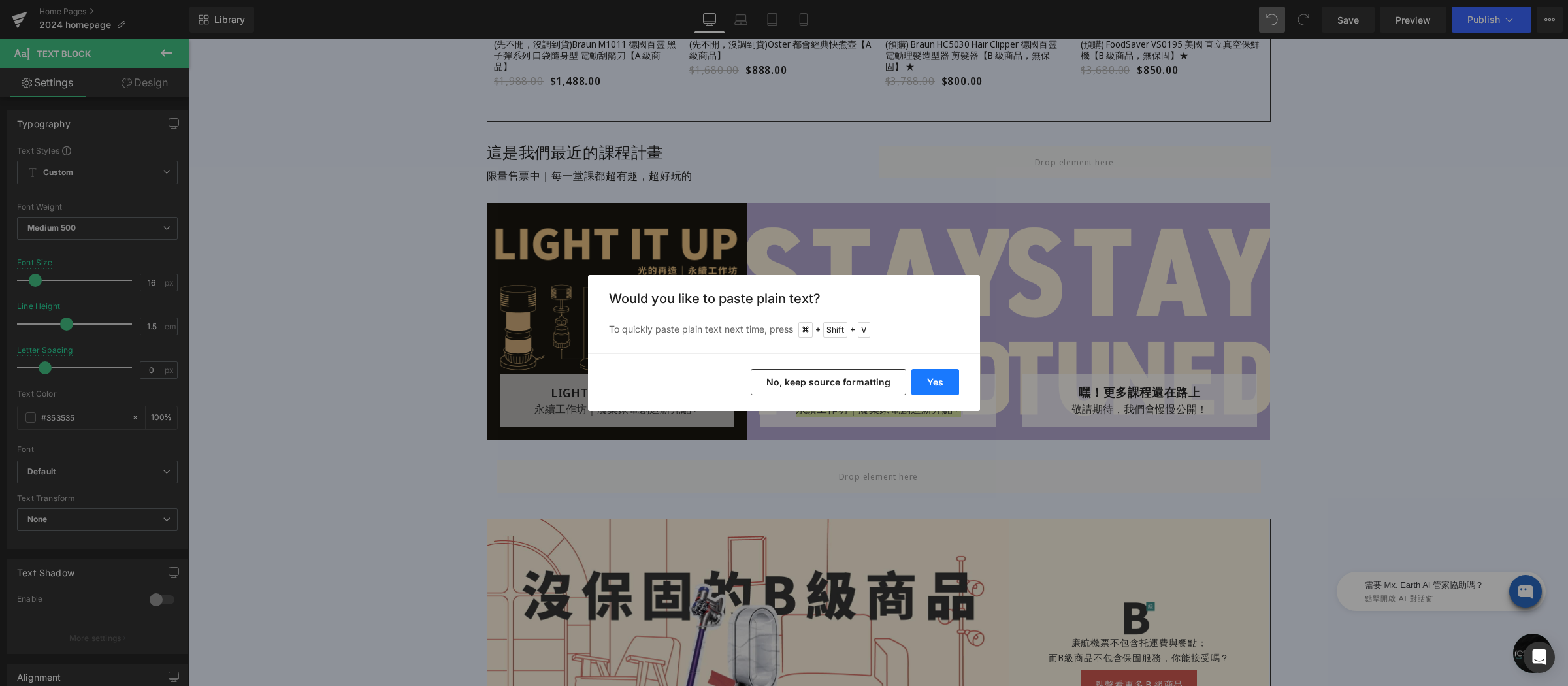
click at [929, 383] on button "Yes" at bounding box center [935, 383] width 47 height 26
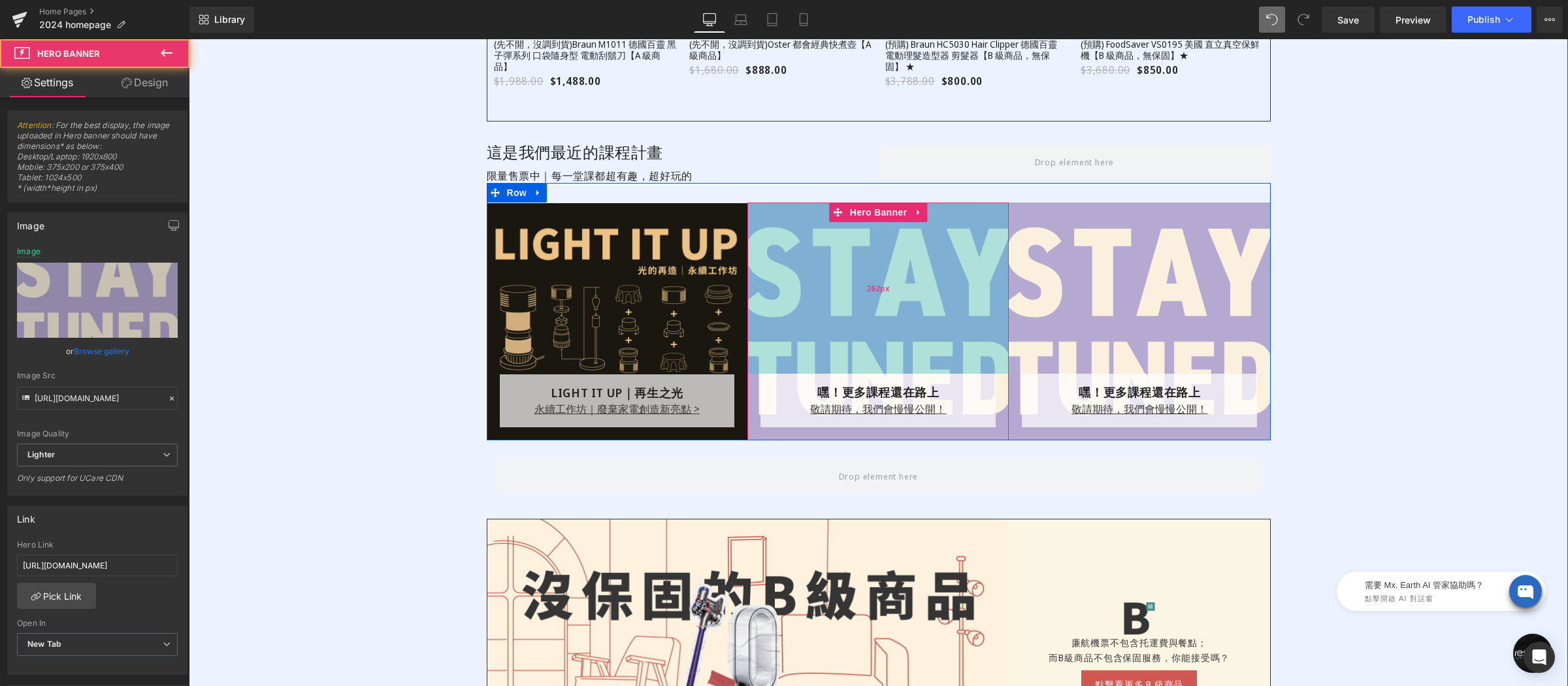
click at [867, 231] on div "262px" at bounding box center [878, 288] width 262 height 171
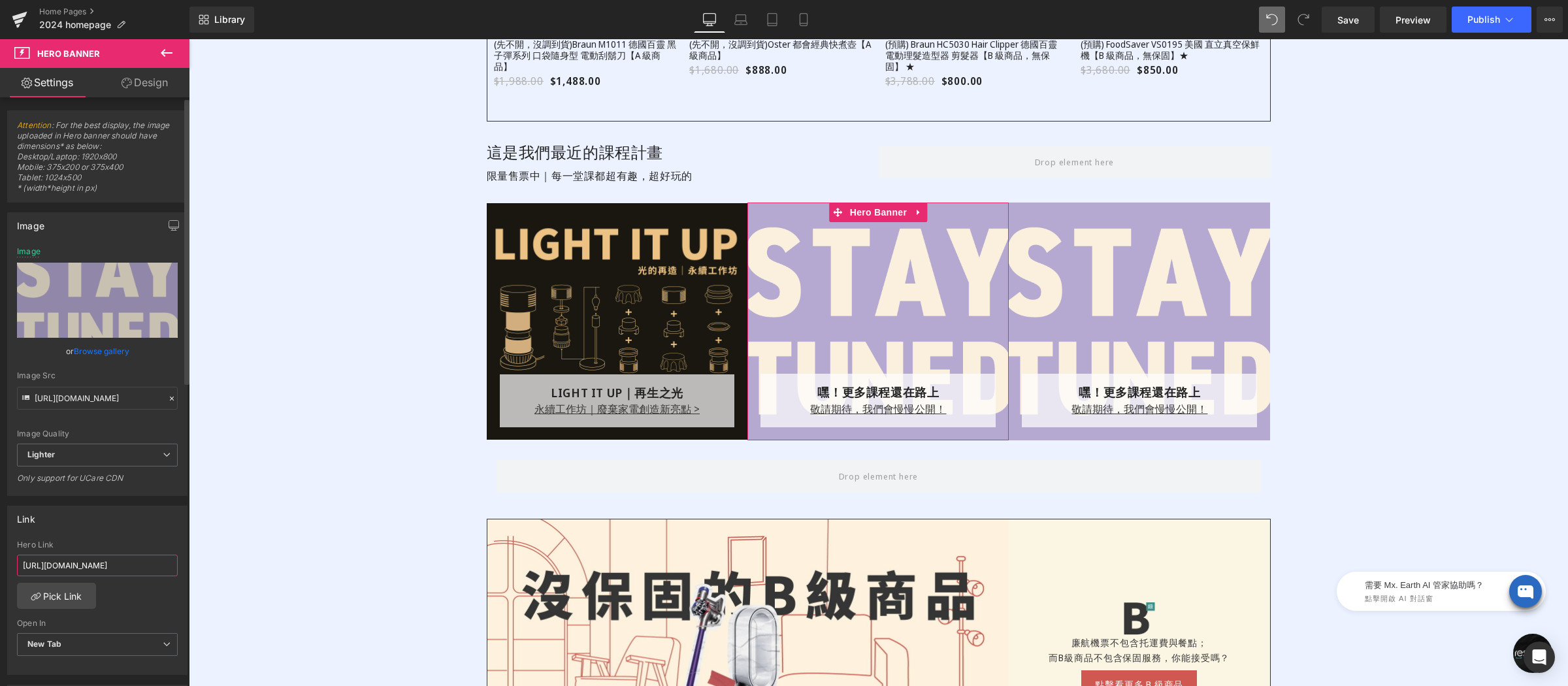
click at [84, 568] on input "[URL][DOMAIN_NAME]" at bounding box center [97, 565] width 161 height 21
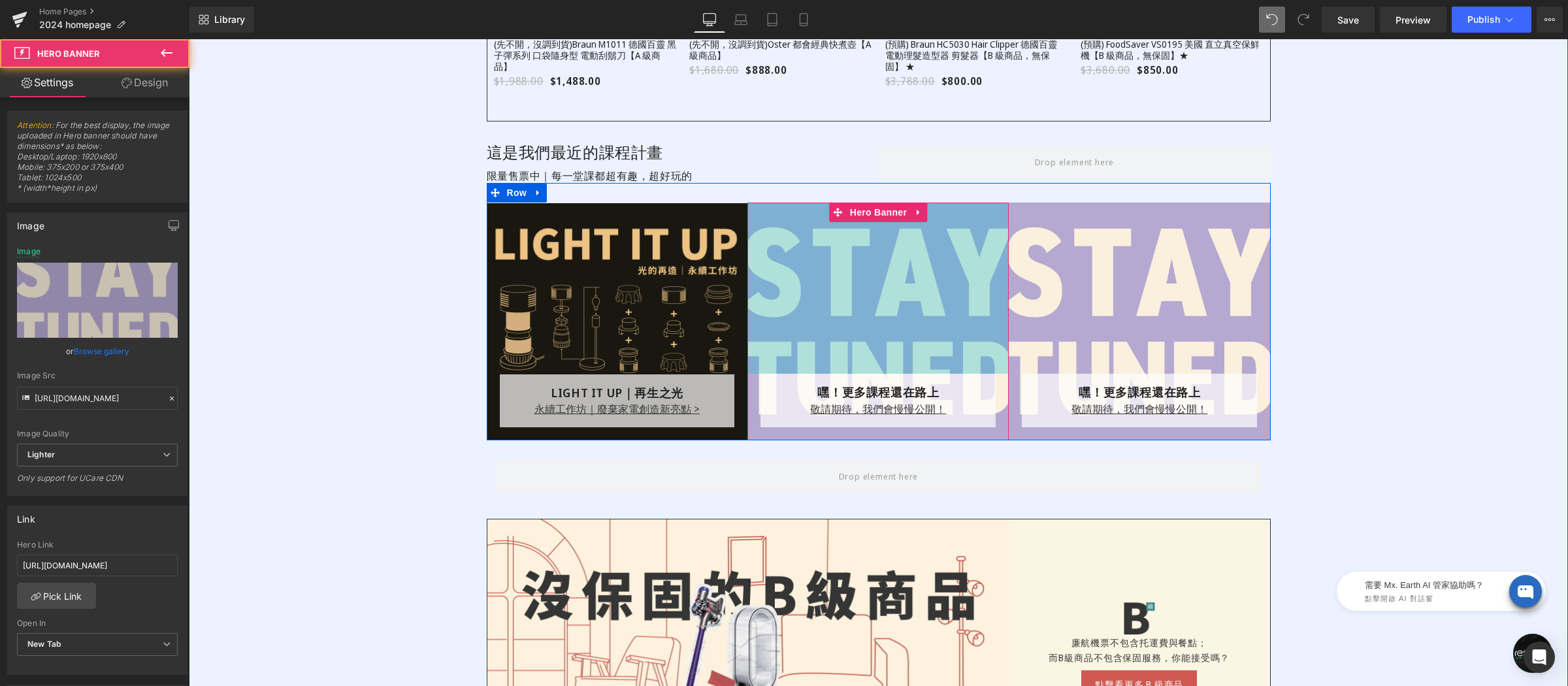
click at [1146, 286] on div at bounding box center [1139, 321] width 262 height 237
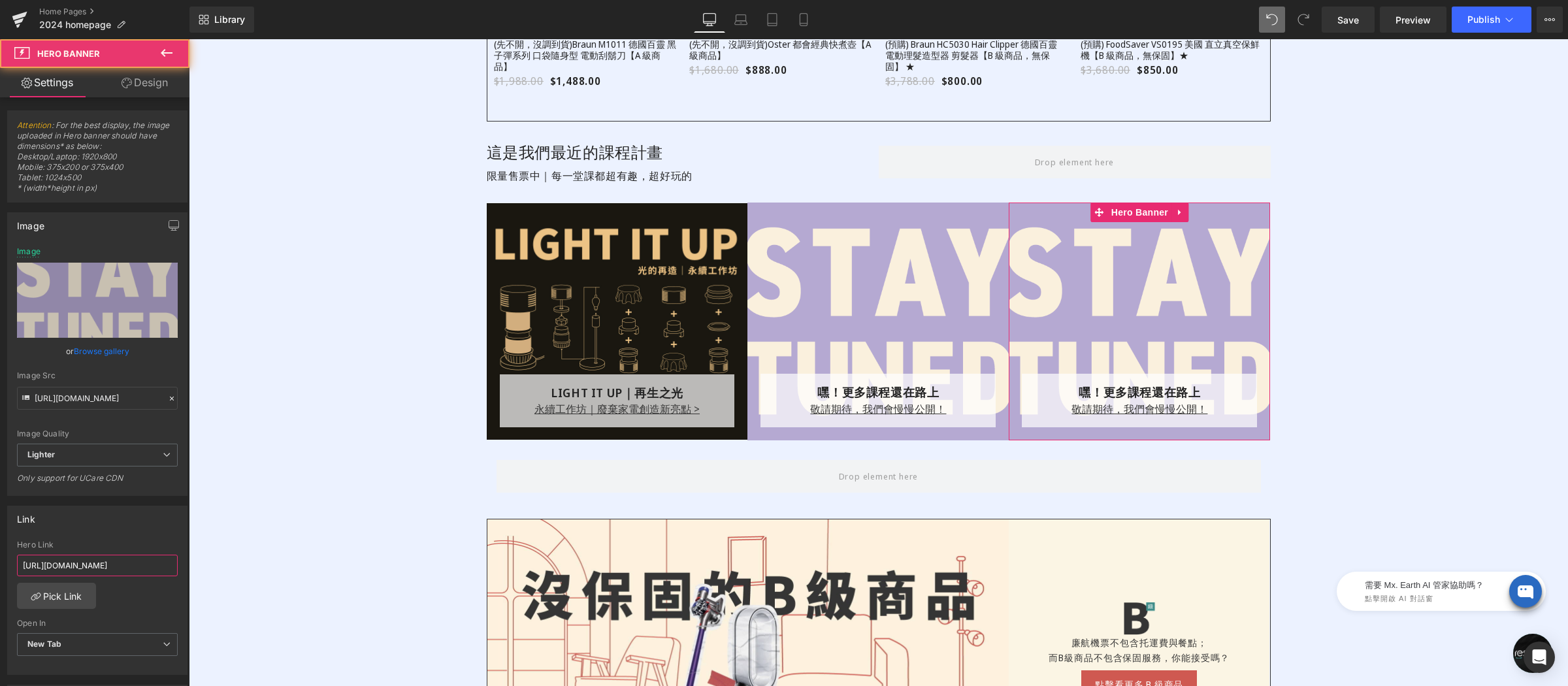
click at [68, 570] on input "[URL][DOMAIN_NAME]" at bounding box center [97, 565] width 161 height 21
click at [130, 528] on div "Link" at bounding box center [98, 519] width 179 height 24
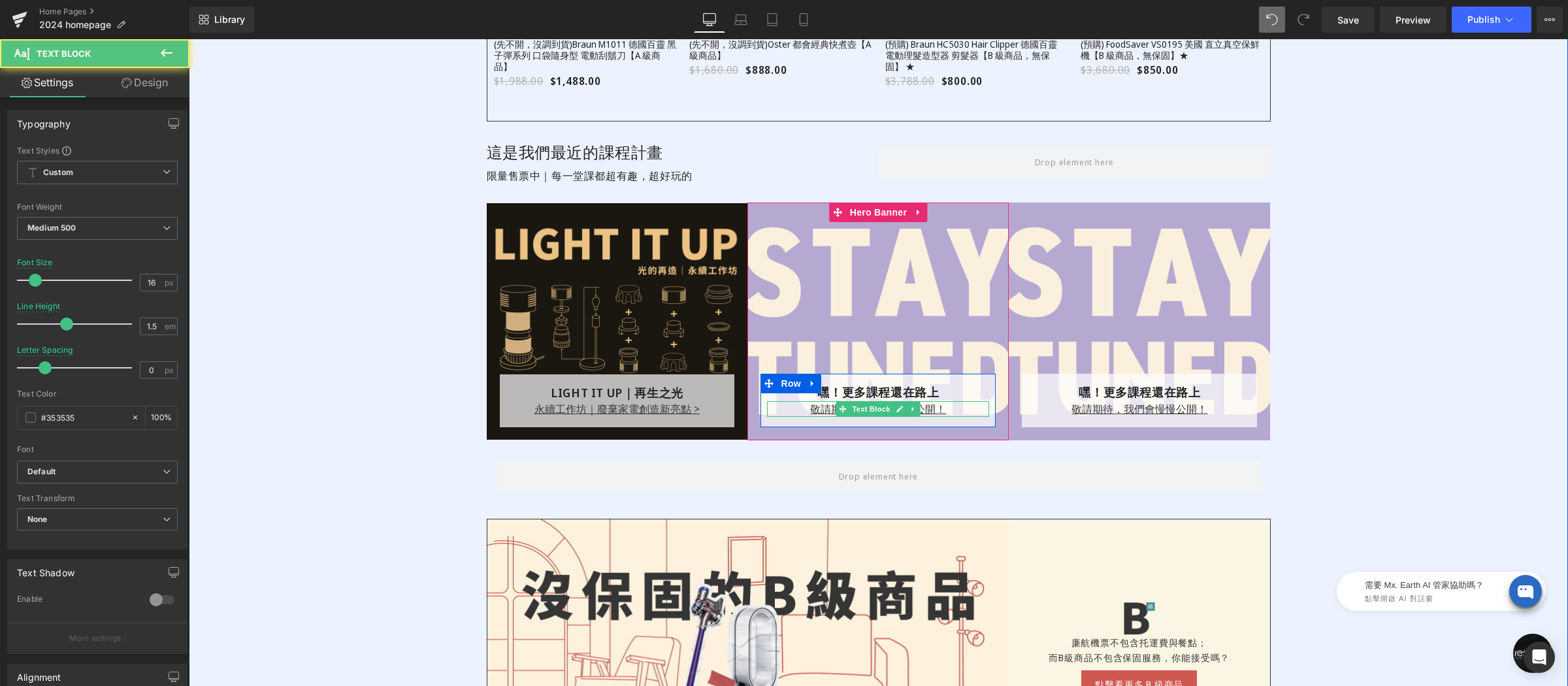
click at [811, 410] on u "敬請期待，我們會慢慢公開！" at bounding box center [878, 409] width 136 height 15
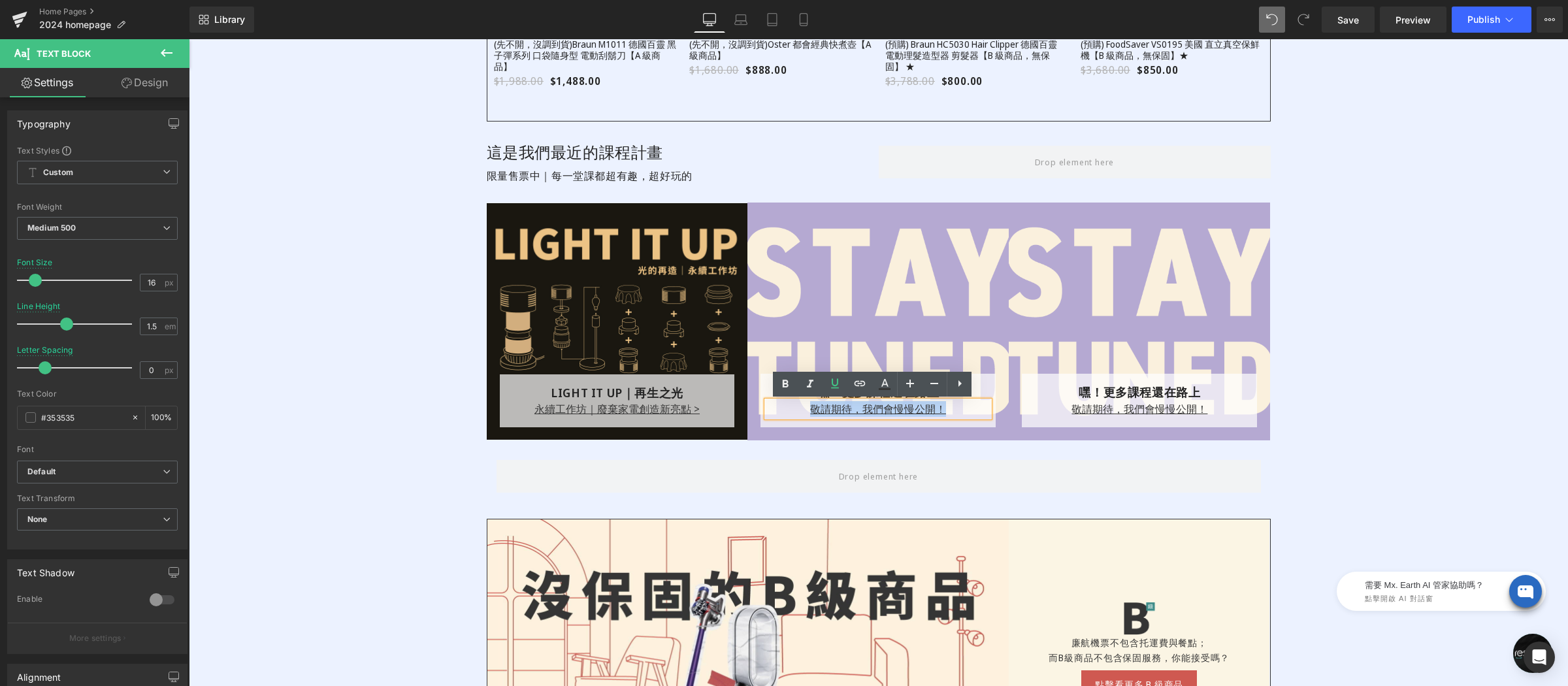
drag, startPoint x: 805, startPoint y: 410, endPoint x: 978, endPoint y: 414, distance: 173.0
click at [978, 414] on p "敬請期待，我們會慢慢公開！" at bounding box center [878, 409] width 222 height 15
click at [868, 387] on link at bounding box center [859, 384] width 24 height 24
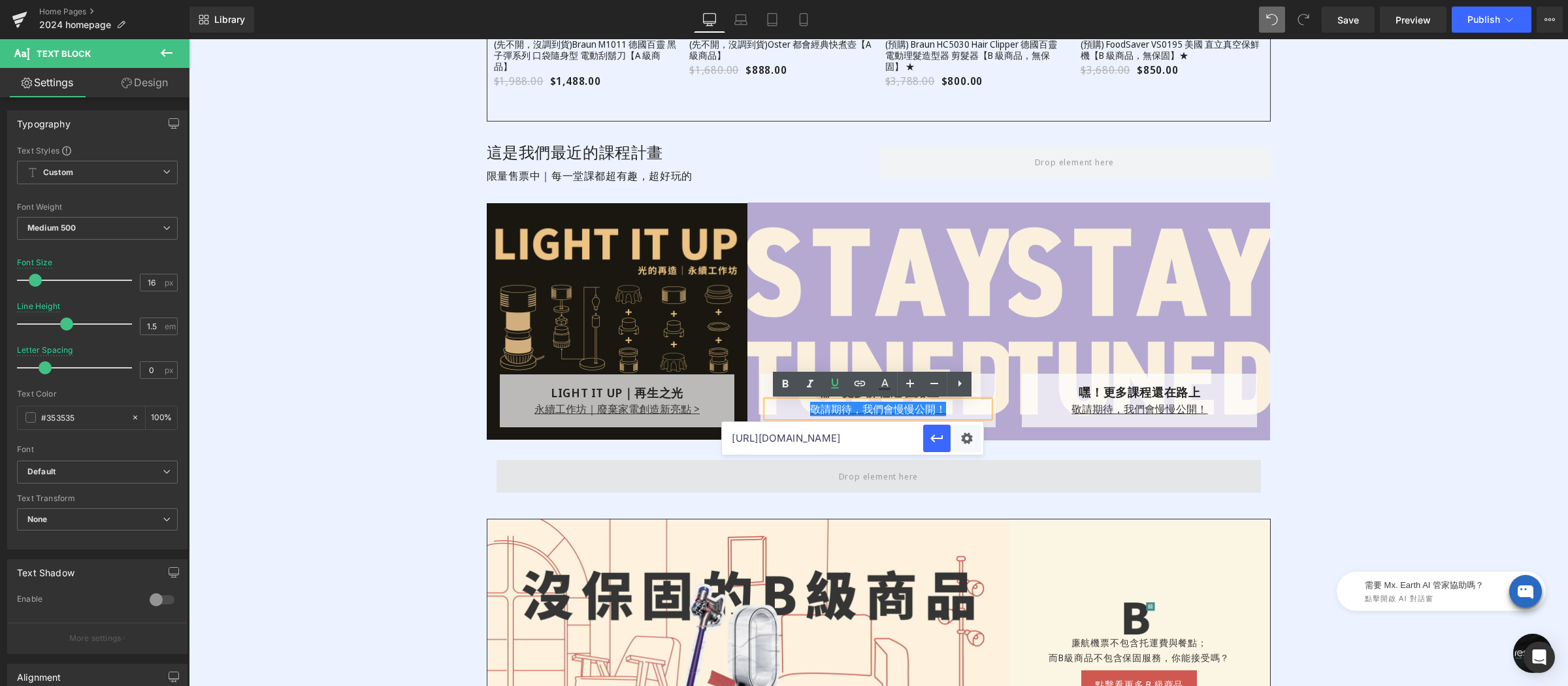
click at [745, 489] on span at bounding box center [879, 476] width 765 height 33
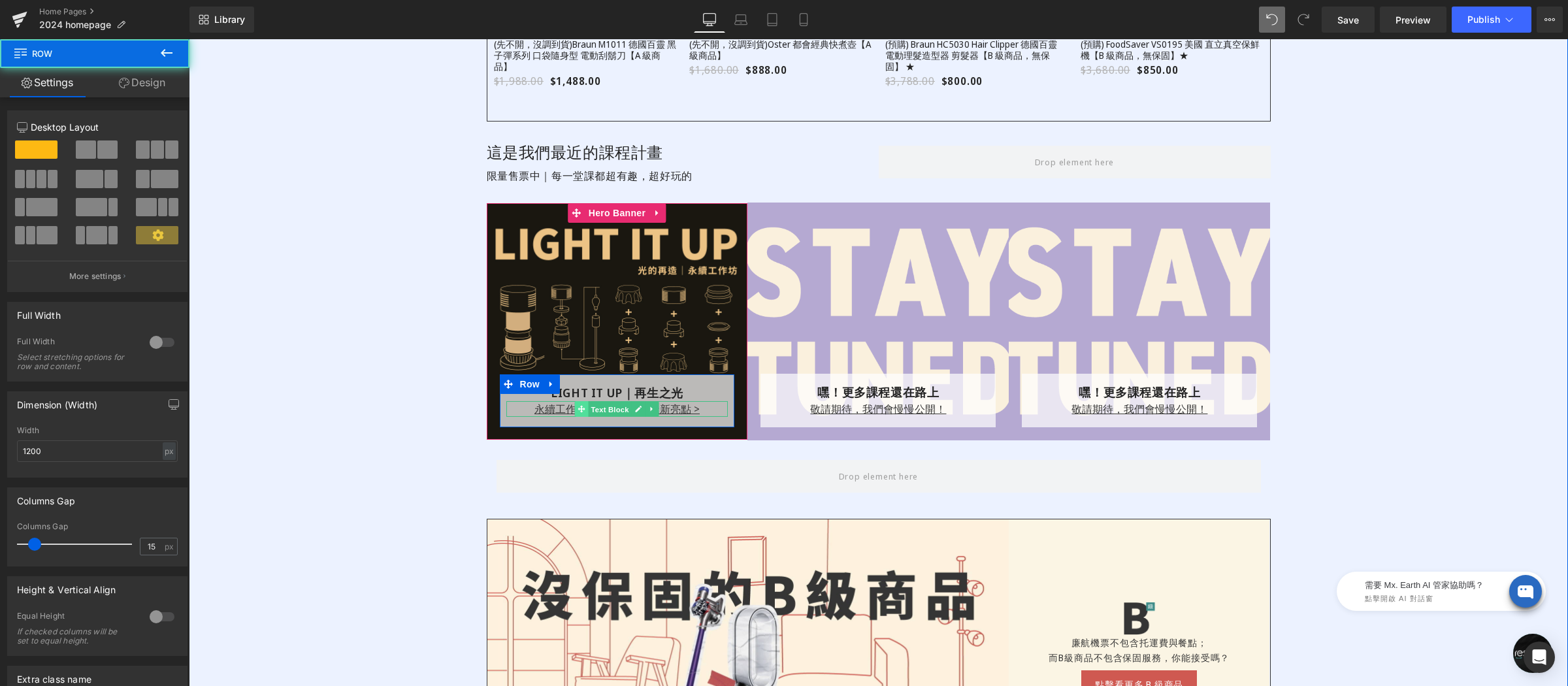
click at [620, 411] on link "Text Block" at bounding box center [603, 409] width 57 height 15
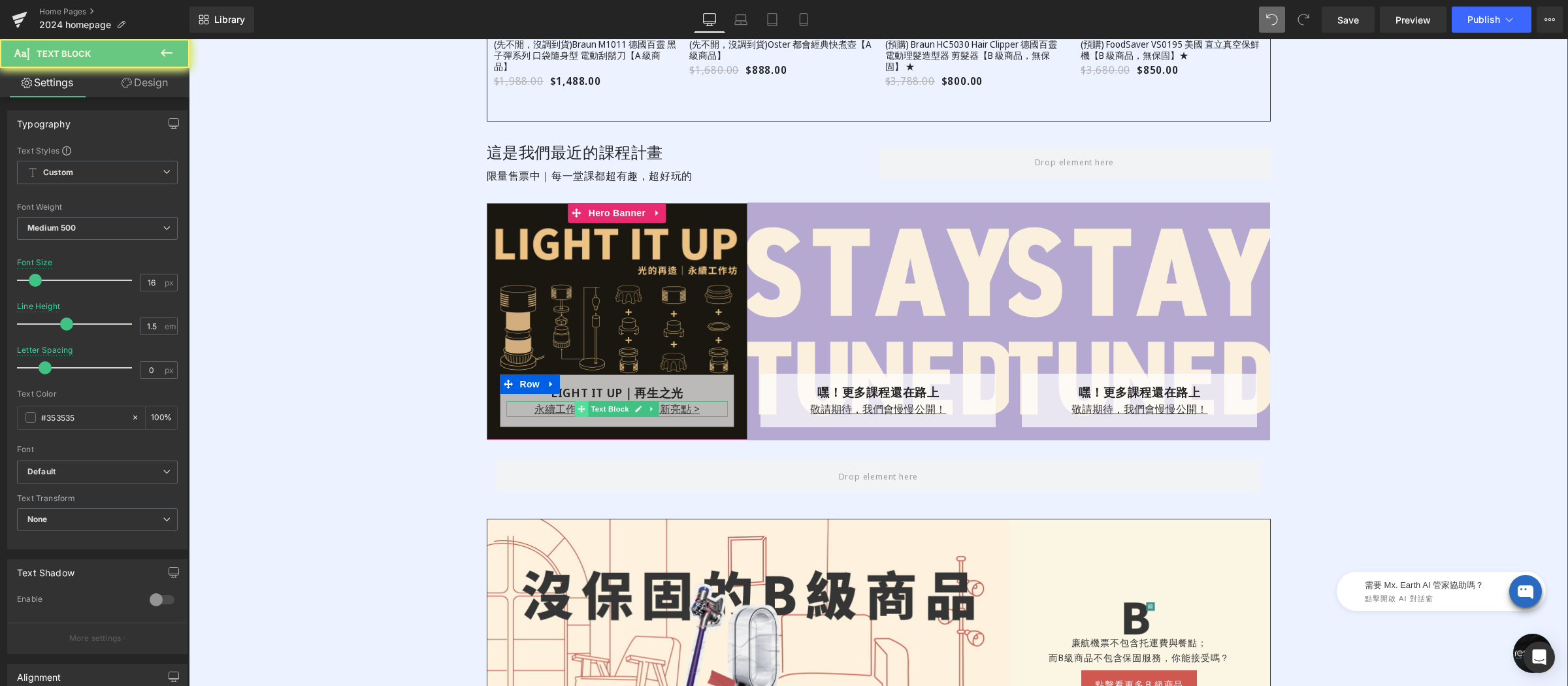
click at [620, 411] on link "Text Block" at bounding box center [603, 409] width 57 height 15
click at [534, 411] on link "永續工作坊｜廢棄家電創造新亮點 >" at bounding box center [616, 409] width 166 height 15
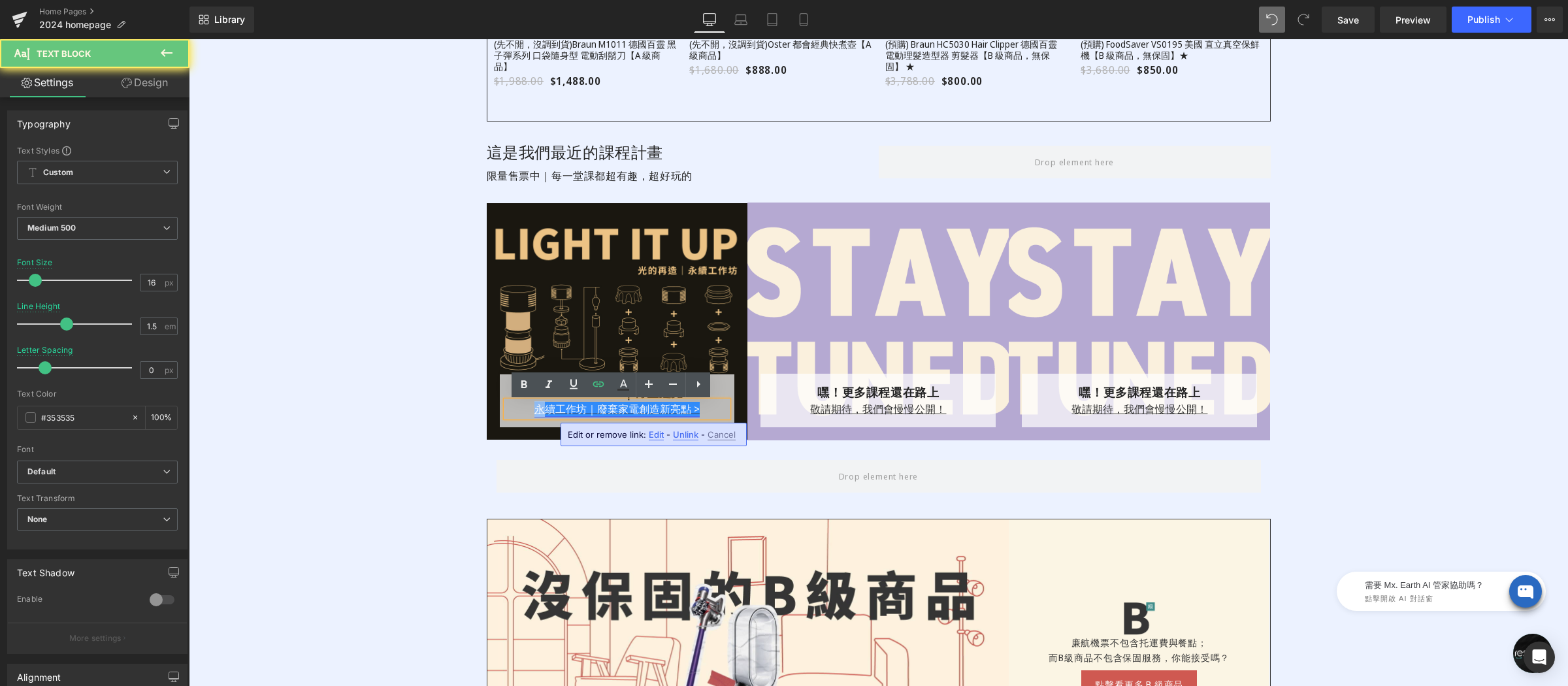
click at [534, 411] on link "永續工作坊｜廢棄家電創造新亮點 >" at bounding box center [616, 409] width 166 height 15
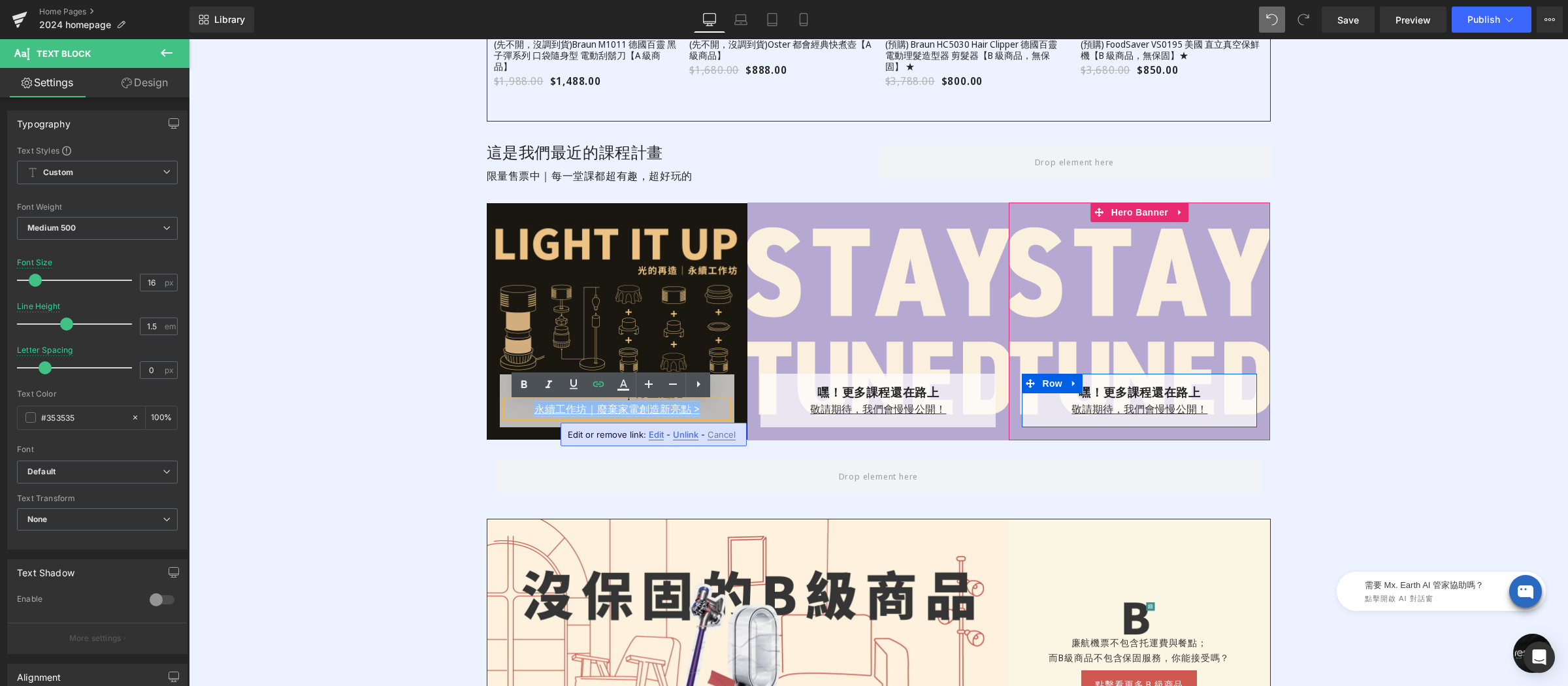
click at [1071, 413] on u "敬請期待，我們會慢慢公開！" at bounding box center [1139, 409] width 136 height 15
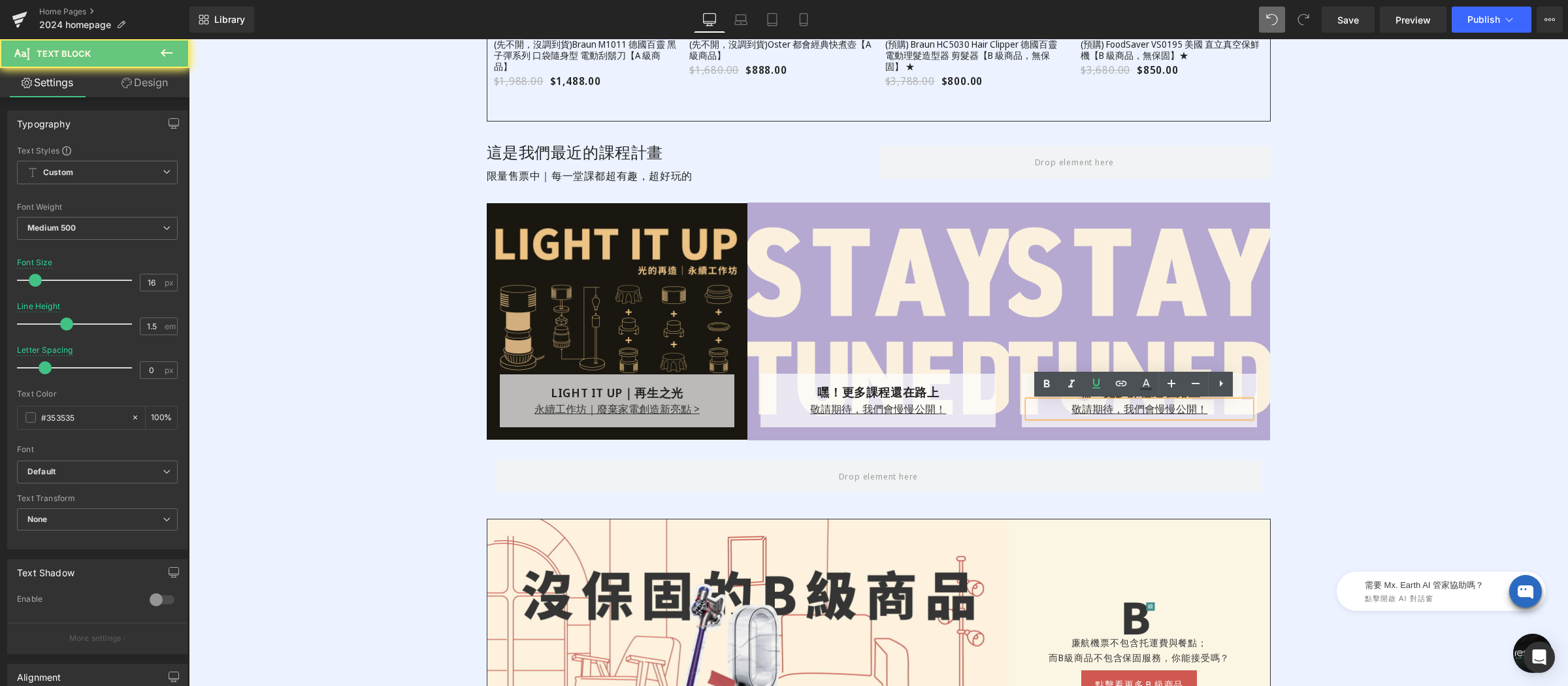
click at [1058, 411] on div "敬請期待，我們會慢慢公開！" at bounding box center [1139, 409] width 222 height 15
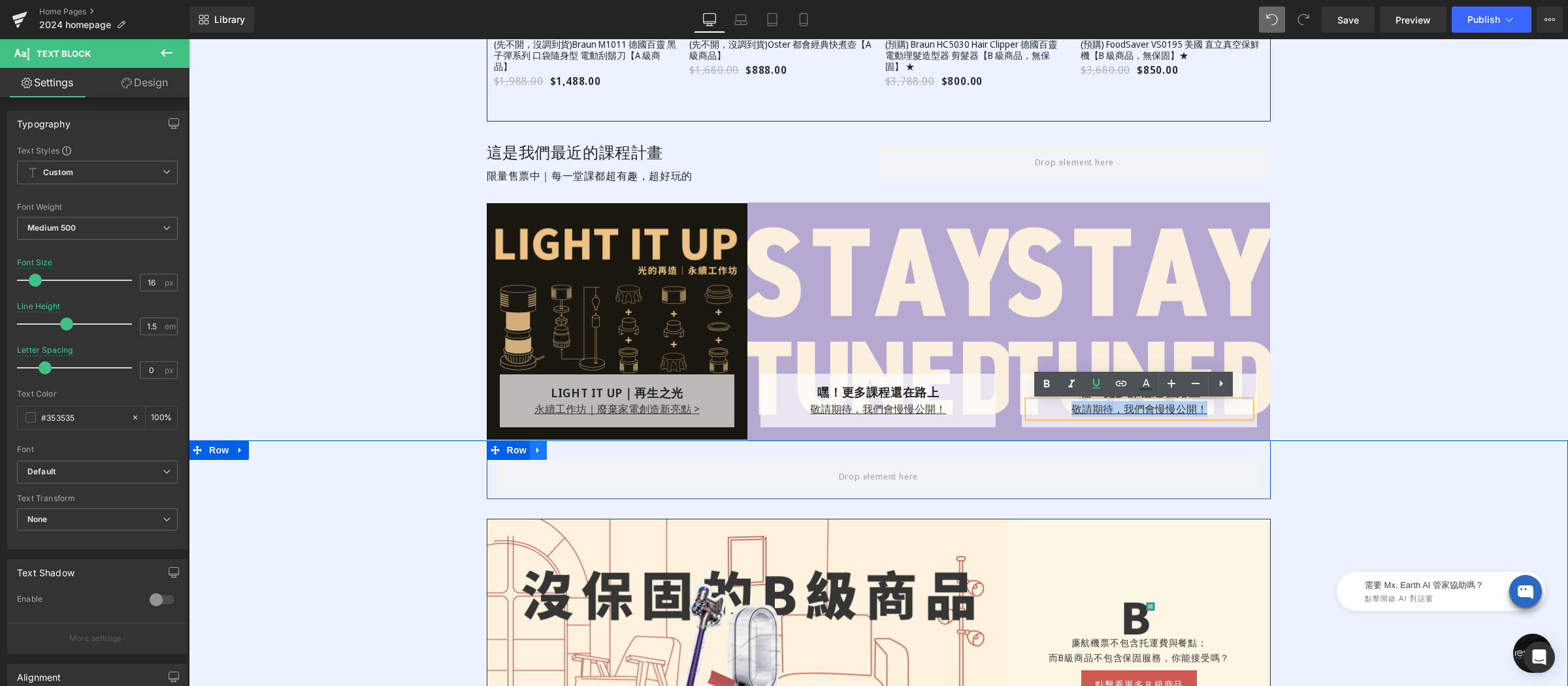
click at [538, 449] on link at bounding box center [538, 450] width 17 height 20
click at [568, 449] on icon at bounding box center [572, 449] width 9 height 9
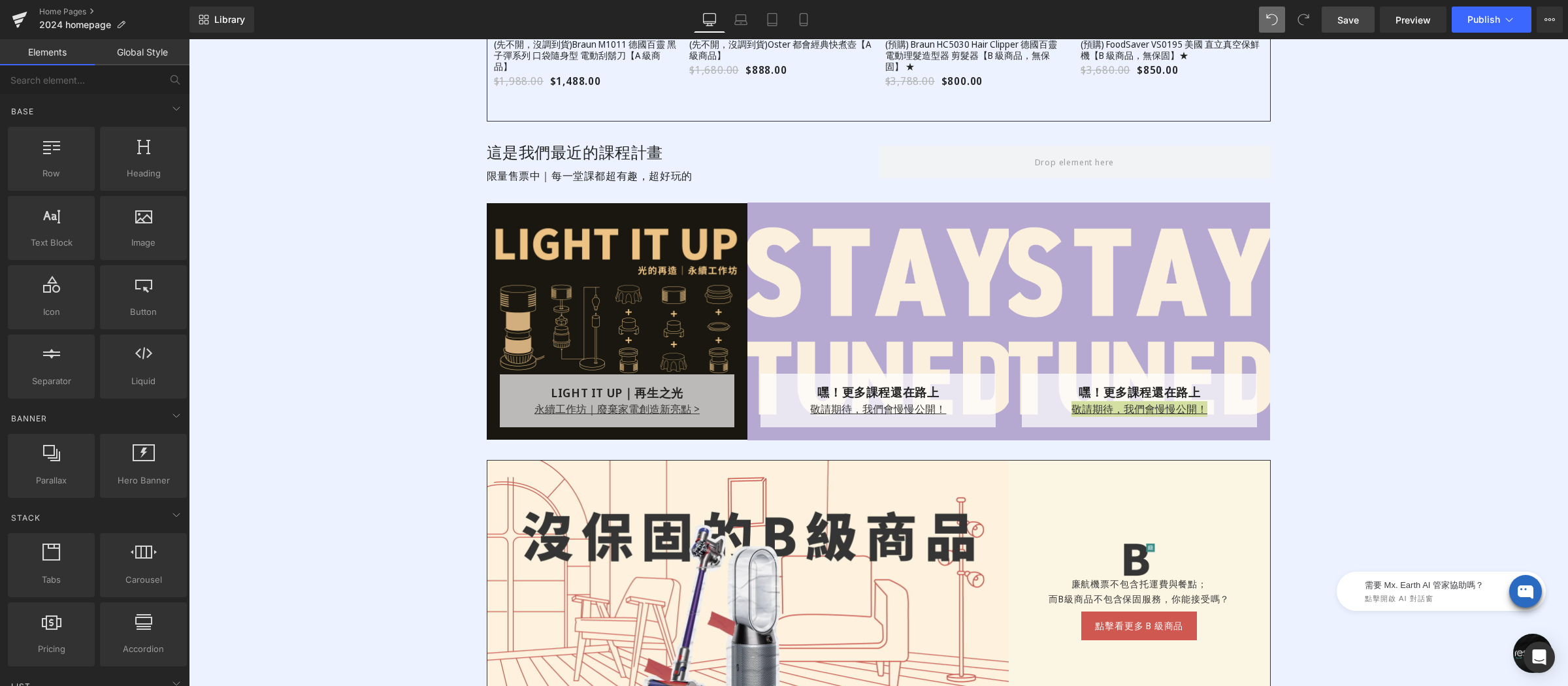
click at [1342, 15] on span "Save" at bounding box center [1348, 20] width 21 height 14
click at [1393, 21] on span "Publish" at bounding box center [1484, 20] width 33 height 11
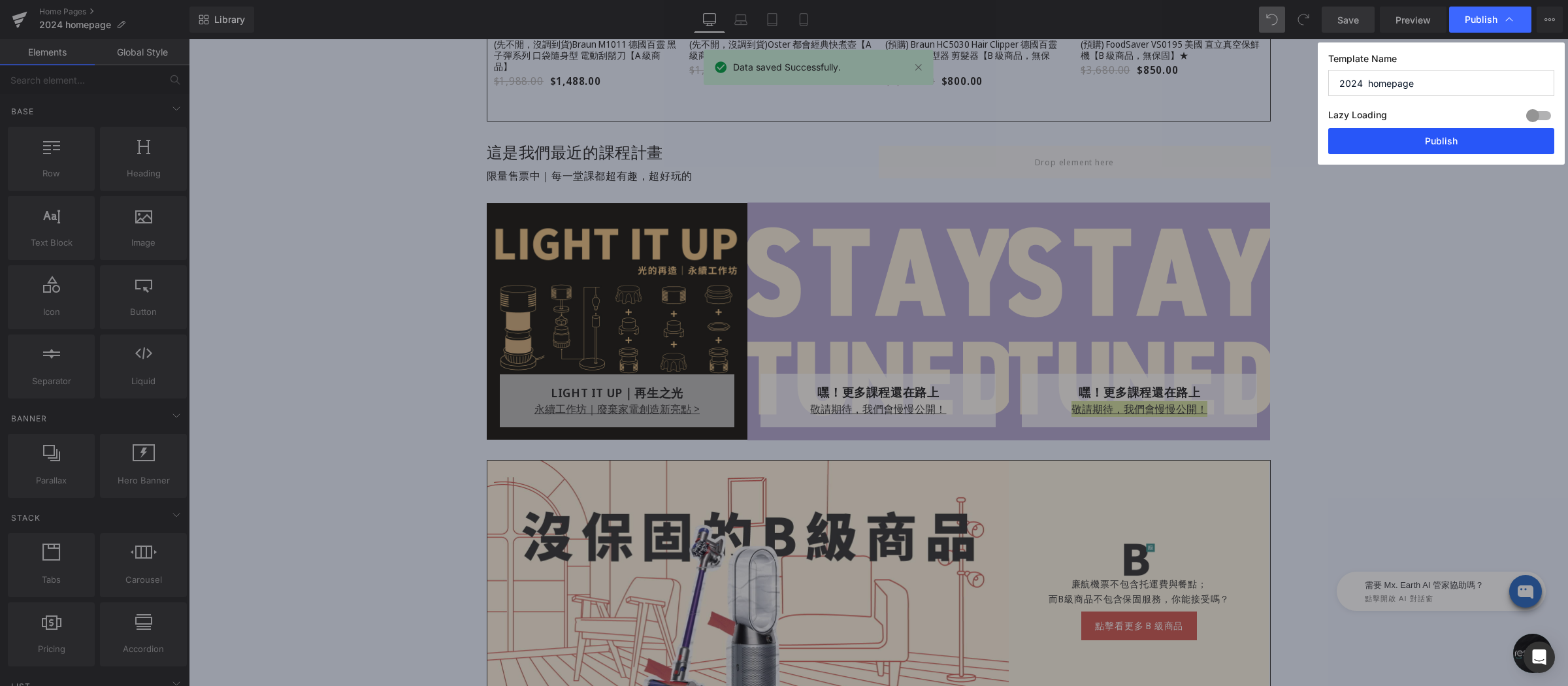
click at [1393, 142] on button "Publish" at bounding box center [1441, 141] width 226 height 26
